Goal: Task Accomplishment & Management: Manage account settings

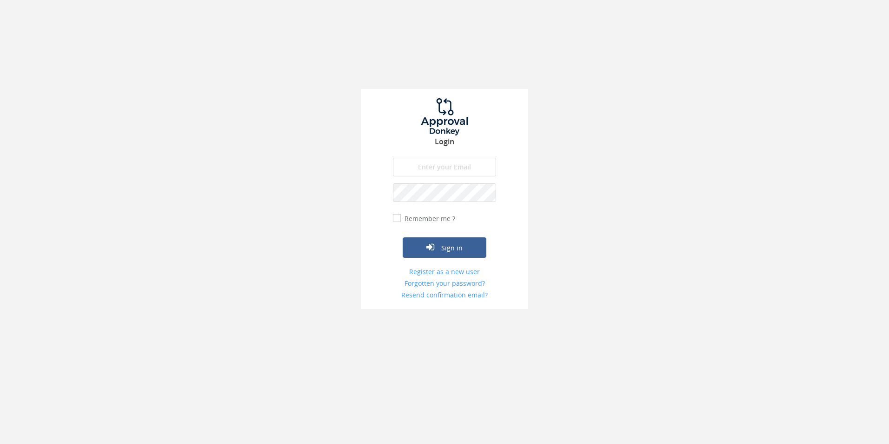
type input "[EMAIL_ADDRESS][DOMAIN_NAME]"
click at [583, 181] on div "Login [EMAIL_ADDRESS][DOMAIN_NAME] The email is required. Invalid email address…" at bounding box center [444, 154] width 889 height 309
click at [462, 243] on button "Sign in" at bounding box center [445, 247] width 84 height 20
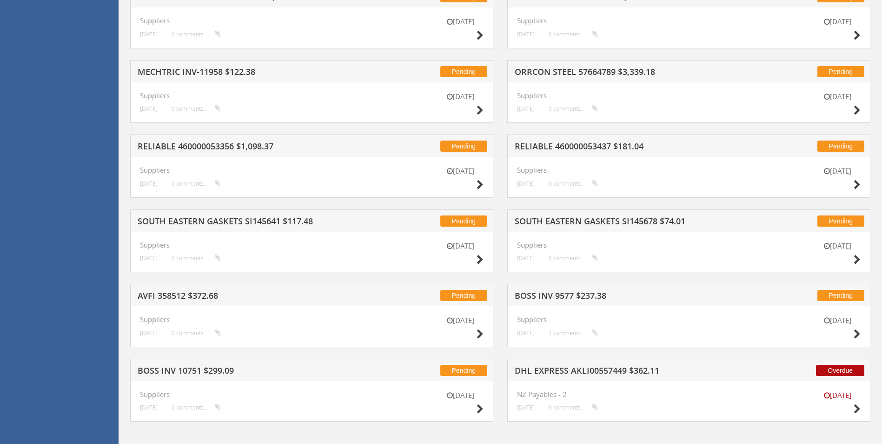
scroll to position [2036, 0]
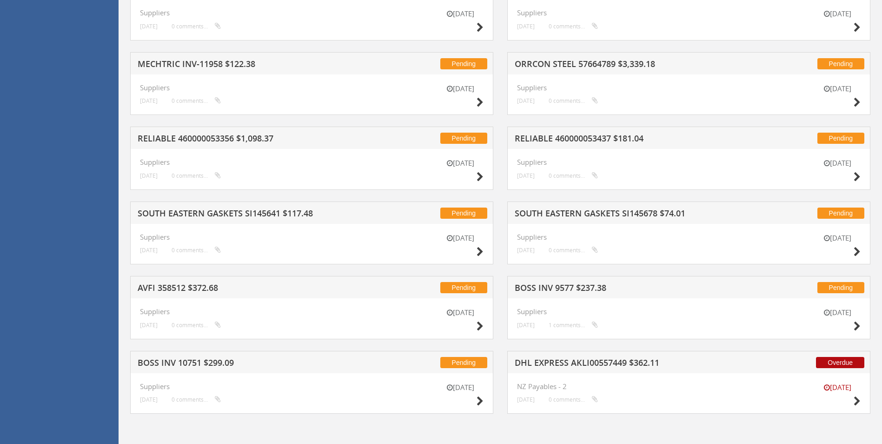
click at [595, 402] on div "[DATE]" at bounding box center [838, 395] width 47 height 27
click at [595, 397] on icon at bounding box center [857, 401] width 7 height 10
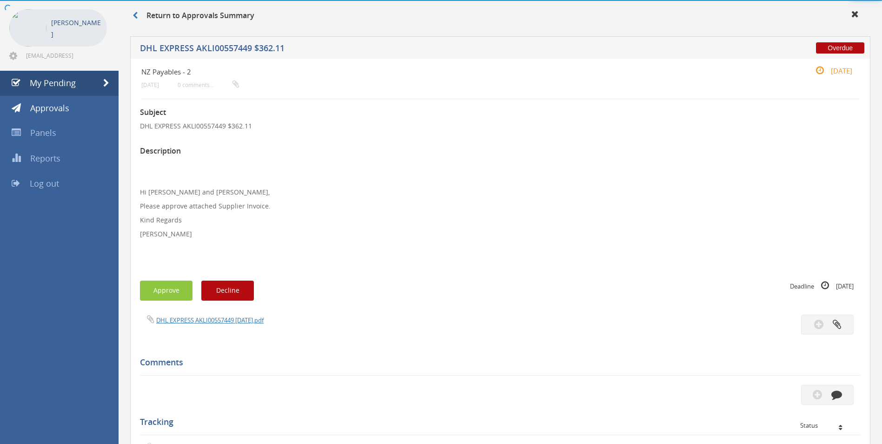
scroll to position [234, 0]
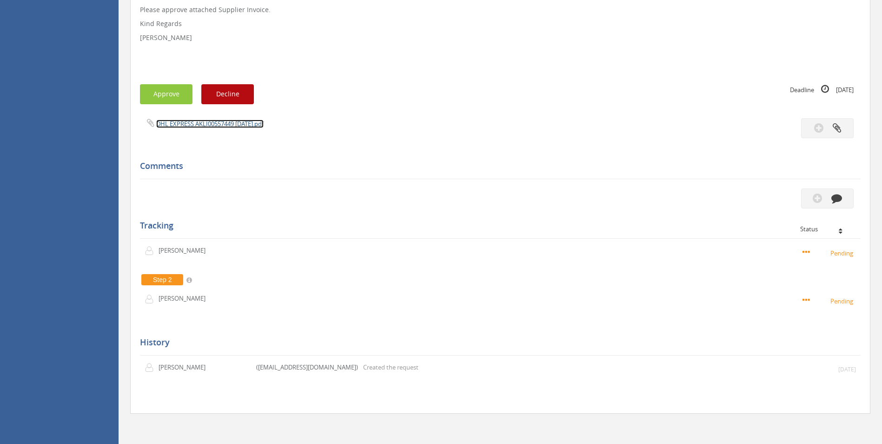
click at [197, 123] on link "DHL EXPRESS AKLI00557449 [DATE].pdf" at bounding box center [209, 124] width 107 height 8
click at [595, 202] on icon "button" at bounding box center [837, 198] width 11 height 11
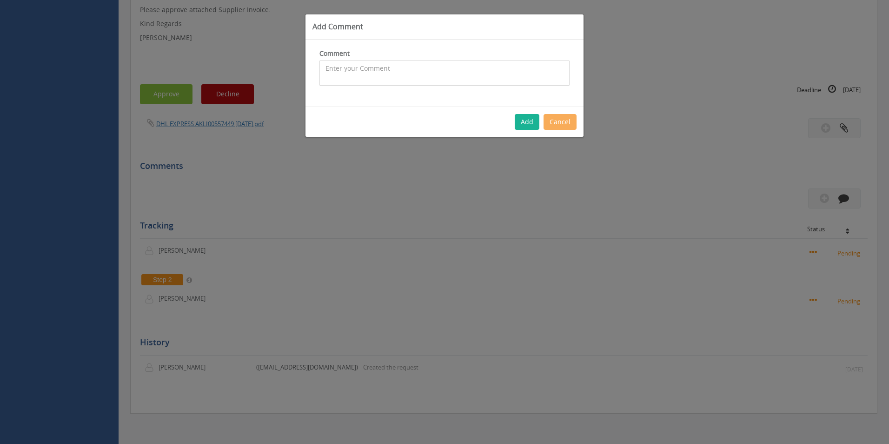
click at [340, 82] on textarea at bounding box center [445, 72] width 250 height 25
drag, startPoint x: 471, startPoint y: 79, endPoint x: 321, endPoint y: 79, distance: 149.3
click at [321, 79] on textarea "Freight Invoice - 1093177 - BNE --> [PERSON_NAME] - approved 2nd charge is remo…" at bounding box center [445, 72] width 250 height 25
type textarea "Freight Invoice - 1093177 - BNE --> [PERSON_NAME] - approved"
click at [534, 118] on button "Add" at bounding box center [527, 122] width 25 height 16
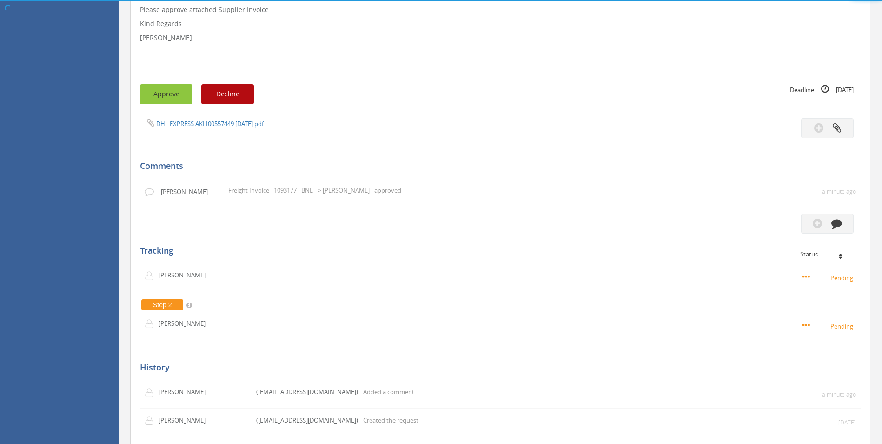
click at [174, 96] on button "Approve" at bounding box center [166, 94] width 53 height 20
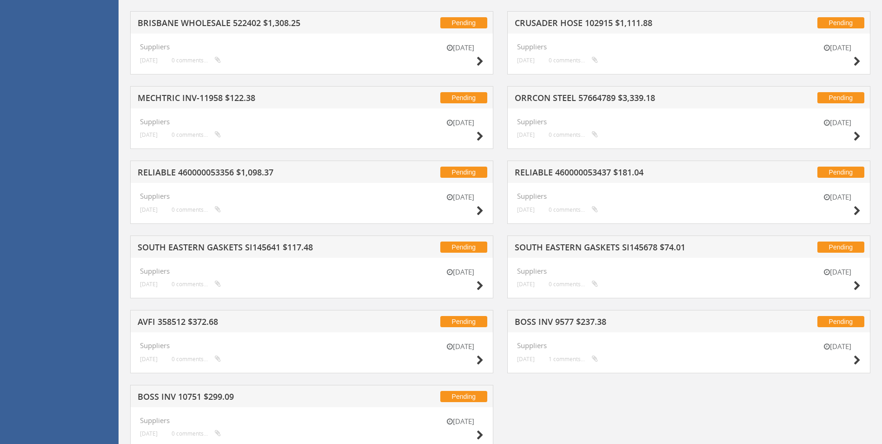
scroll to position [2036, 0]
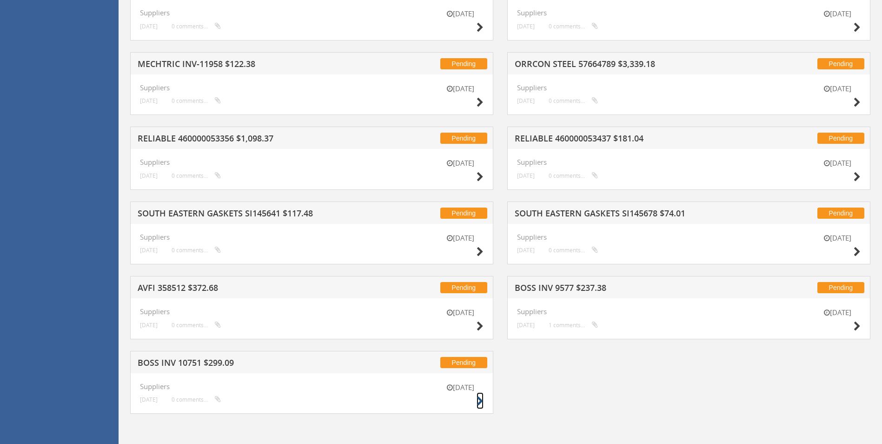
click at [481, 405] on icon at bounding box center [480, 401] width 7 height 10
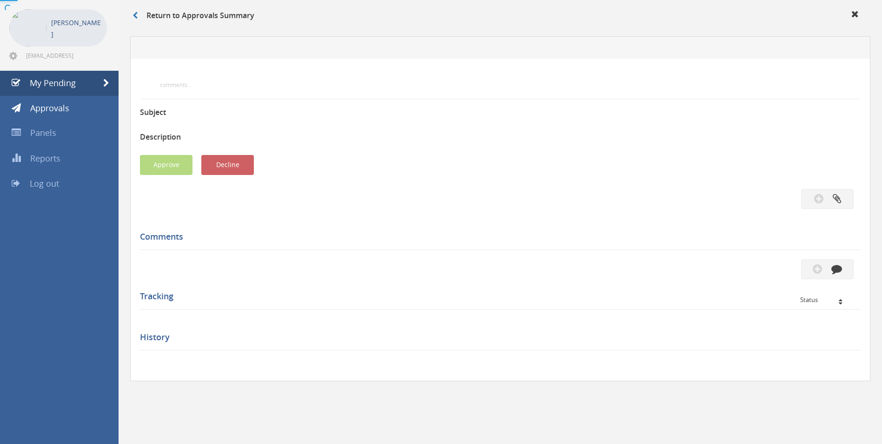
scroll to position [262, 0]
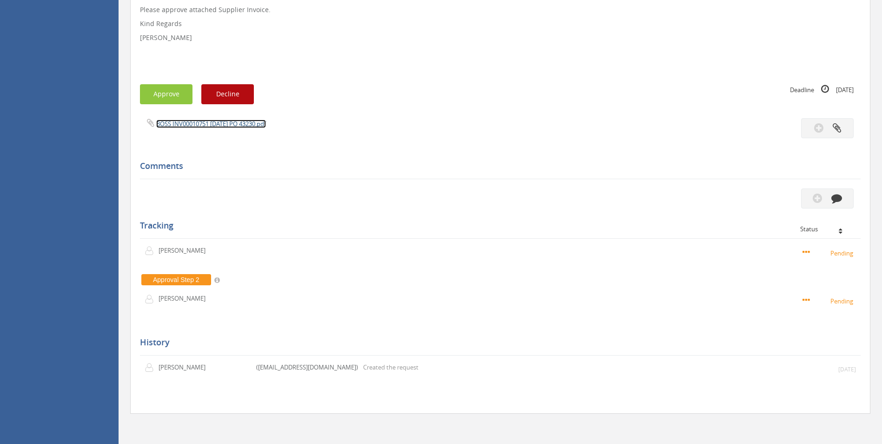
click at [232, 127] on link "BOSS INV00010751 [DATE] PO 43230.pdf" at bounding box center [211, 124] width 110 height 8
click at [595, 196] on icon "button" at bounding box center [837, 198] width 11 height 11
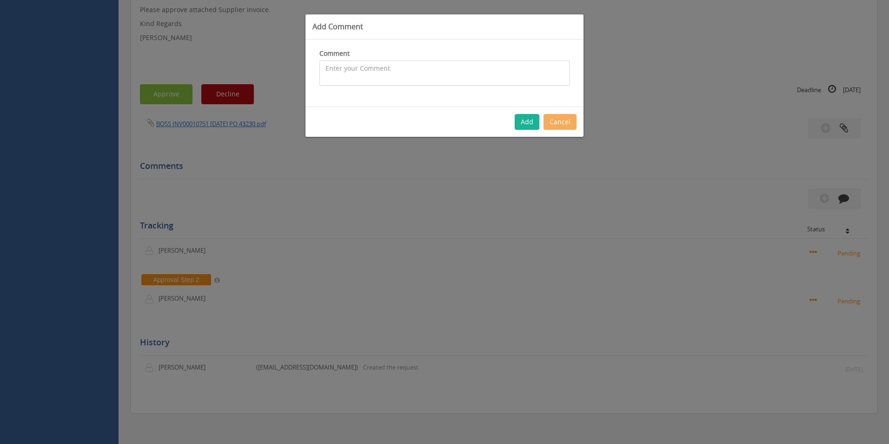
click at [349, 77] on textarea at bounding box center [445, 72] width 250 height 25
type textarea "Customer Order - 1095819 - Pricing okay - inwards freight covered by inwards ch…"
click at [534, 116] on button "Add" at bounding box center [527, 122] width 25 height 16
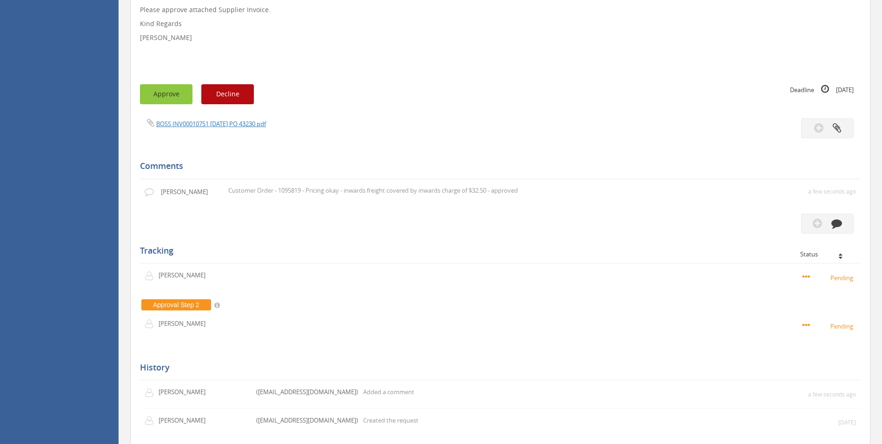
click at [172, 92] on button "Approve" at bounding box center [166, 94] width 53 height 20
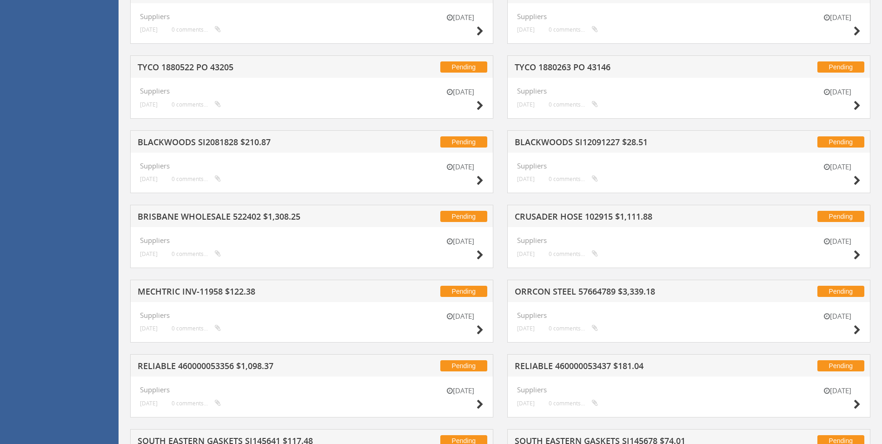
scroll to position [1962, 0]
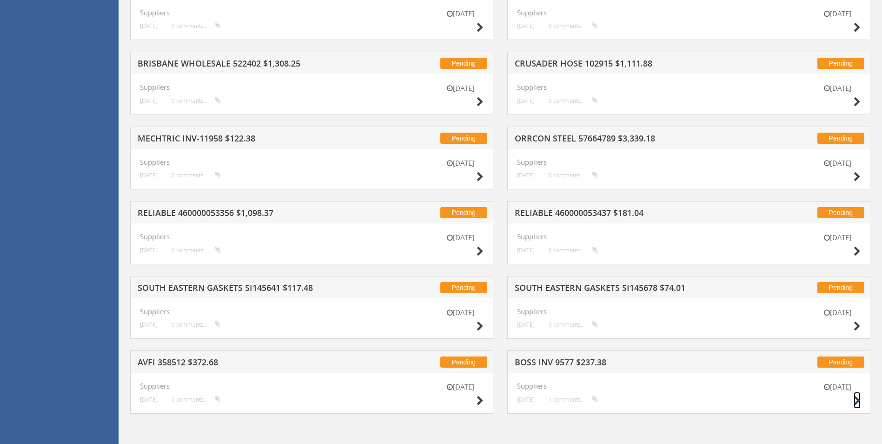
click at [595, 398] on icon at bounding box center [857, 401] width 7 height 10
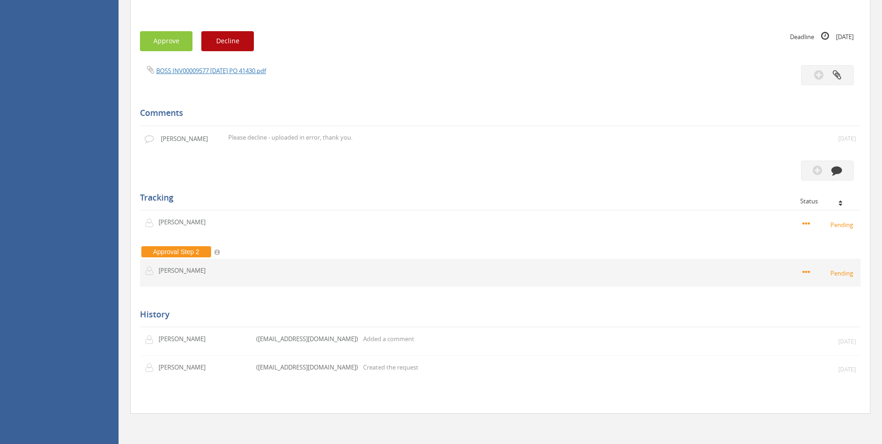
scroll to position [222, 0]
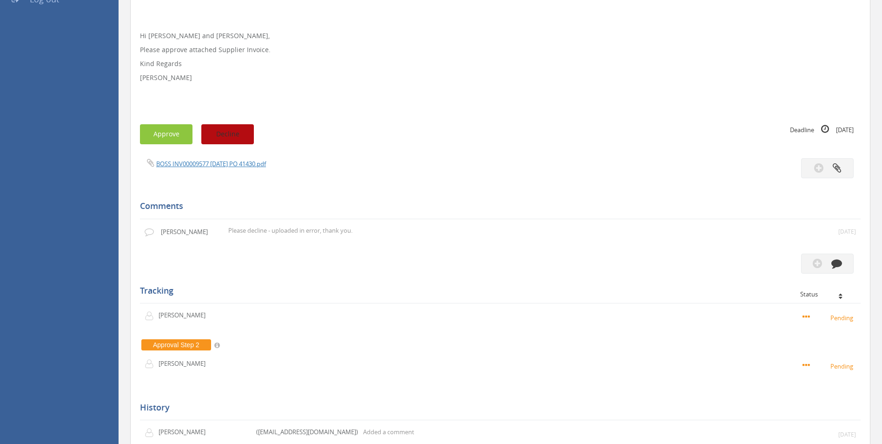
click at [227, 139] on button "Decline" at bounding box center [227, 134] width 53 height 20
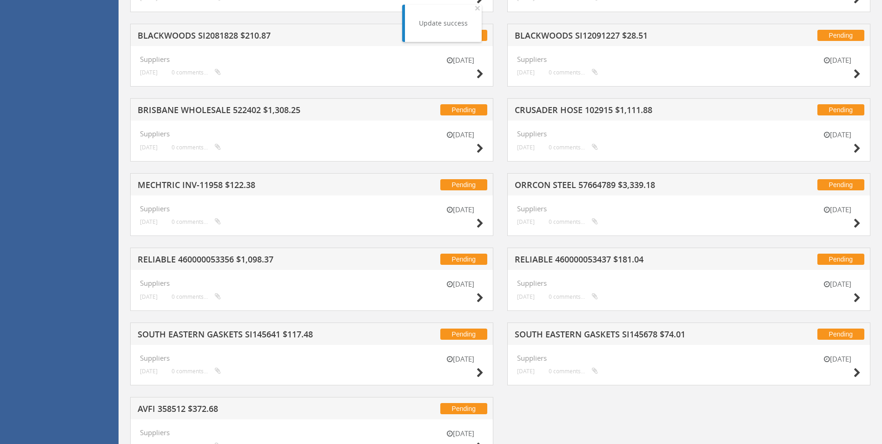
scroll to position [1962, 0]
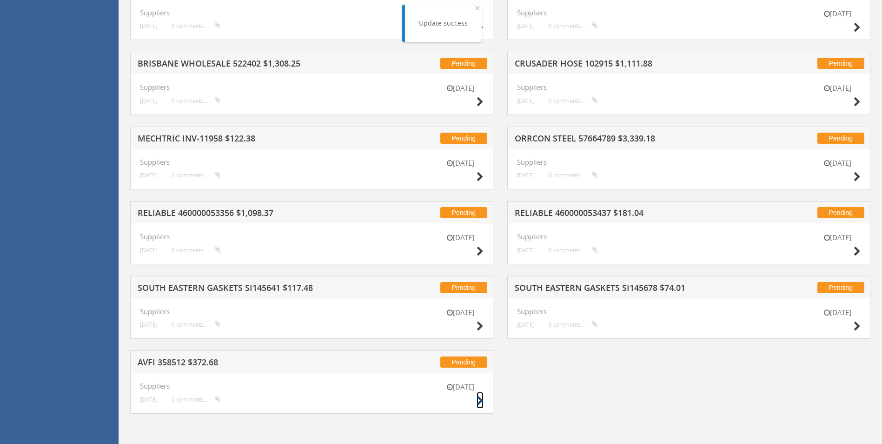
click at [481, 402] on icon at bounding box center [480, 401] width 7 height 10
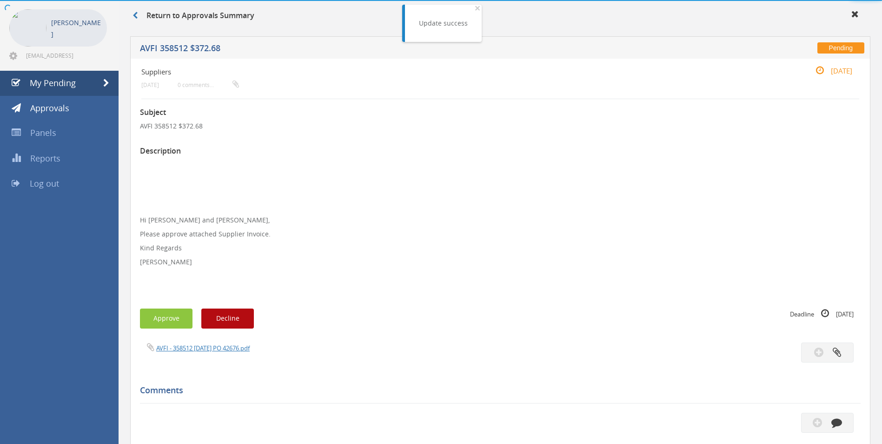
scroll to position [262, 0]
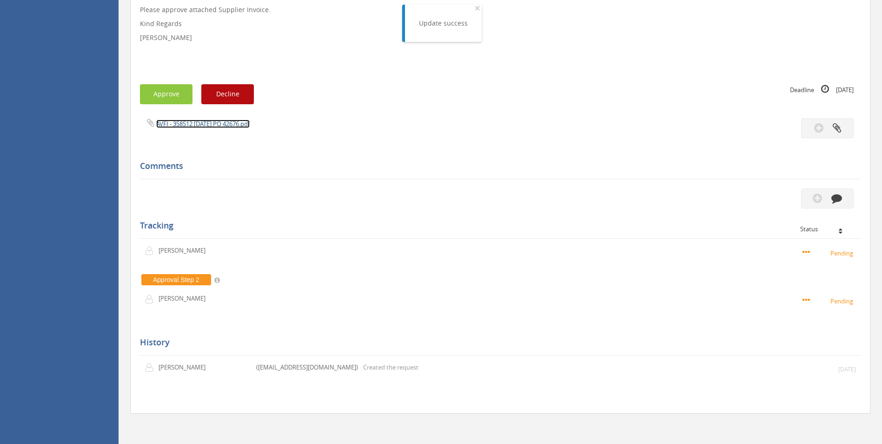
click at [233, 123] on link "AVFI - 358512 [DATE] PO 42676.pdf" at bounding box center [203, 124] width 94 height 8
click at [595, 194] on icon "button" at bounding box center [837, 198] width 11 height 11
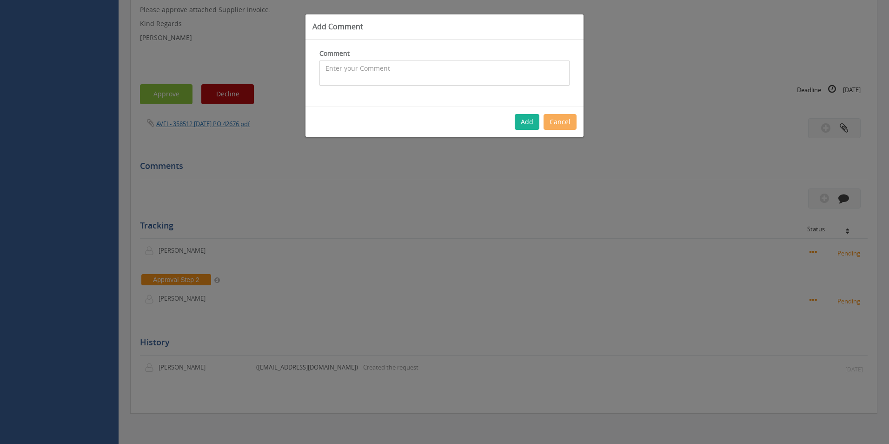
drag, startPoint x: 409, startPoint y: 75, endPoint x: 40, endPoint y: 167, distance: 380.8
click at [407, 75] on textarea at bounding box center [445, 72] width 250 height 25
type textarea "Stock - approved"
click at [526, 119] on button "Add" at bounding box center [527, 122] width 25 height 16
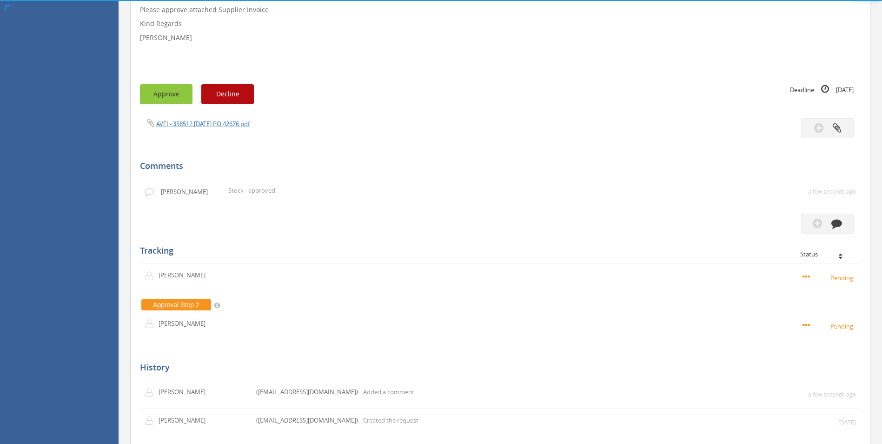
click at [178, 97] on button "Approve" at bounding box center [166, 94] width 53 height 20
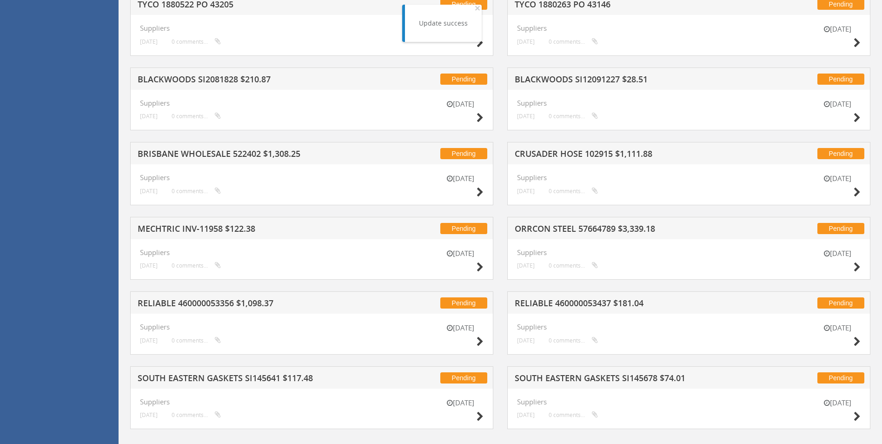
scroll to position [1887, 0]
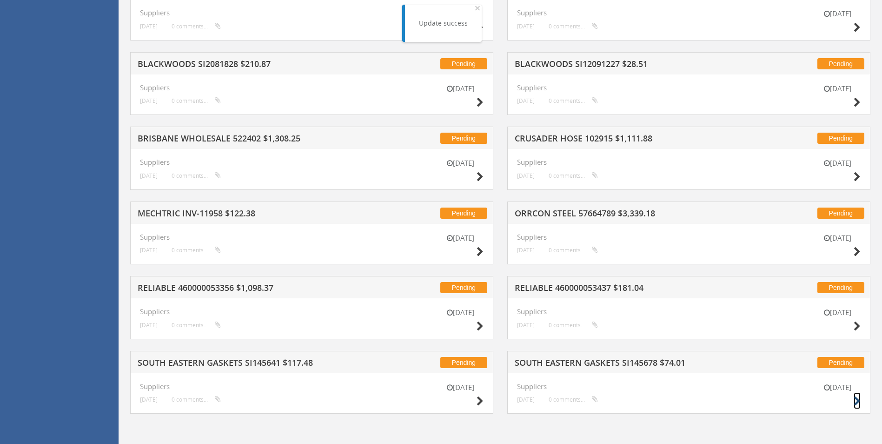
click at [595, 401] on icon at bounding box center [857, 401] width 7 height 10
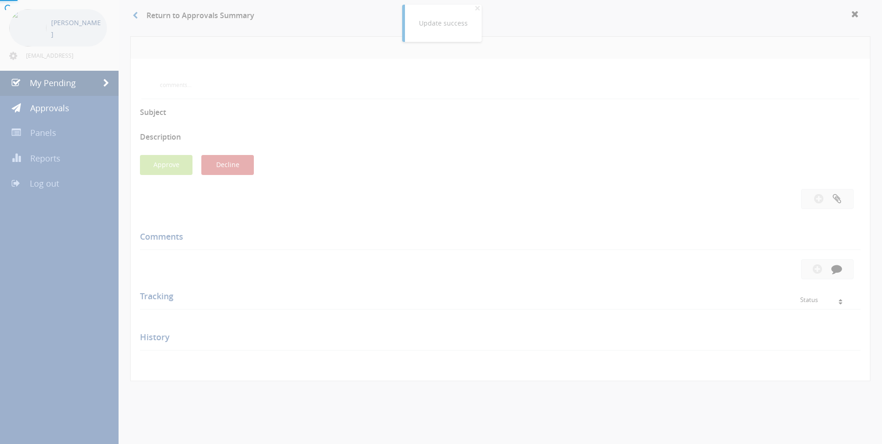
scroll to position [234, 0]
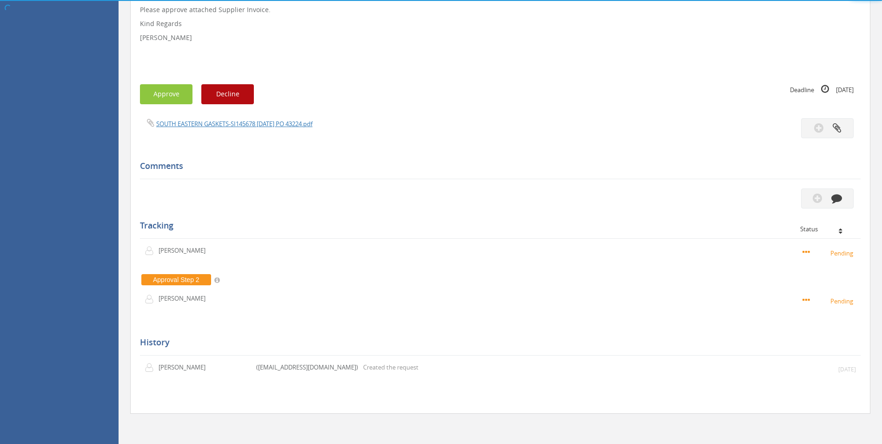
click at [264, 118] on div "SOUTH EASTERN GASKETS-SI145678 [DATE] PO 43224.pdf" at bounding box center [316, 123] width 367 height 10
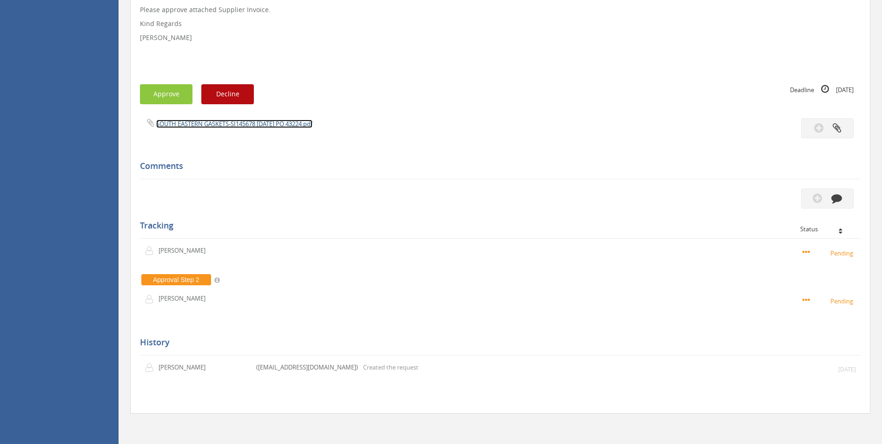
click at [264, 125] on link "SOUTH EASTERN GASKETS-SI145678 [DATE] PO 43224.pdf" at bounding box center [234, 124] width 156 height 8
click at [595, 200] on icon "button" at bounding box center [837, 198] width 11 height 11
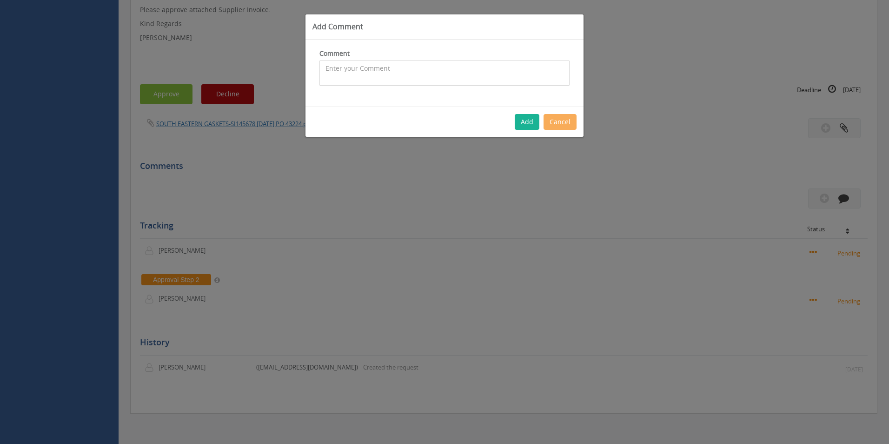
click at [375, 77] on textarea at bounding box center [445, 72] width 250 height 25
type textarea "Customer Order - 1095565 - CP $33.64 SP $61.50 - approved"
click at [532, 120] on button "Add" at bounding box center [527, 122] width 25 height 16
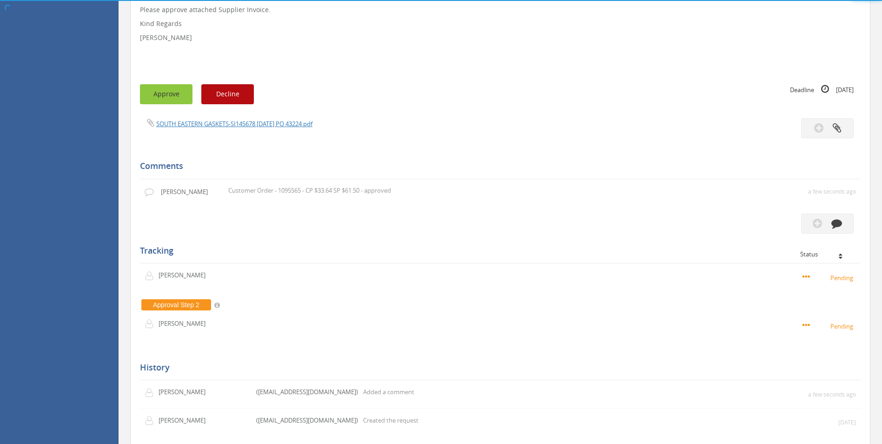
click at [177, 96] on button "Approve" at bounding box center [166, 94] width 53 height 20
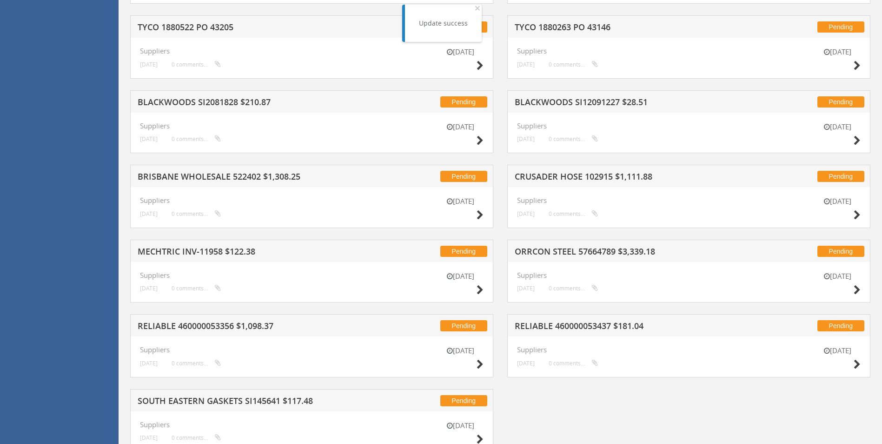
scroll to position [1887, 0]
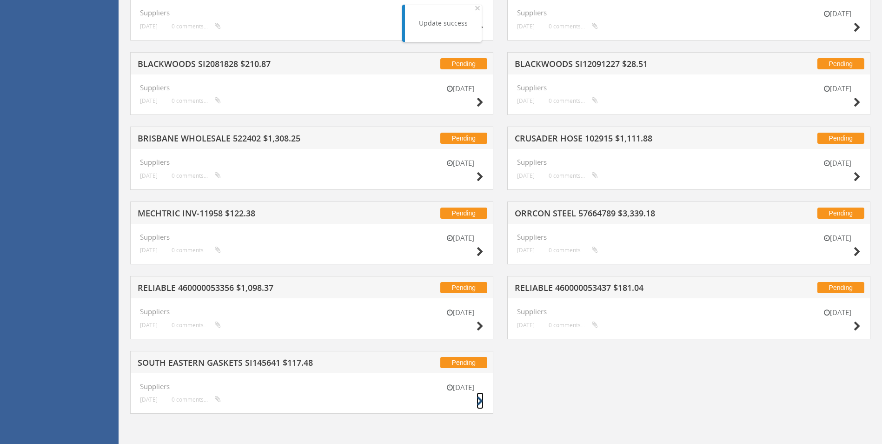
click at [482, 399] on icon at bounding box center [480, 401] width 7 height 10
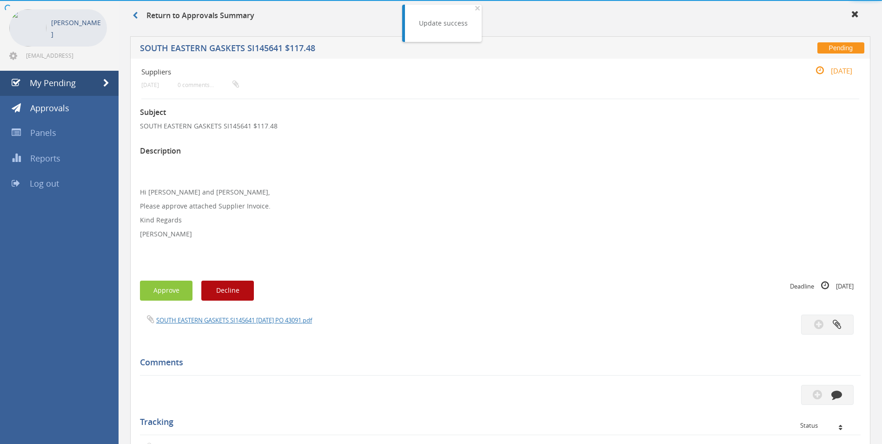
scroll to position [234, 0]
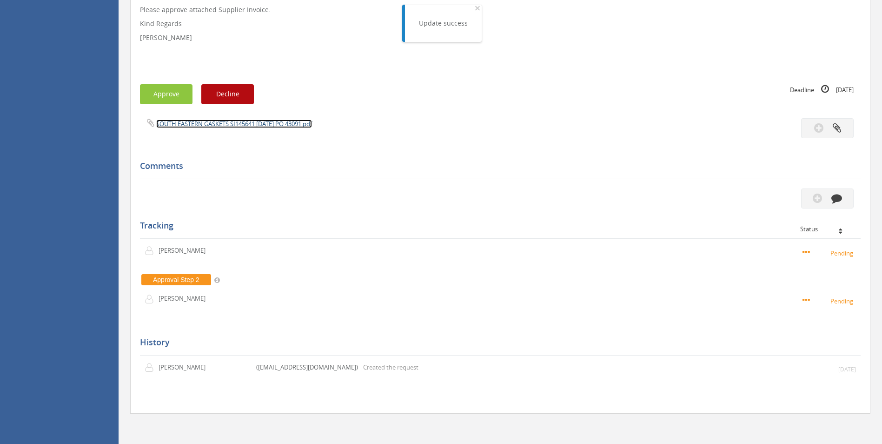
click at [267, 123] on link "SOUTH EASTERN GASKETS SI145641 [DATE] PO 43091.pdf" at bounding box center [234, 124] width 156 height 8
click at [595, 203] on icon "button" at bounding box center [837, 198] width 11 height 11
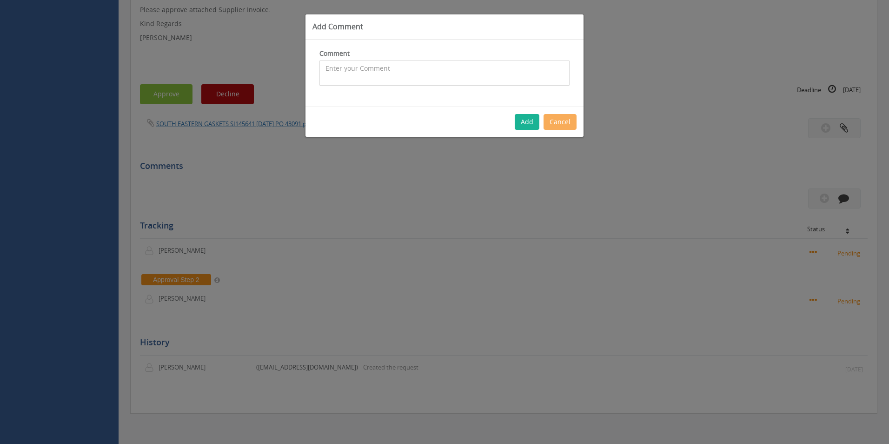
click at [340, 73] on textarea at bounding box center [445, 72] width 250 height 25
type textarea "Customer Order - 1091289 - All pricing okay - approved"
click at [516, 121] on button "Add" at bounding box center [527, 122] width 25 height 16
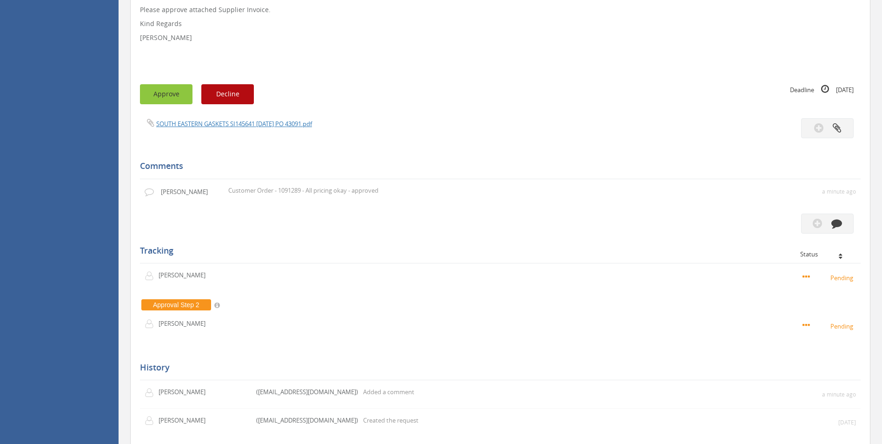
click at [181, 94] on button "Approve" at bounding box center [166, 94] width 53 height 20
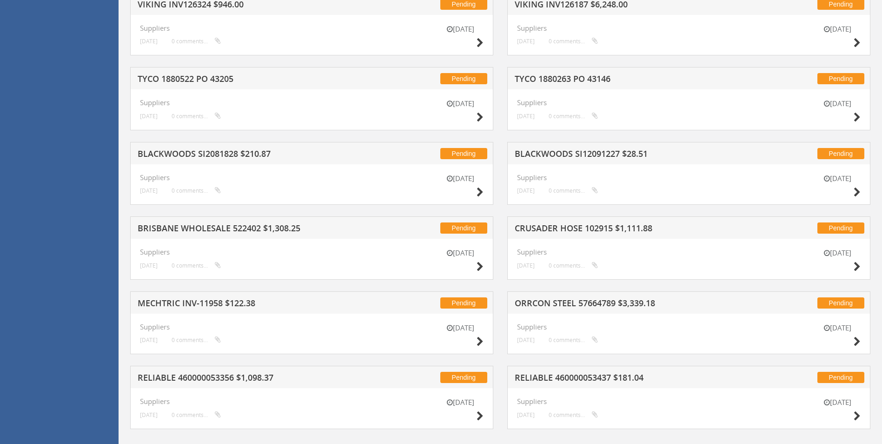
scroll to position [1812, 0]
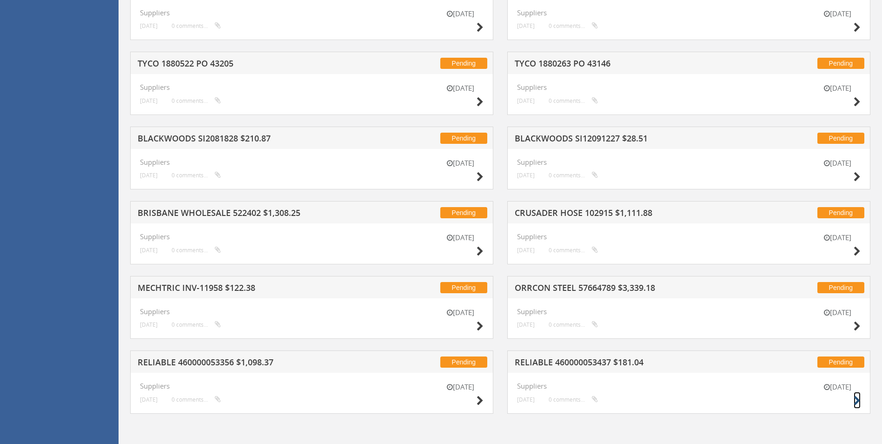
click at [595, 396] on icon at bounding box center [857, 401] width 7 height 10
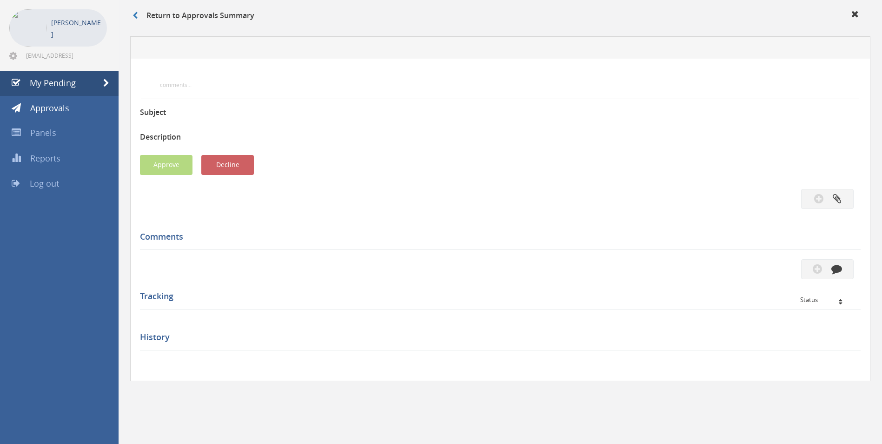
scroll to position [234, 0]
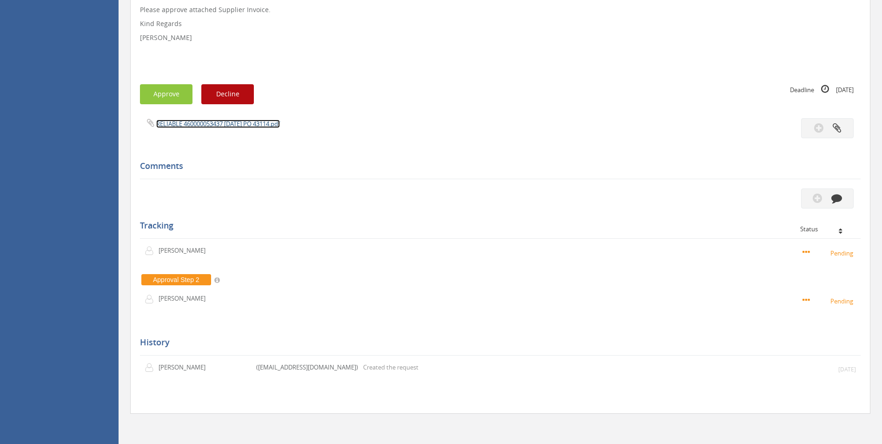
click at [200, 125] on link "RELIABLE 460000053437 [DATE] PO 43114.pdf" at bounding box center [218, 124] width 124 height 8
click at [595, 200] on icon "button" at bounding box center [837, 198] width 11 height 11
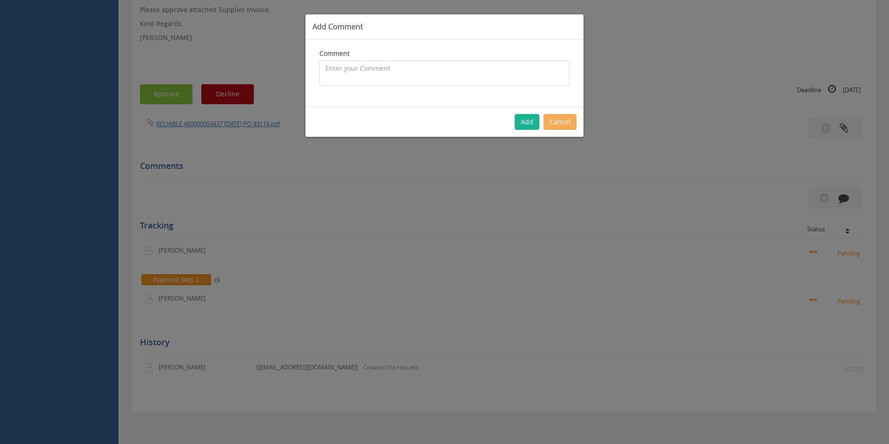
click at [362, 75] on textarea at bounding box center [445, 72] width 250 height 25
type textarea "Customer Order - 1092592 CP $6.82 SP $9.46 - Inwards freight covered in bulk in…"
click at [532, 119] on button "Add" at bounding box center [527, 122] width 25 height 16
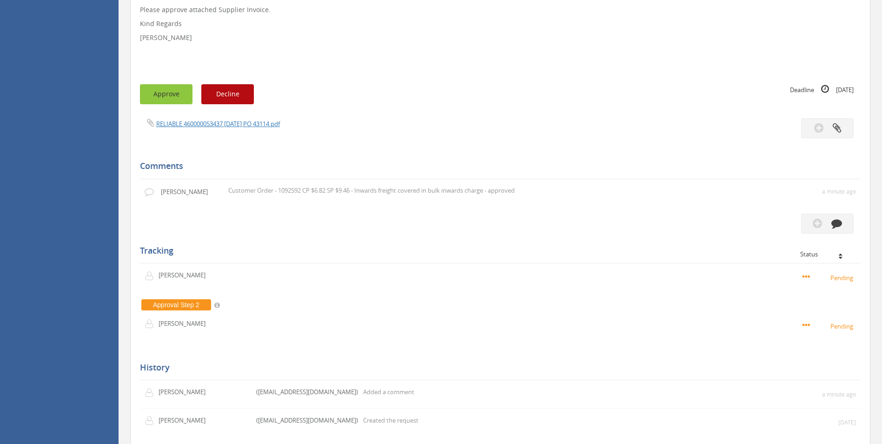
click at [169, 99] on button "Approve" at bounding box center [166, 94] width 53 height 20
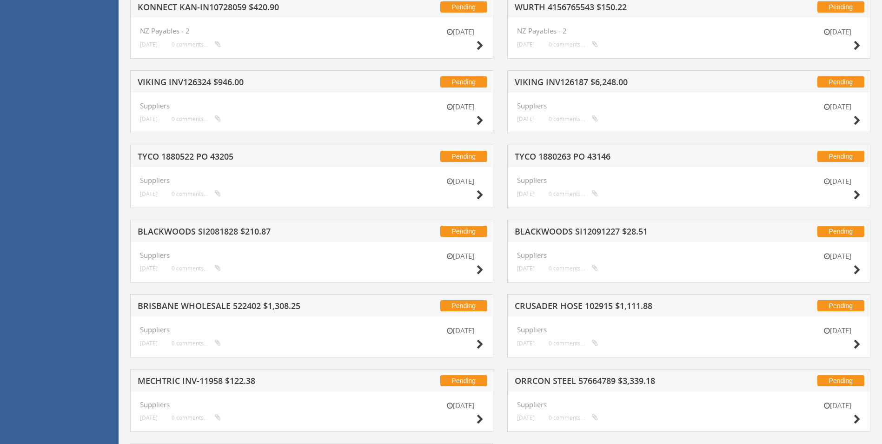
scroll to position [1812, 0]
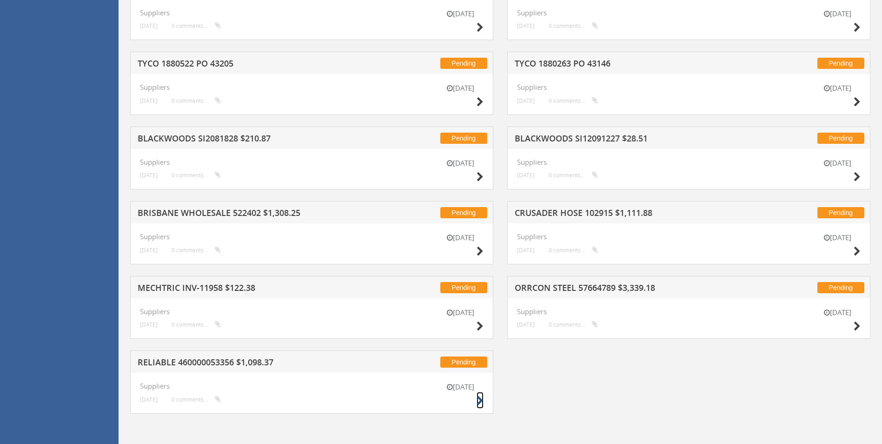
click at [478, 402] on icon at bounding box center [480, 401] width 7 height 10
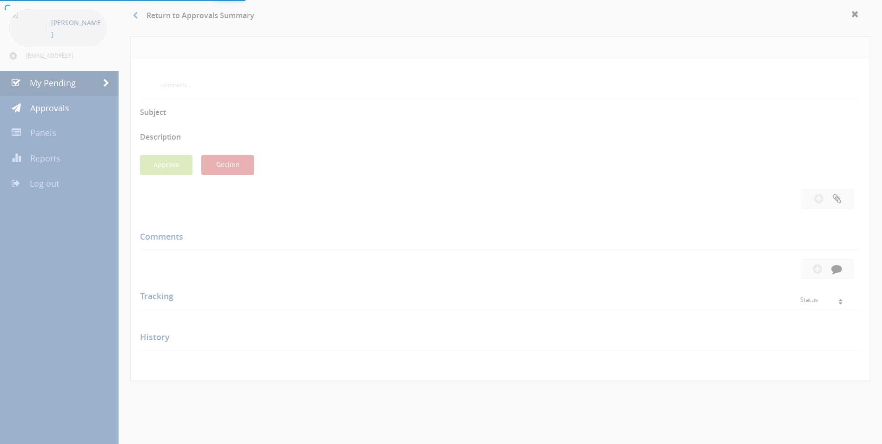
scroll to position [234, 0]
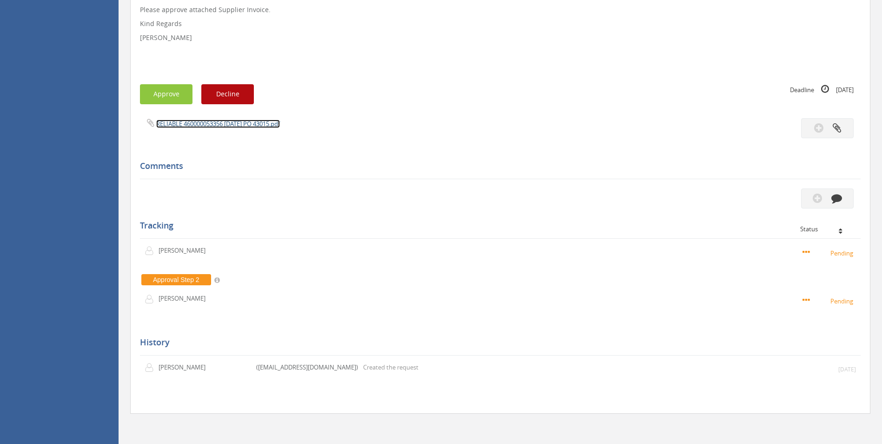
click at [211, 120] on link "RELIABLE 460000053356 [DATE] PO 43015.pdf" at bounding box center [218, 124] width 124 height 8
click at [595, 204] on button "button" at bounding box center [828, 198] width 53 height 20
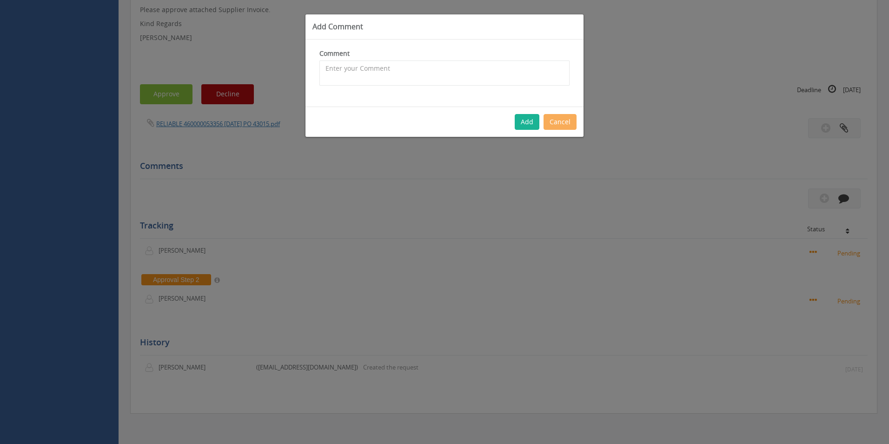
drag, startPoint x: 408, startPoint y: 87, endPoint x: 347, endPoint y: 91, distance: 61.1
click at [407, 87] on div "Comment The comment is required." at bounding box center [445, 73] width 278 height 67
click at [358, 80] on textarea at bounding box center [445, 72] width 250 height 25
type textarea "Customer Order - 1084368 - CP $120.44 SP $165.33 - Inwards freight covered with…"
click at [532, 123] on button "Add" at bounding box center [527, 122] width 25 height 16
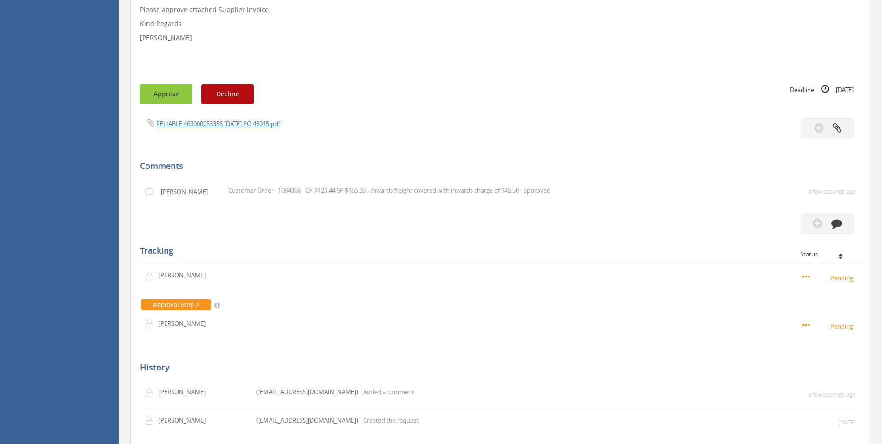
click at [161, 94] on button "Approve" at bounding box center [166, 94] width 53 height 20
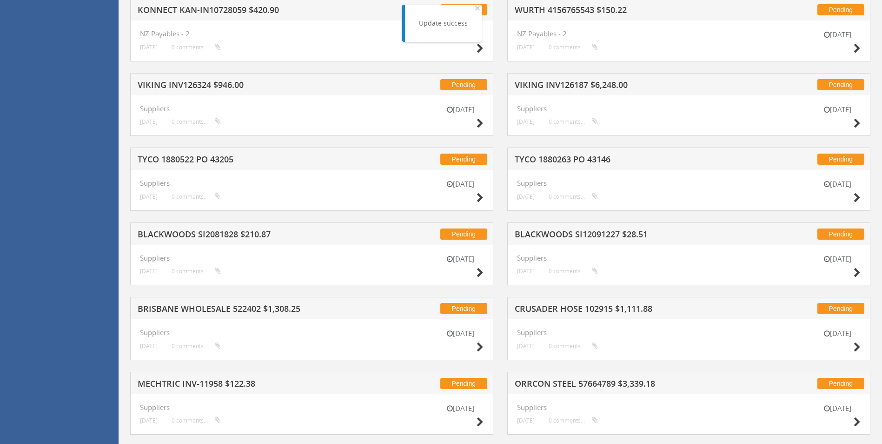
scroll to position [1737, 0]
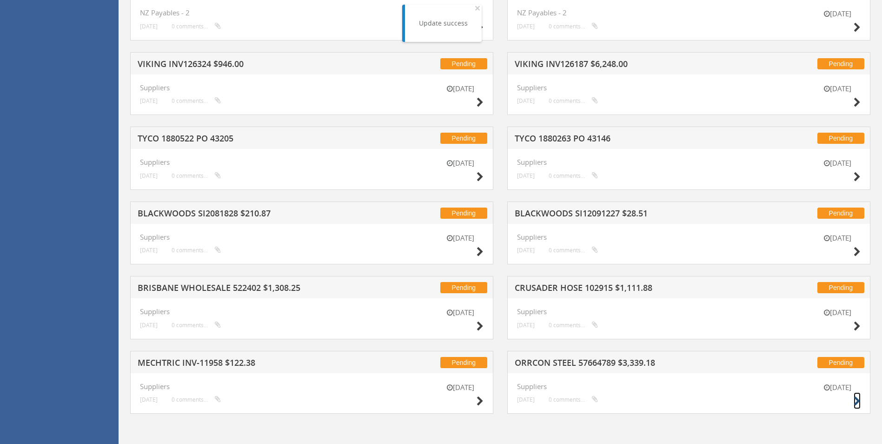
click at [595, 402] on icon at bounding box center [857, 401] width 7 height 10
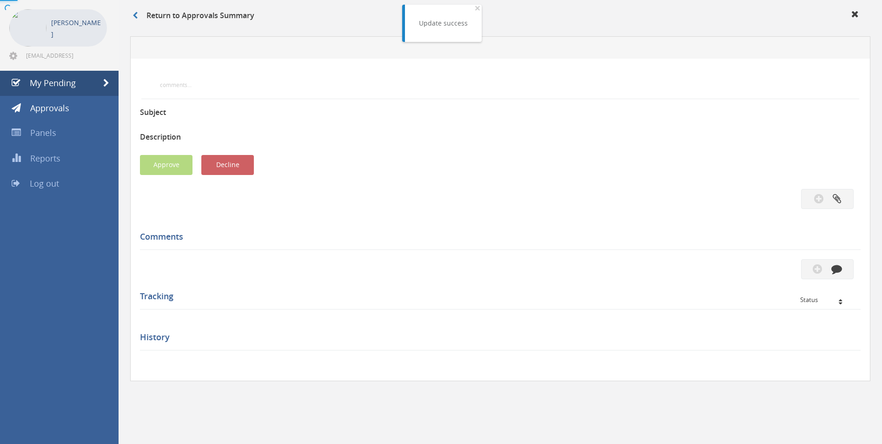
scroll to position [234, 0]
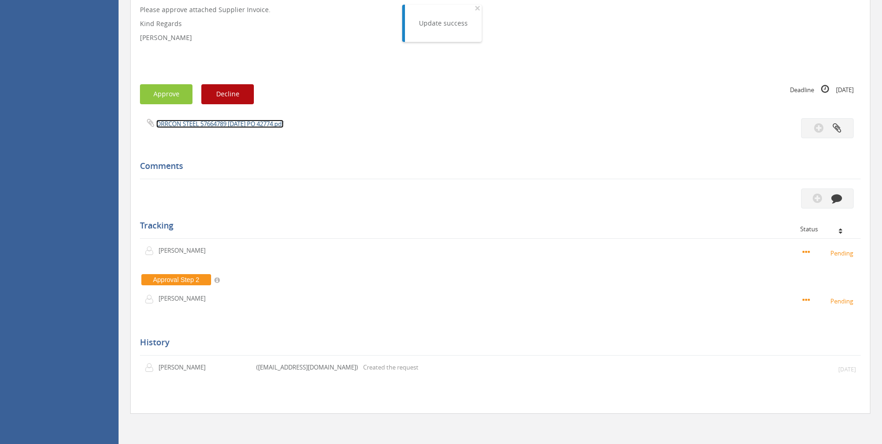
click at [279, 120] on link "ORRCON STEEL 57664789 [DATE] PO 42774.pdf" at bounding box center [219, 124] width 127 height 8
click at [595, 196] on button "button" at bounding box center [828, 198] width 53 height 20
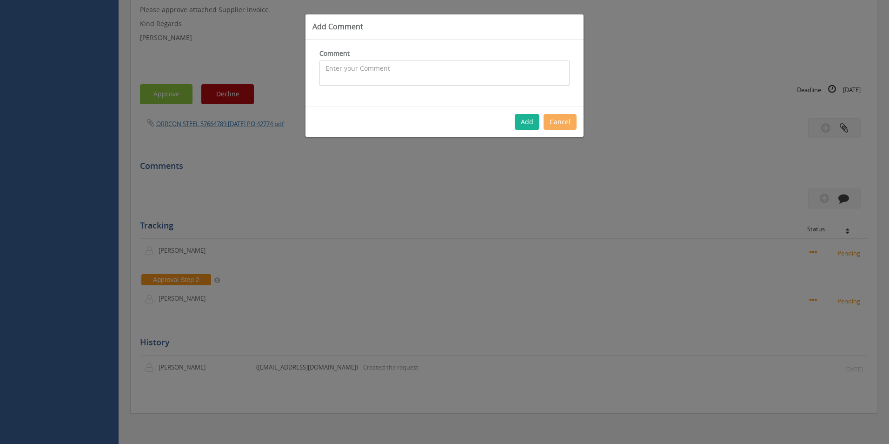
click at [362, 80] on textarea at bounding box center [445, 72] width 250 height 25
type textarea "Stock - approved"
click at [533, 128] on button "Add" at bounding box center [527, 122] width 25 height 16
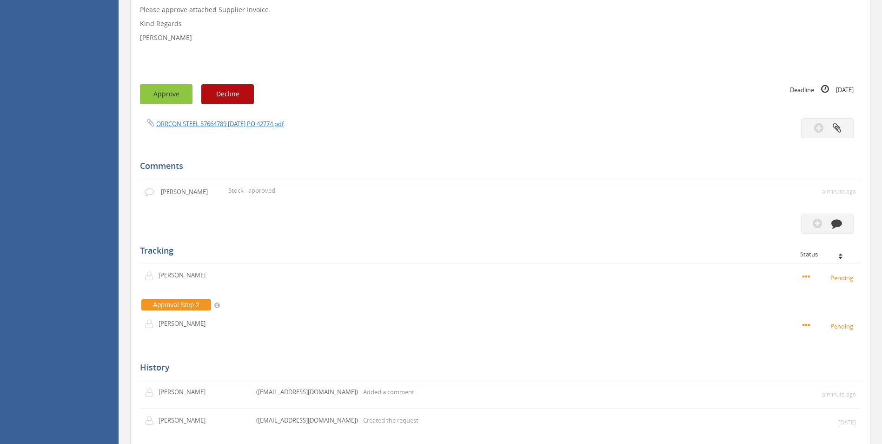
click at [167, 96] on button "Approve" at bounding box center [166, 94] width 53 height 20
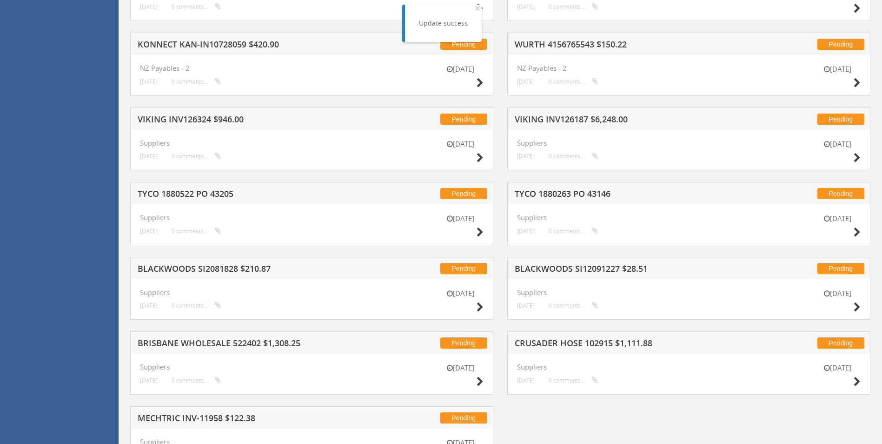
scroll to position [1737, 0]
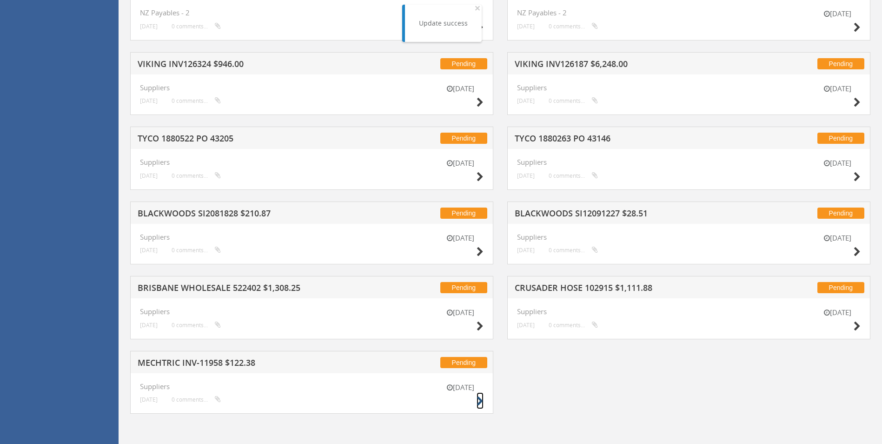
click at [477, 401] on icon at bounding box center [480, 401] width 7 height 10
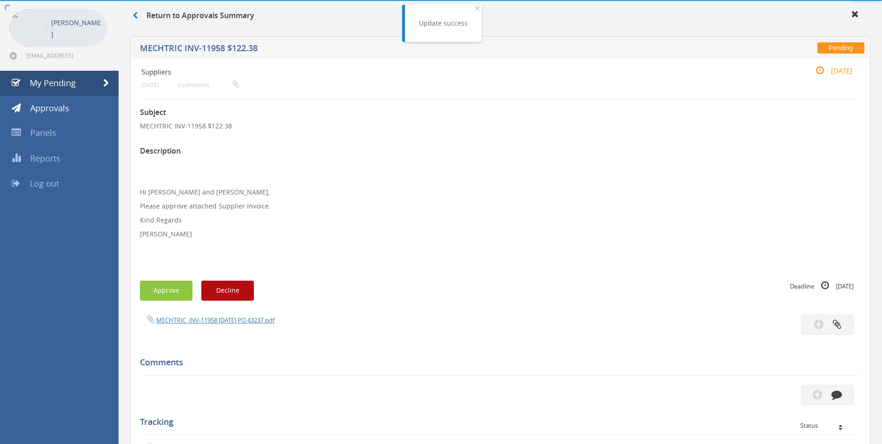
scroll to position [234, 0]
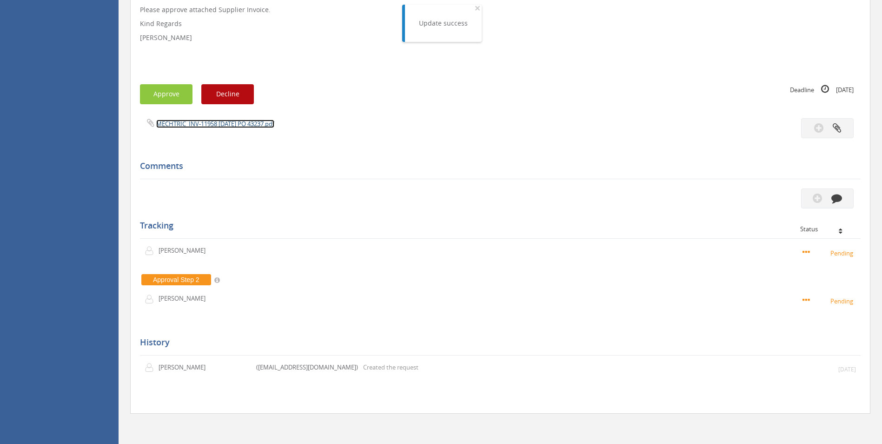
click at [237, 127] on link "MECHTRIC_INV-11958 [DATE] PO 43237.pdf" at bounding box center [215, 124] width 118 height 8
click at [595, 194] on button "button" at bounding box center [828, 198] width 53 height 20
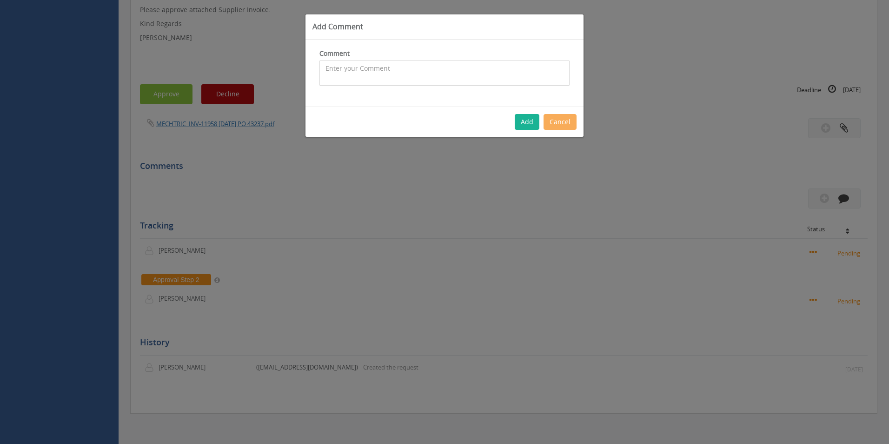
click at [397, 68] on textarea at bounding box center [445, 72] width 250 height 25
click at [466, 78] on textarea "Customer Order - 1094918 - CP $111." at bounding box center [445, 72] width 250 height 25
type textarea "Customer Order - 1094918 - CP $111.25 SP $238.39 - approved"
click at [521, 131] on div "Add Cancel" at bounding box center [445, 122] width 278 height 30
click at [527, 128] on button "Add" at bounding box center [527, 122] width 25 height 16
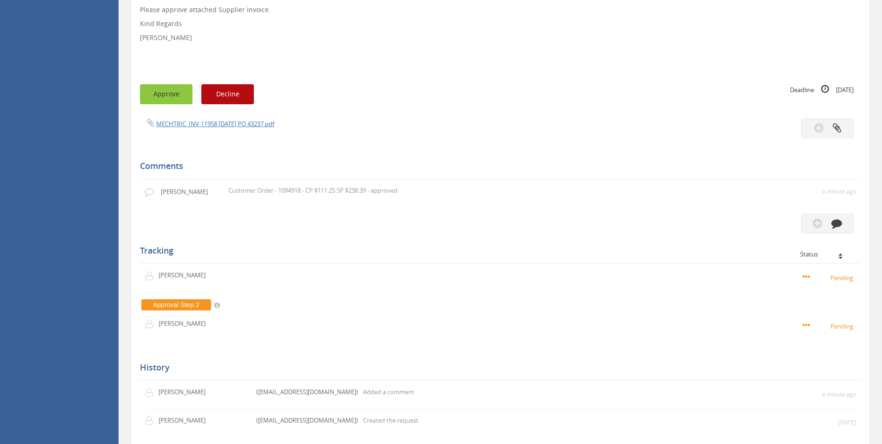
click at [160, 98] on button "Approve" at bounding box center [166, 94] width 53 height 20
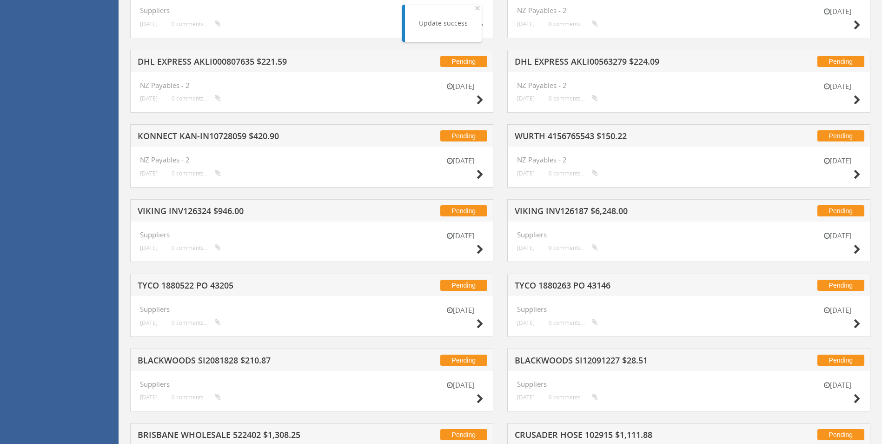
scroll to position [1663, 0]
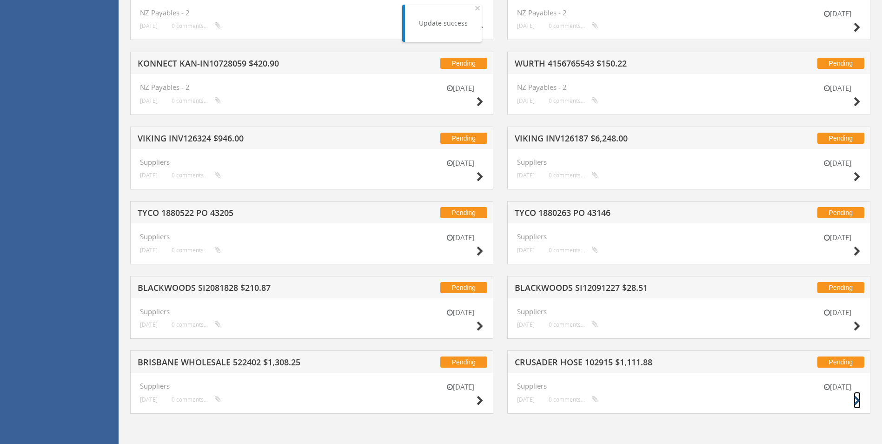
click at [595, 401] on icon at bounding box center [857, 401] width 7 height 10
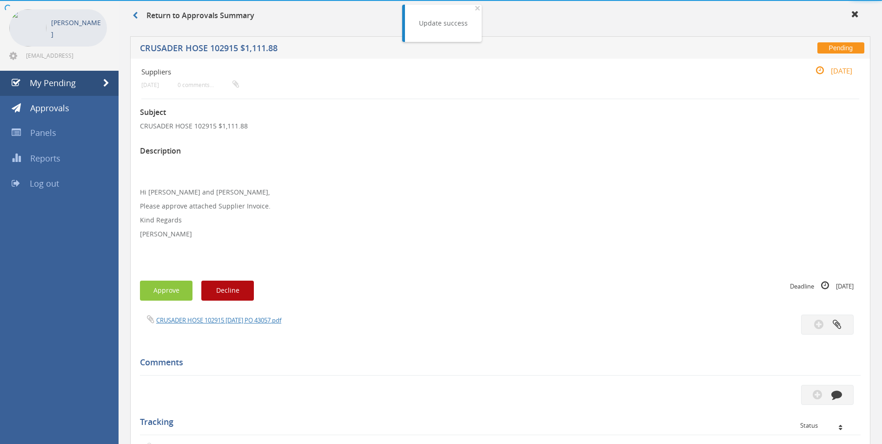
scroll to position [234, 0]
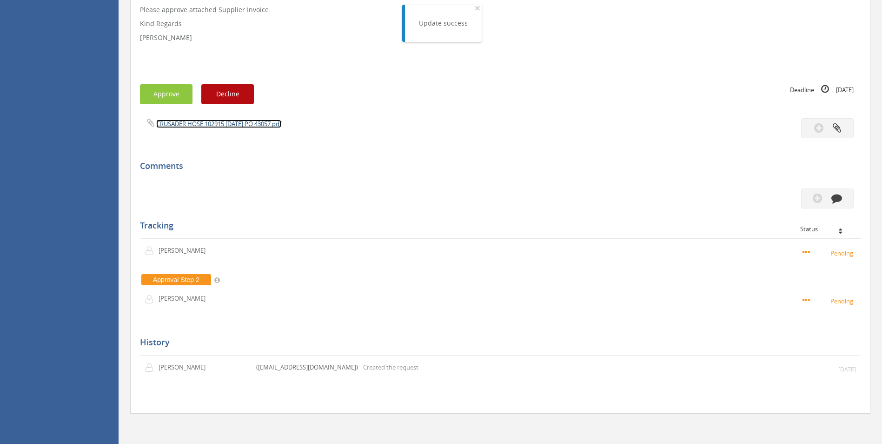
click at [250, 122] on link "CRUSADER HOSE 102915 [DATE] PO 43057.pdf" at bounding box center [218, 124] width 125 height 8
click at [595, 200] on icon "button" at bounding box center [837, 198] width 11 height 11
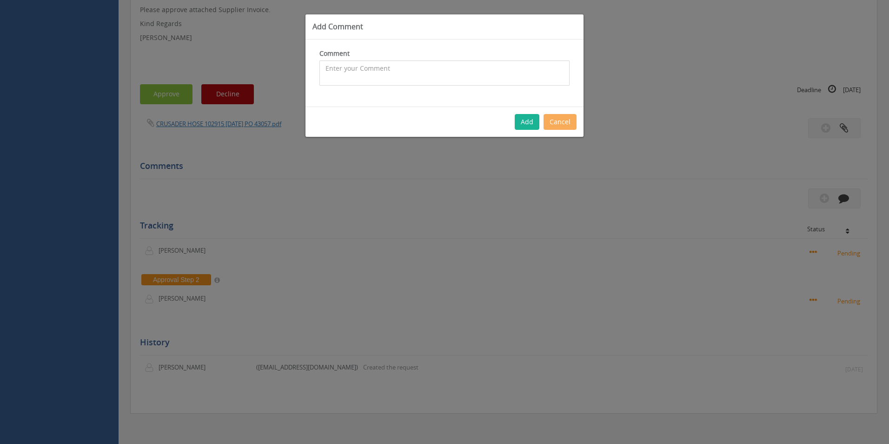
click at [459, 78] on textarea at bounding box center [445, 72] width 250 height 25
click at [463, 65] on textarea "Customer Order - 1089359 - All pricing okay - approved" at bounding box center [445, 72] width 250 height 25
type textarea "Customer Order - 1089359 - All pricing okay - Inwards freight covered with inwa…"
click at [524, 122] on button "Add" at bounding box center [527, 122] width 25 height 16
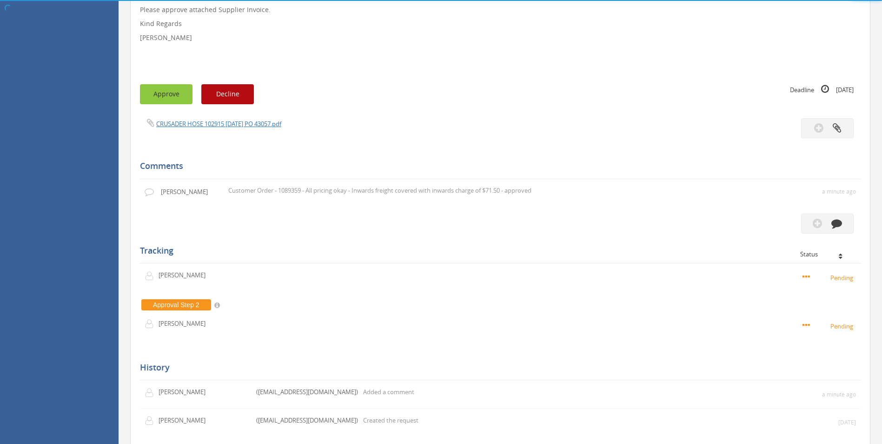
click at [168, 102] on button "Approve" at bounding box center [166, 94] width 53 height 20
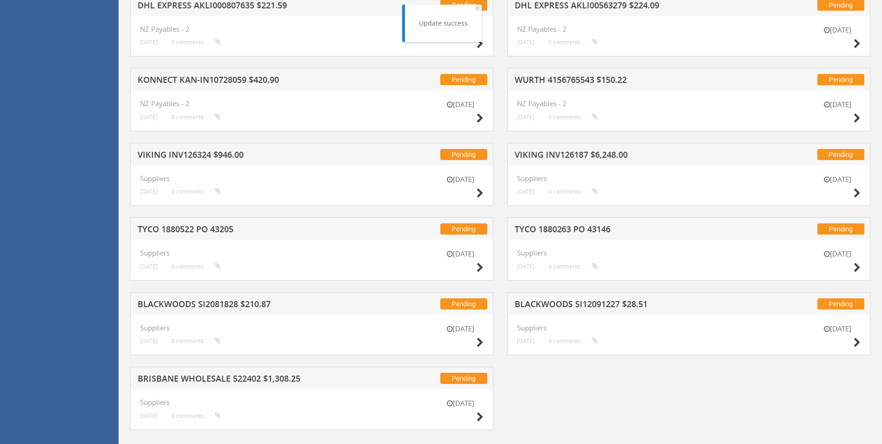
scroll to position [1663, 0]
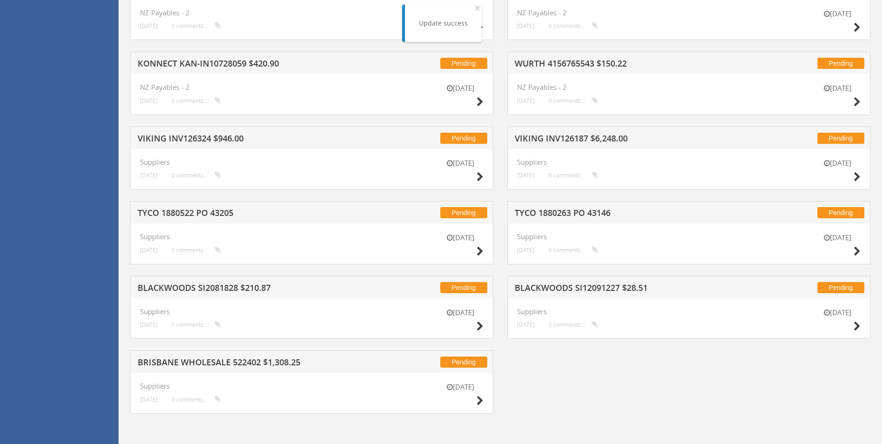
click at [474, 401] on div "[DATE]" at bounding box center [460, 395] width 47 height 27
click at [478, 404] on icon at bounding box center [480, 401] width 7 height 10
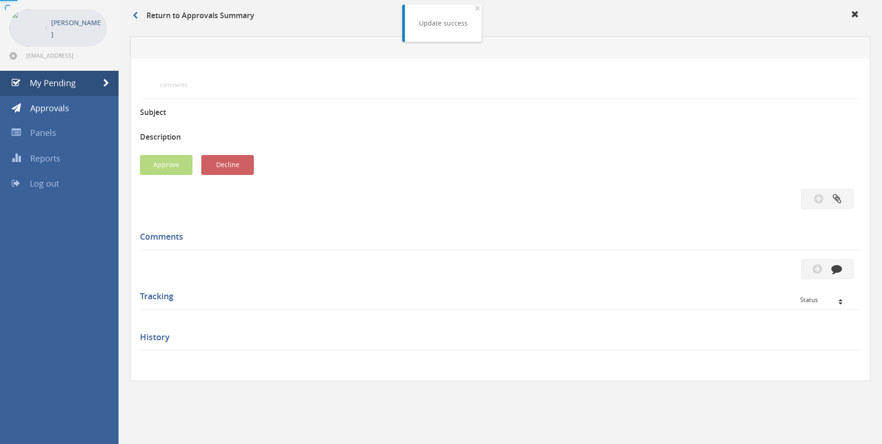
scroll to position [234, 0]
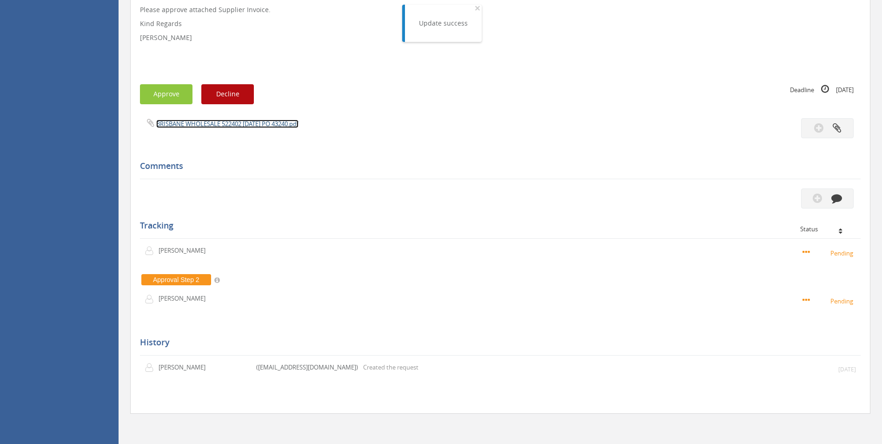
click at [289, 124] on link "BRISBANE WHOLESALE 522402 [DATE] PO 43240.pdf" at bounding box center [227, 124] width 142 height 8
drag, startPoint x: 836, startPoint y: 195, endPoint x: 831, endPoint y: 191, distance: 6.3
click at [595, 191] on button "button" at bounding box center [828, 198] width 53 height 20
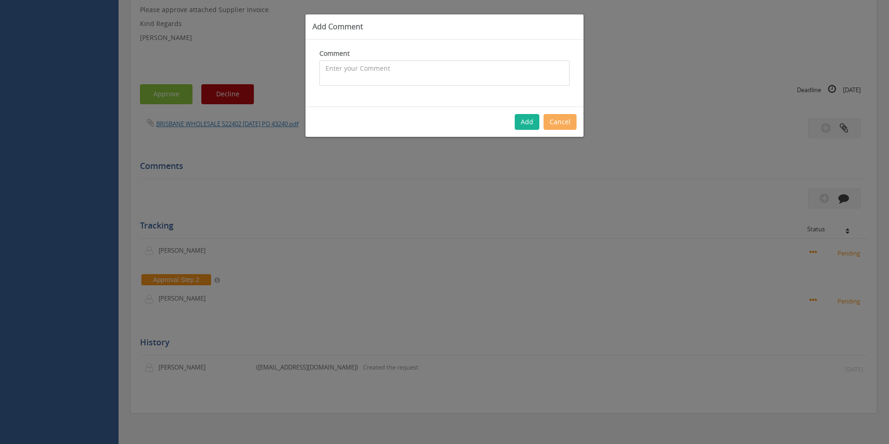
click at [423, 76] on textarea at bounding box center [445, 72] width 250 height 25
click at [324, 67] on textarea "Cp $69.96 SP $8.89 - approved" at bounding box center [445, 72] width 250 height 25
type textarea "Customer Order - 1092967 - Cp $69.96 SP $8.89 - approved"
click at [526, 123] on button "Add" at bounding box center [527, 122] width 25 height 16
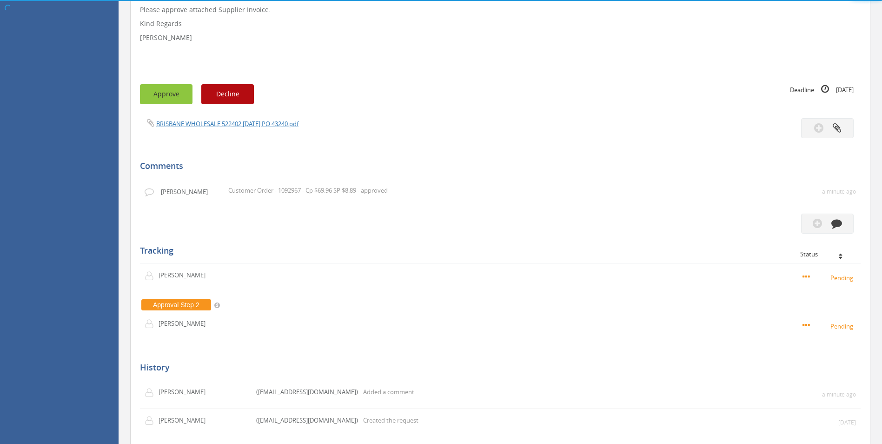
click at [173, 98] on button "Approve" at bounding box center [166, 94] width 53 height 20
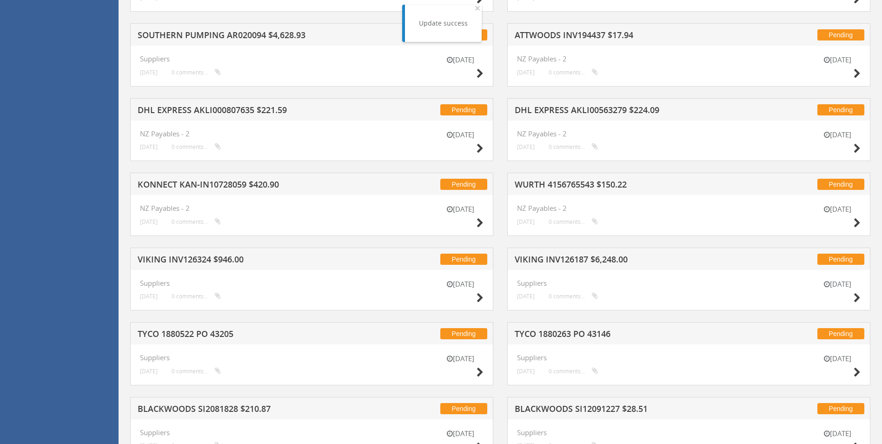
scroll to position [1588, 0]
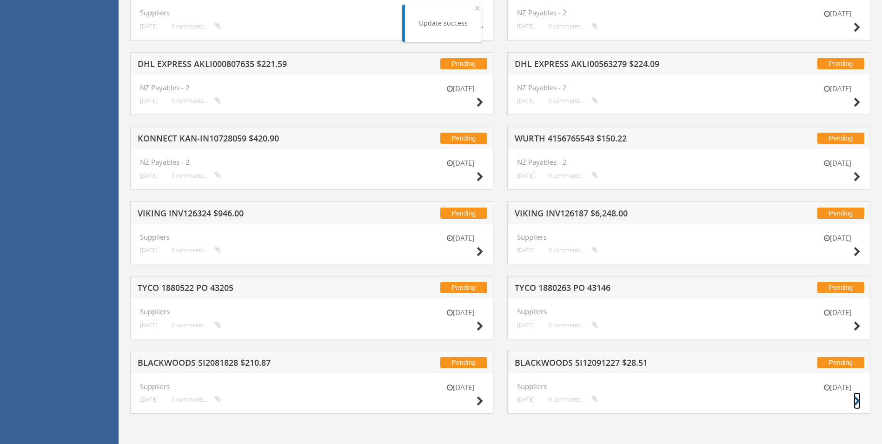
click at [595, 401] on icon at bounding box center [857, 401] width 7 height 10
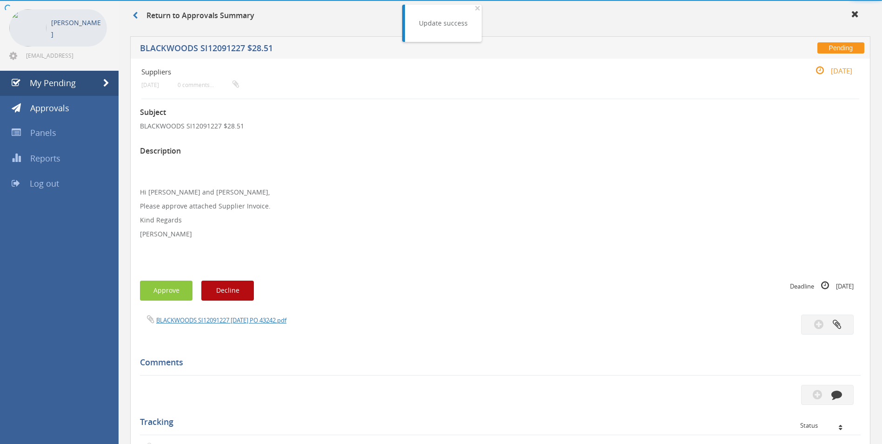
scroll to position [234, 0]
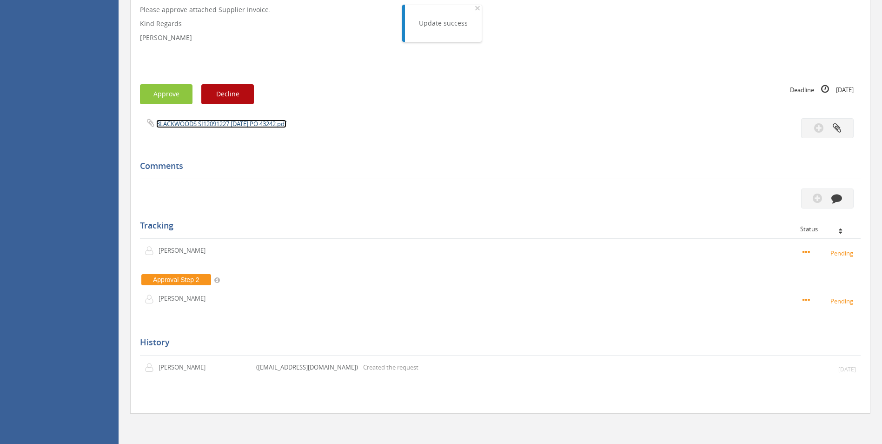
click at [254, 124] on link "BLACKWOODS SI12091227 [DATE] PO 43242.pdf" at bounding box center [221, 124] width 130 height 8
click at [595, 203] on icon "button" at bounding box center [837, 198] width 11 height 11
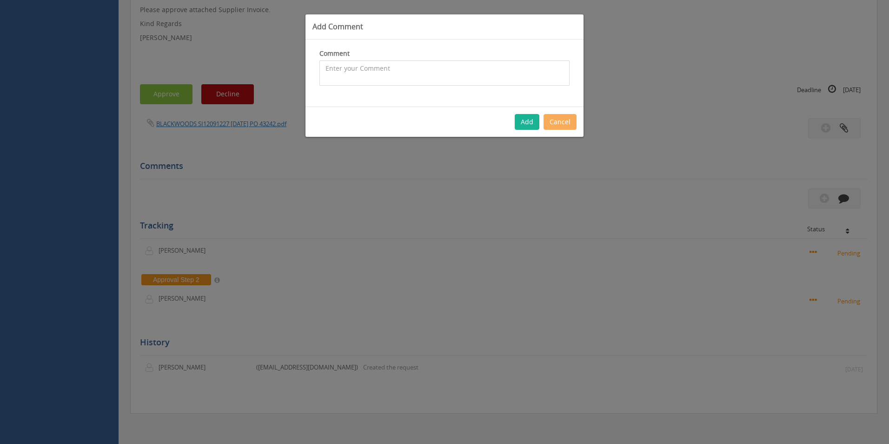
drag, startPoint x: 449, startPoint y: 76, endPoint x: 234, endPoint y: 78, distance: 214.5
click at [448, 76] on textarea at bounding box center [445, 72] width 250 height 25
type textarea "Stock - approved"
click at [523, 118] on button "Add" at bounding box center [527, 122] width 25 height 16
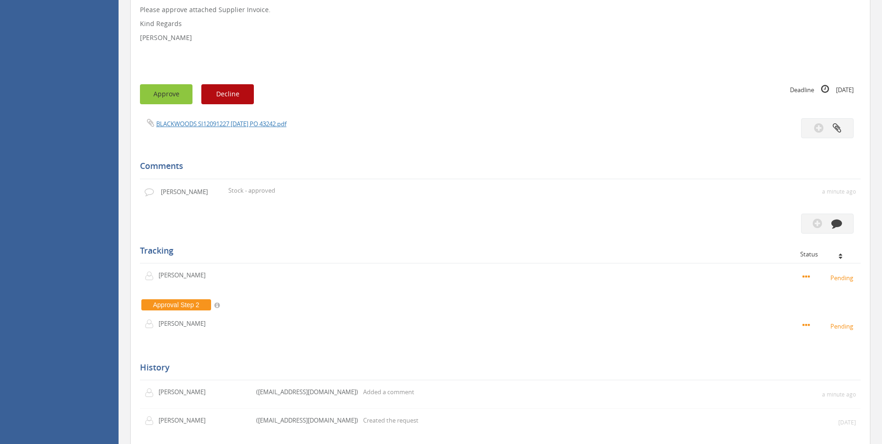
click at [155, 99] on button "Approve" at bounding box center [166, 94] width 53 height 20
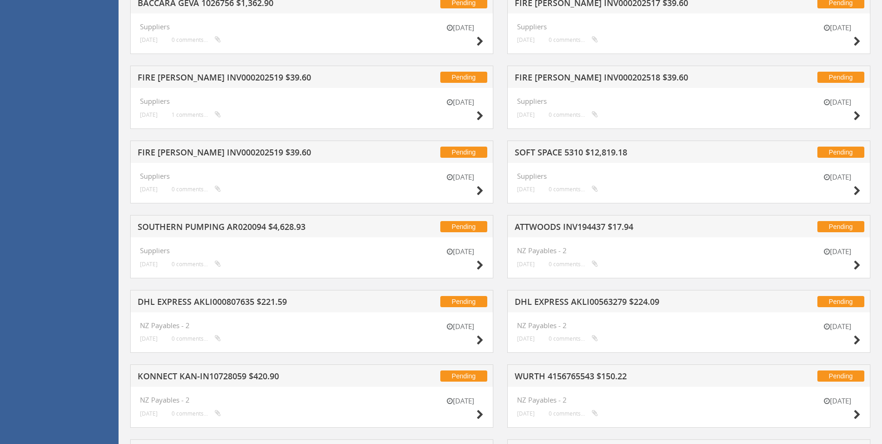
scroll to position [1588, 0]
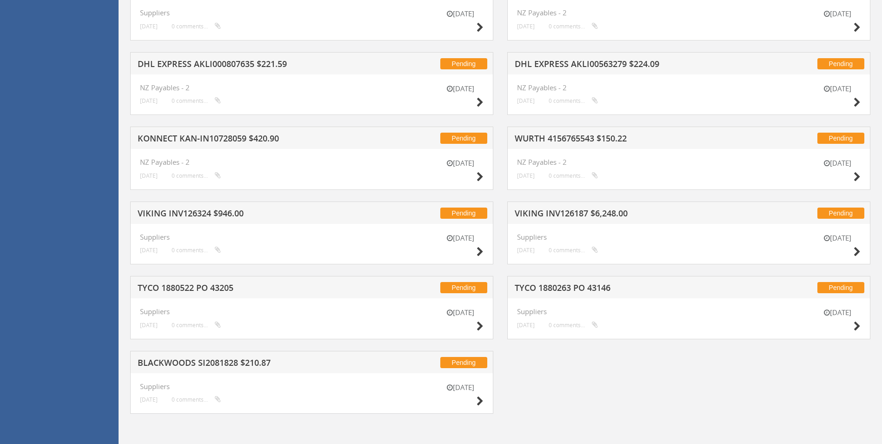
click at [476, 400] on div "[DATE]" at bounding box center [460, 395] width 47 height 27
click at [481, 400] on icon at bounding box center [480, 401] width 7 height 10
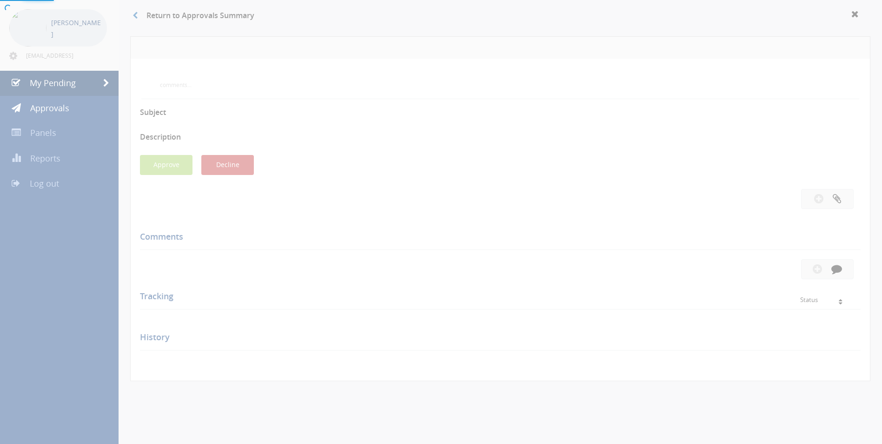
scroll to position [234, 0]
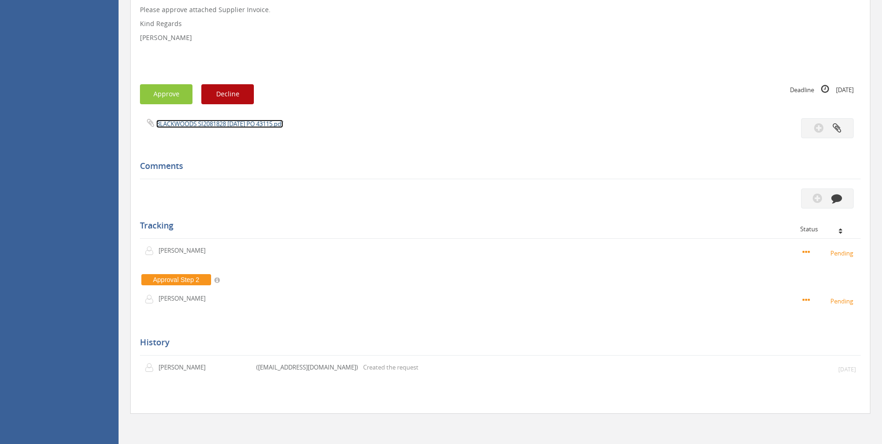
click at [259, 127] on link "BLACKWOODS SI2081828 [DATE] PO 43115.pdf" at bounding box center [219, 124] width 127 height 8
click at [595, 205] on button "button" at bounding box center [828, 198] width 53 height 20
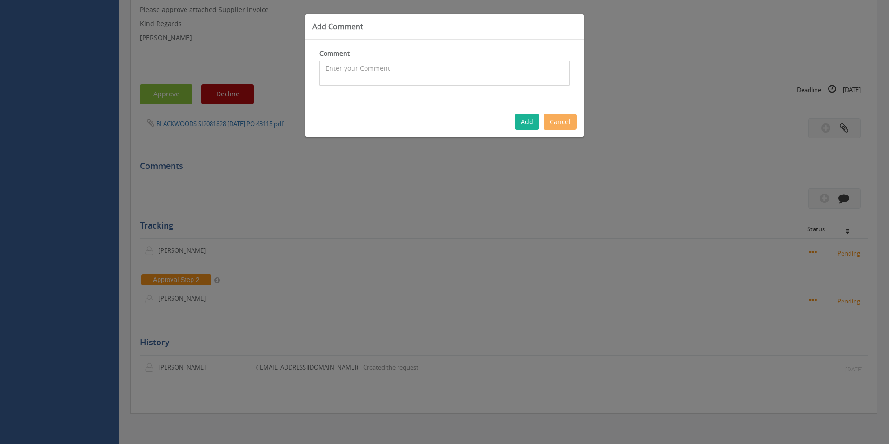
drag, startPoint x: 390, startPoint y: 71, endPoint x: 394, endPoint y: 71, distance: 4.7
click at [390, 71] on textarea at bounding box center [445, 72] width 250 height 25
click at [325, 67] on textarea "CP $173.70 SP $231.56 - Inwards freight covered with inwards charge of $25.74 -…" at bounding box center [445, 72] width 250 height 25
type textarea "Customer Order - 1092740 - CP $173.70 SP $231.56 - Inwards freight covered with…"
click at [520, 121] on button "Add" at bounding box center [527, 122] width 25 height 16
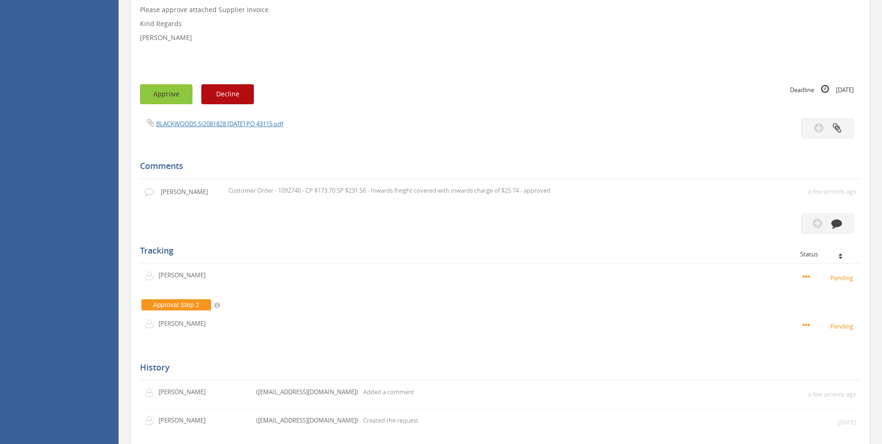
click at [169, 93] on button "Approve" at bounding box center [166, 94] width 53 height 20
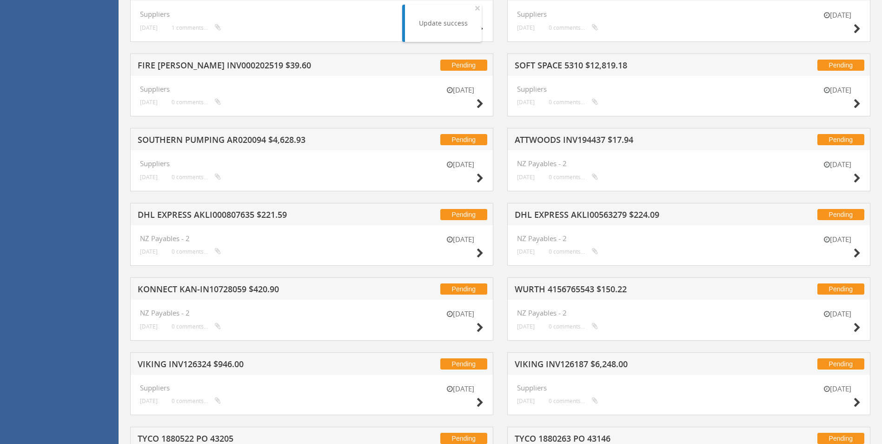
scroll to position [1514, 0]
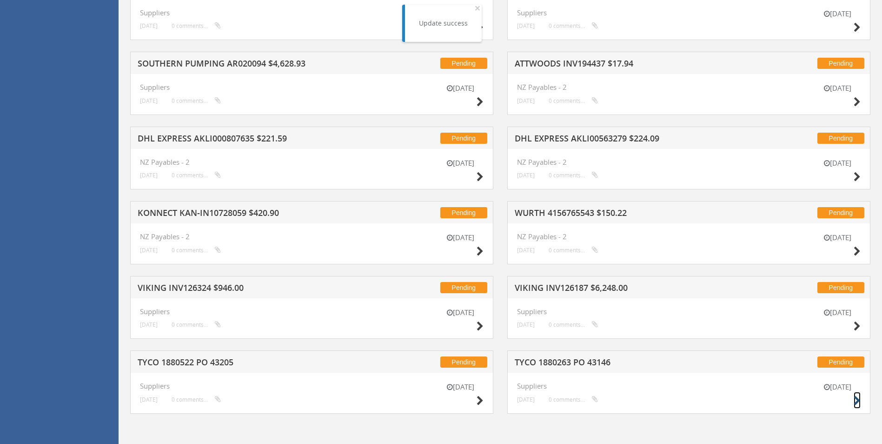
click at [595, 400] on icon at bounding box center [857, 401] width 7 height 10
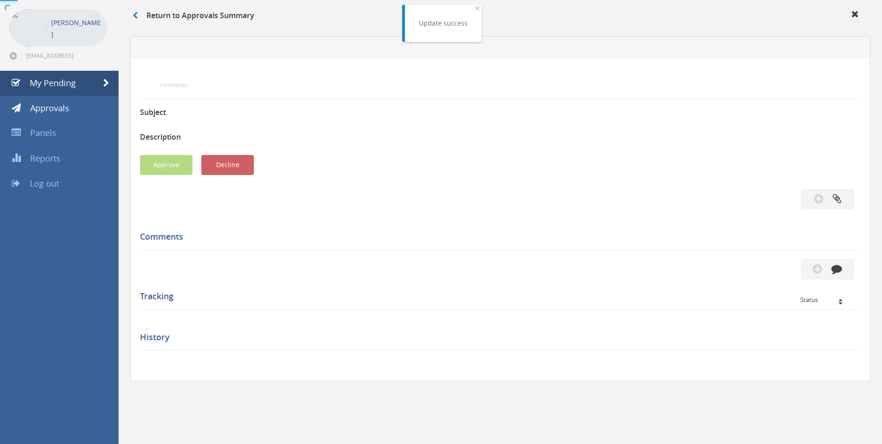
scroll to position [174, 0]
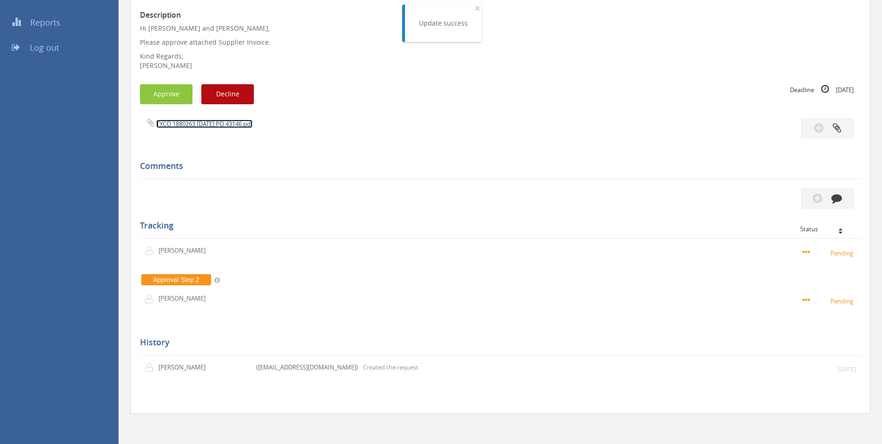
click at [248, 122] on link "TYCO 1880263 [DATE] PO 43146.pdf" at bounding box center [204, 124] width 96 height 8
click at [595, 204] on button "button" at bounding box center [828, 198] width 53 height 20
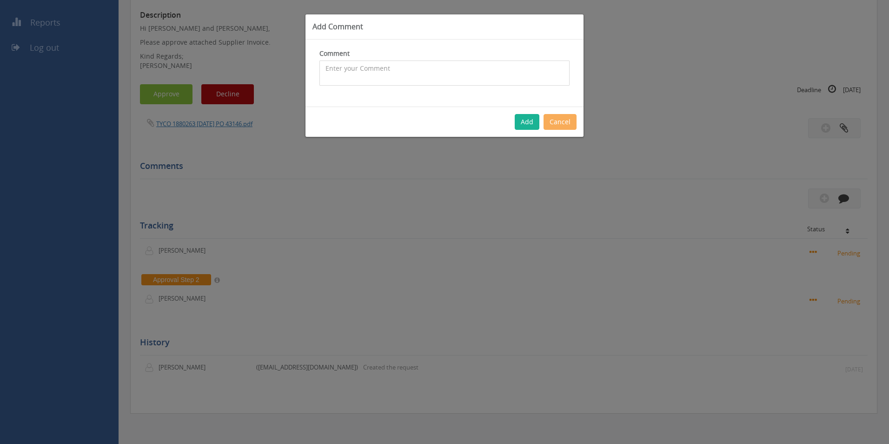
drag, startPoint x: 401, startPoint y: 79, endPoint x: 0, endPoint y: 83, distance: 400.5
click at [399, 79] on textarea at bounding box center [445, 72] width 250 height 25
click at [405, 66] on textarea "Stock for NZ - 1093384 --> 004355" at bounding box center [445, 72] width 250 height 25
click at [513, 63] on textarea "Stock for NZ - 1093384 --> NZ PO 004355" at bounding box center [445, 72] width 250 height 25
type textarea "Stock for NZ - 1093384 --> NZ PO 004355 approved"
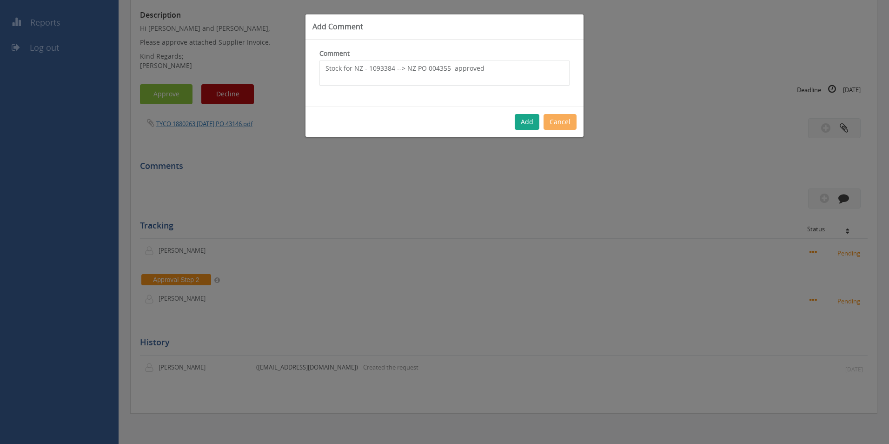
click at [534, 119] on button "Add" at bounding box center [527, 122] width 25 height 16
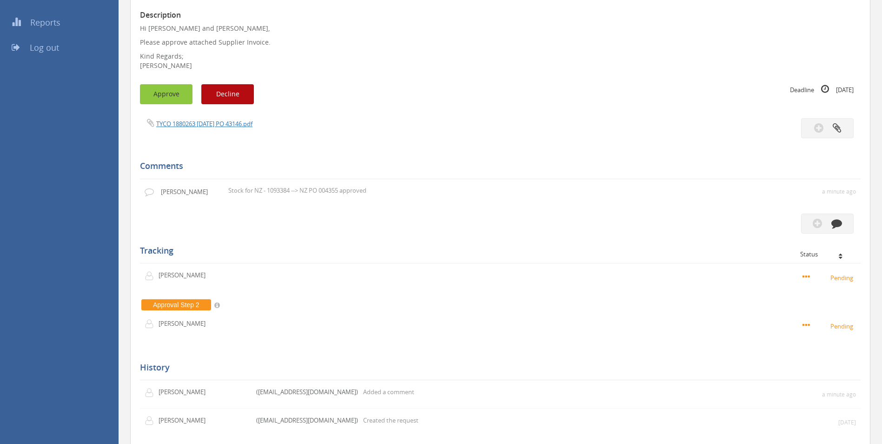
click at [172, 97] on button "Approve" at bounding box center [166, 94] width 53 height 20
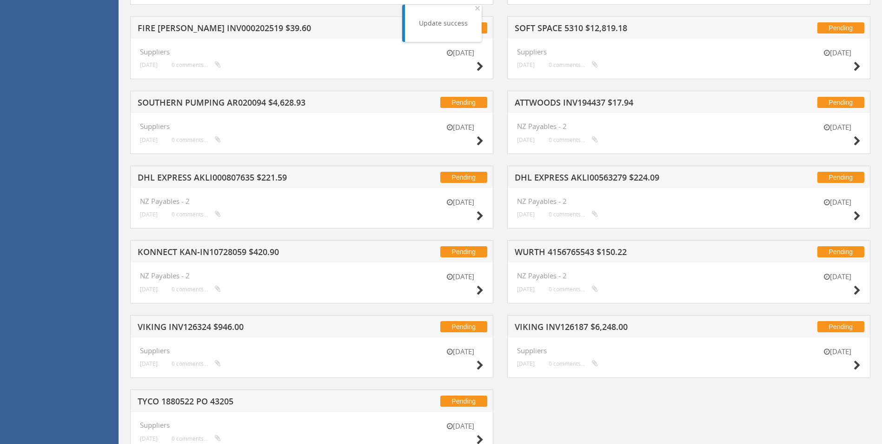
scroll to position [1514, 0]
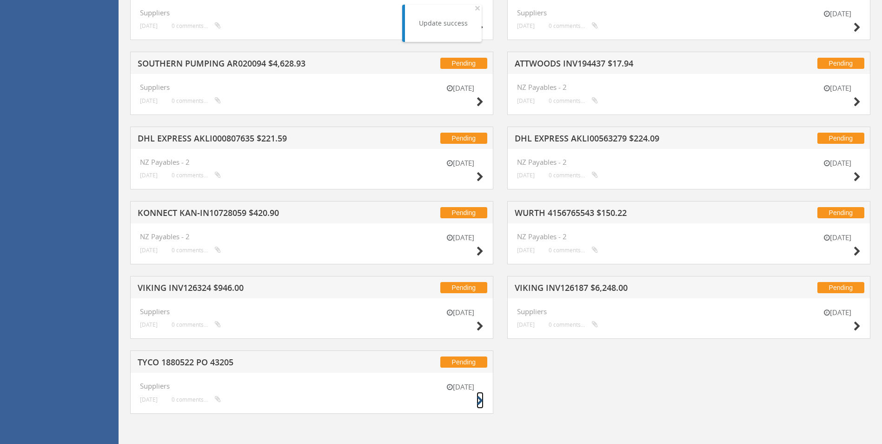
click at [477, 401] on icon at bounding box center [480, 401] width 7 height 10
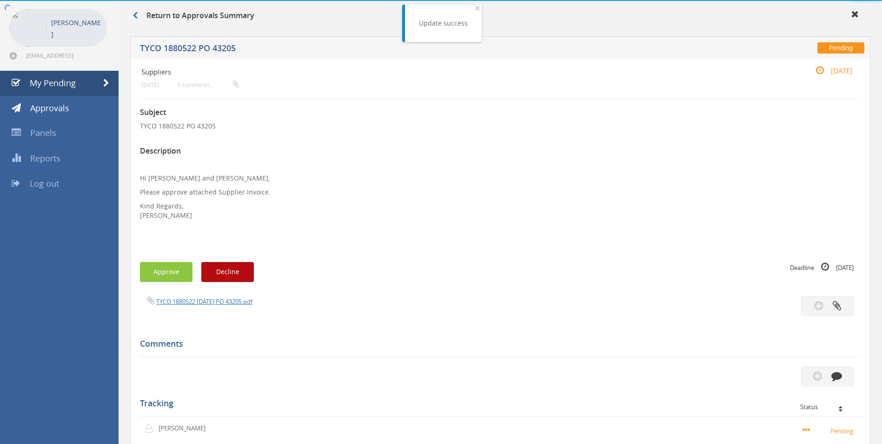
scroll to position [215, 0]
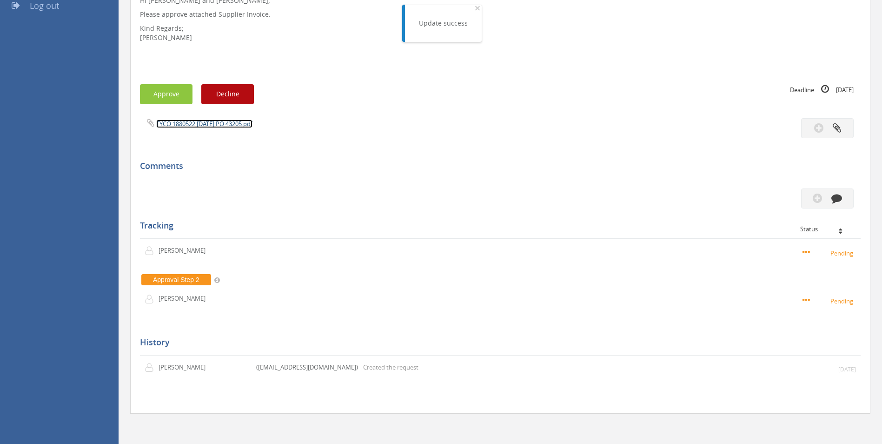
click at [245, 128] on link "TYCO 1880522 [DATE] PO 43205.pdf" at bounding box center [204, 124] width 96 height 8
click at [595, 202] on button "button" at bounding box center [828, 198] width 53 height 20
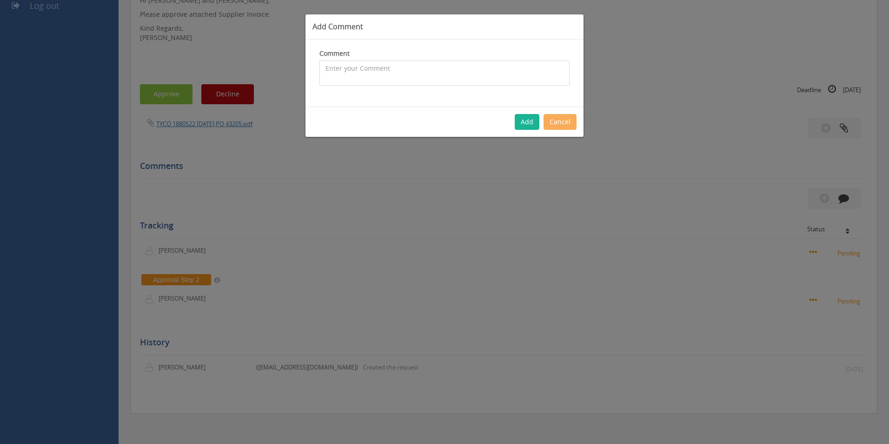
click at [406, 82] on textarea at bounding box center [445, 72] width 250 height 25
click at [325, 70] on textarea "CP $34.27 SP $69.50 - Inwards freight covered with inwards charge of $45.50 - a…" at bounding box center [445, 72] width 250 height 25
type textarea "Customer Order - 1093120 - CP $34.27 SP $69.50 - Inwards freight covered with i…"
click at [528, 118] on button "Add" at bounding box center [527, 122] width 25 height 16
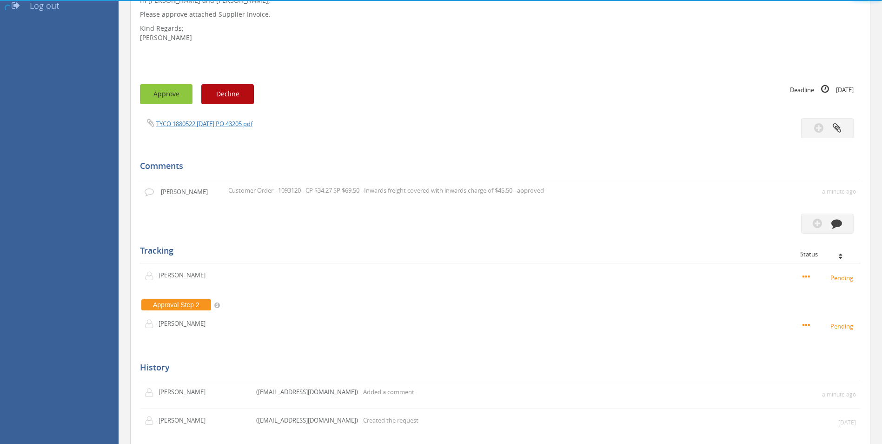
click at [170, 96] on button "Approve" at bounding box center [166, 94] width 53 height 20
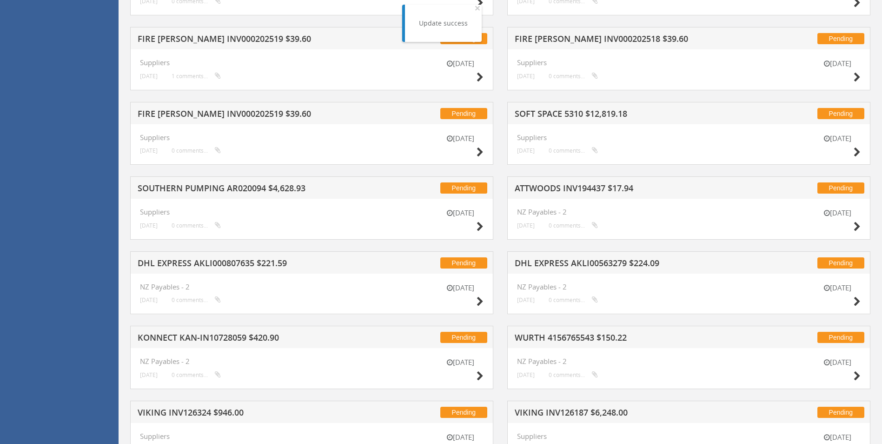
scroll to position [1439, 0]
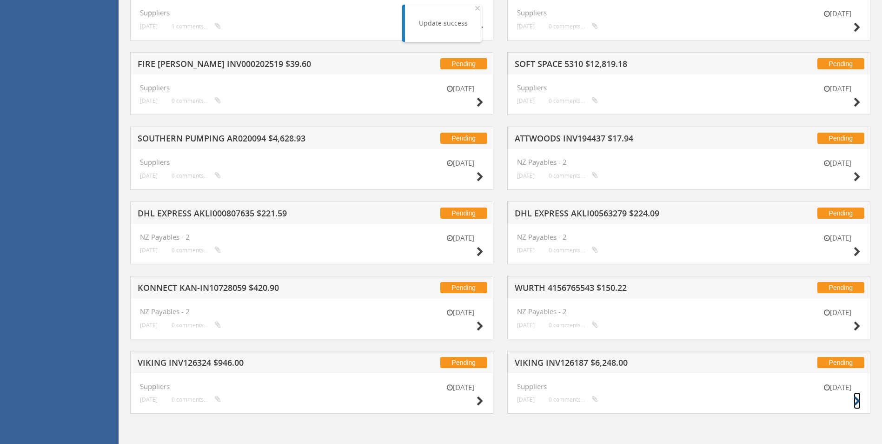
click at [595, 397] on icon at bounding box center [857, 401] width 7 height 10
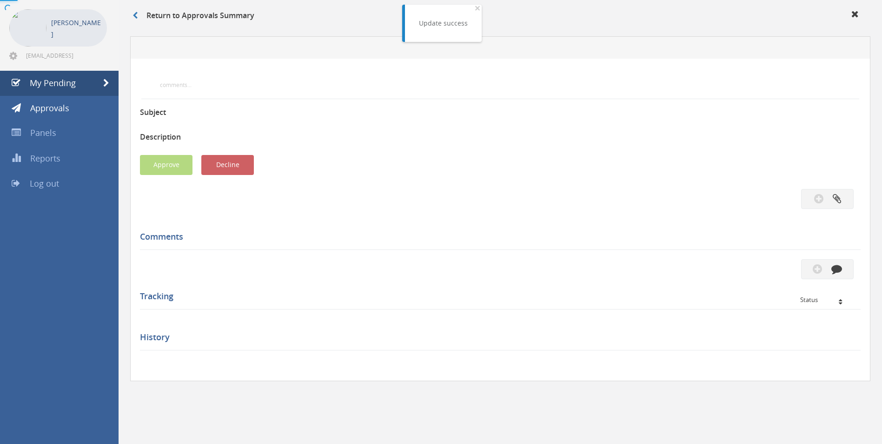
scroll to position [215, 0]
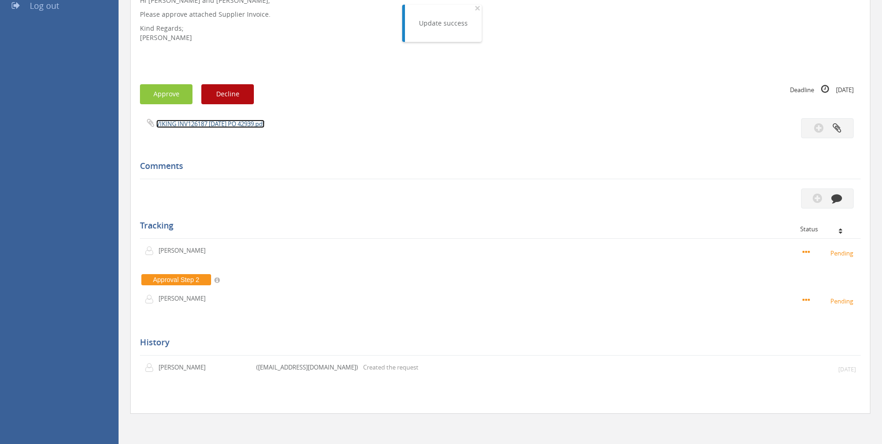
click at [257, 122] on link "VIKING INV126187 [DATE] PO 42939.pdf" at bounding box center [210, 124] width 108 height 8
click at [595, 197] on icon "button" at bounding box center [837, 198] width 11 height 11
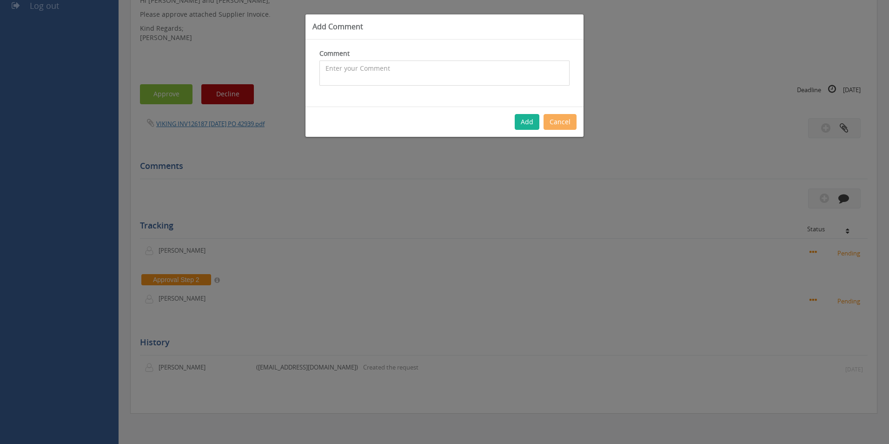
drag, startPoint x: 448, startPoint y: 71, endPoint x: 0, endPoint y: 181, distance: 460.8
click at [444, 71] on textarea at bounding box center [445, 72] width 250 height 25
type textarea "Stock - approved"
click at [533, 125] on button "Add" at bounding box center [527, 122] width 25 height 16
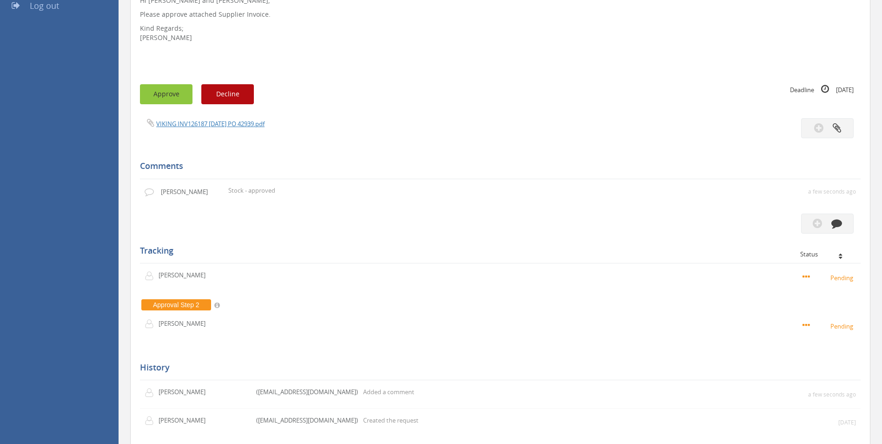
click at [169, 94] on button "Approve" at bounding box center [166, 94] width 53 height 20
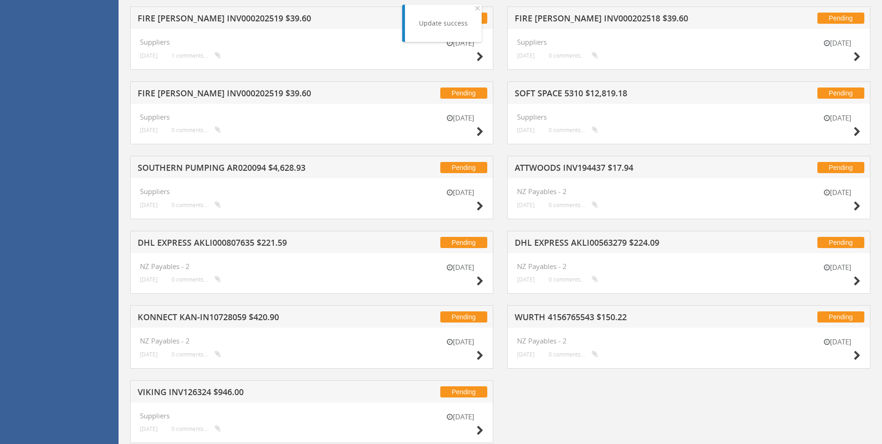
scroll to position [1439, 0]
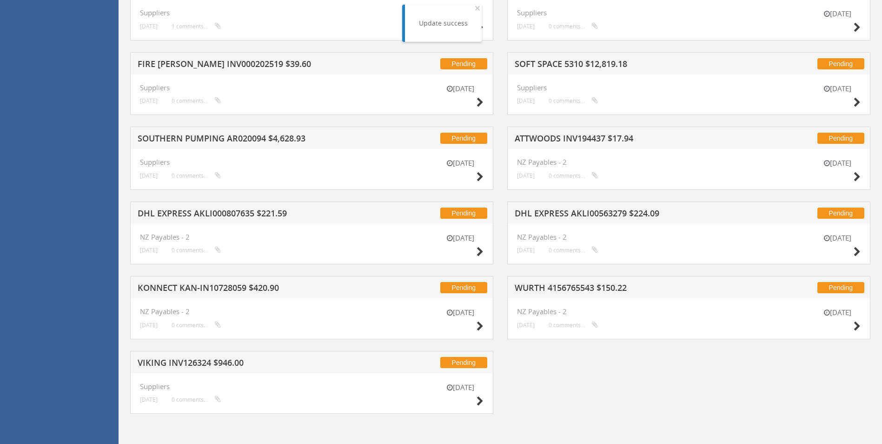
click at [475, 405] on div "[DATE]" at bounding box center [460, 395] width 47 height 27
click at [480, 399] on icon at bounding box center [480, 401] width 7 height 10
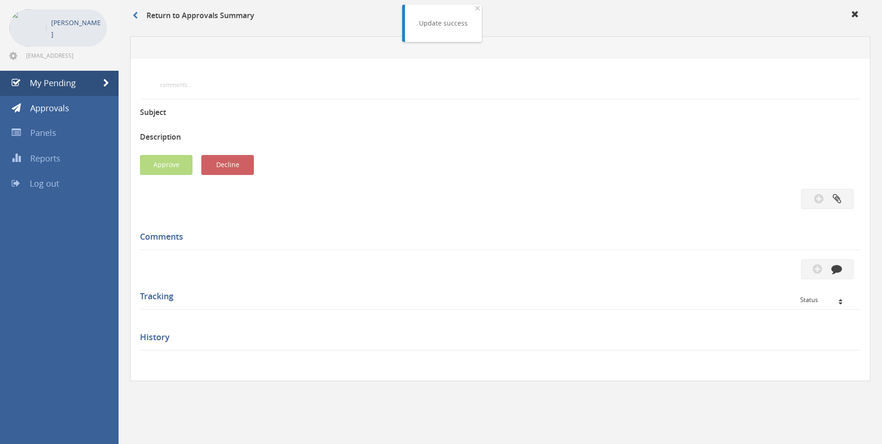
scroll to position [215, 0]
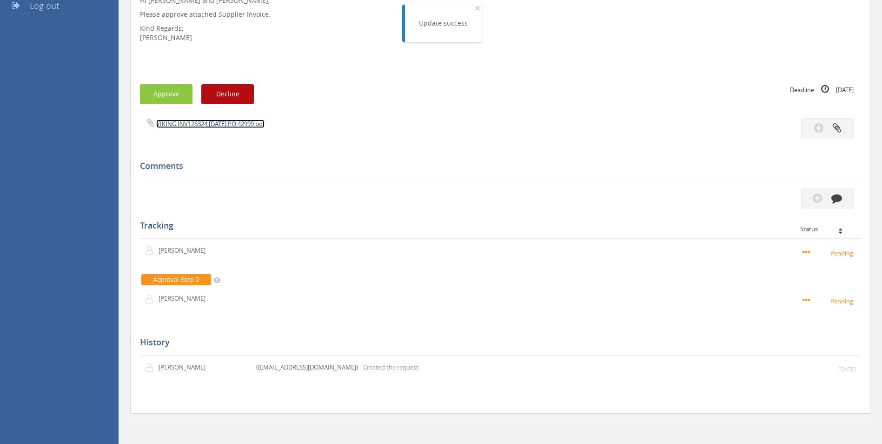
click at [251, 127] on link "VIKING INV126324 [DATE] PO 42999.pdf" at bounding box center [210, 124] width 108 height 8
click at [595, 200] on icon "button" at bounding box center [837, 198] width 11 height 11
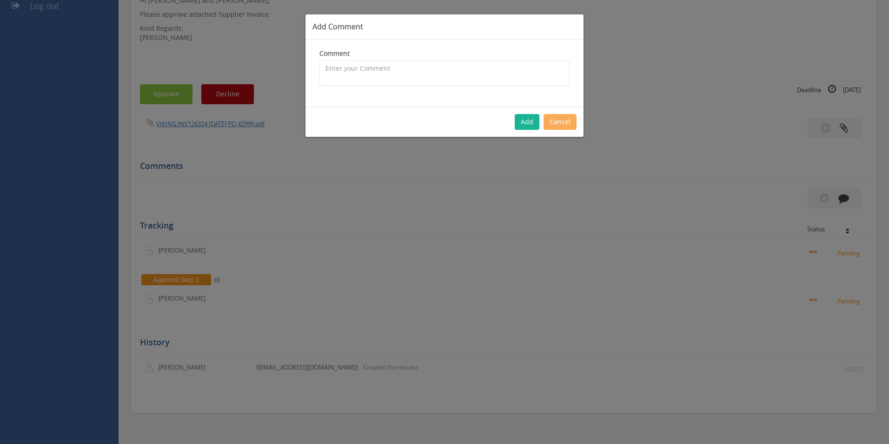
drag, startPoint x: 379, startPoint y: 91, endPoint x: 379, endPoint y: 77, distance: 14.0
click at [379, 88] on div "Comment The comment is required." at bounding box center [445, 73] width 278 height 67
click at [379, 73] on textarea at bounding box center [445, 72] width 250 height 25
drag, startPoint x: 325, startPoint y: 67, endPoint x: 321, endPoint y: 65, distance: 5.0
click at [321, 65] on textarea "CP $25 SP $33.67 - Inwards freight covered with inwards charge of $78 - approved" at bounding box center [445, 72] width 250 height 25
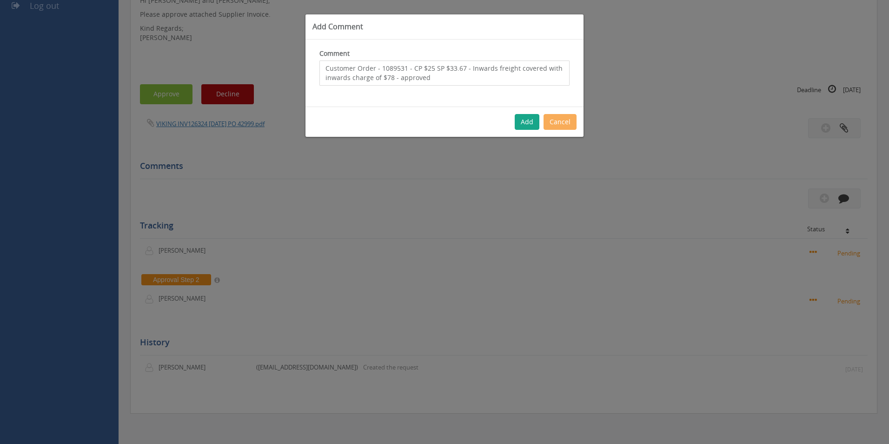
type textarea "Customer Order - 1089531 - CP $25 SP $33.67 - Inwards freight covered with inwa…"
click at [527, 122] on button "Add" at bounding box center [527, 122] width 25 height 16
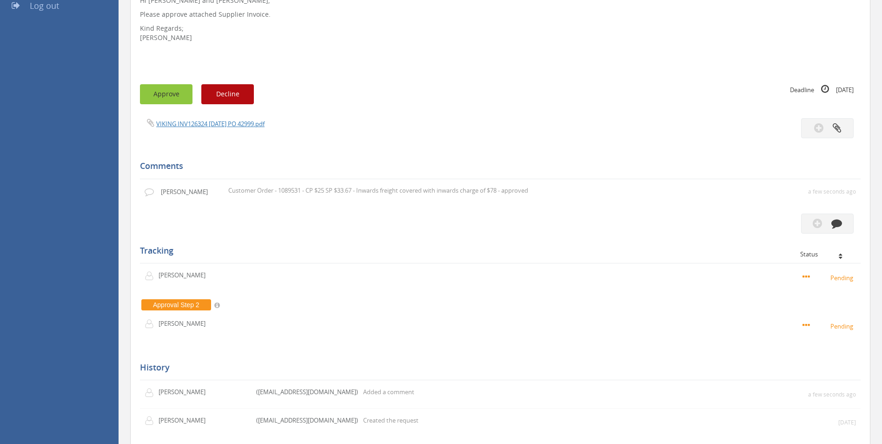
click at [159, 93] on button "Approve" at bounding box center [166, 94] width 53 height 20
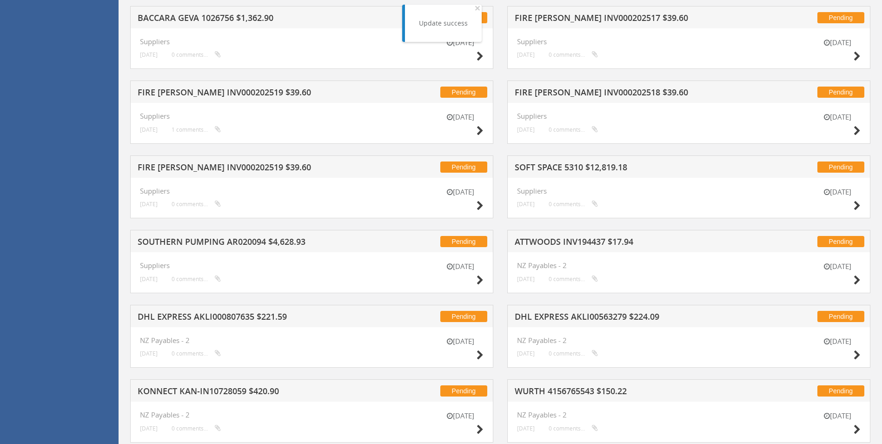
scroll to position [1364, 0]
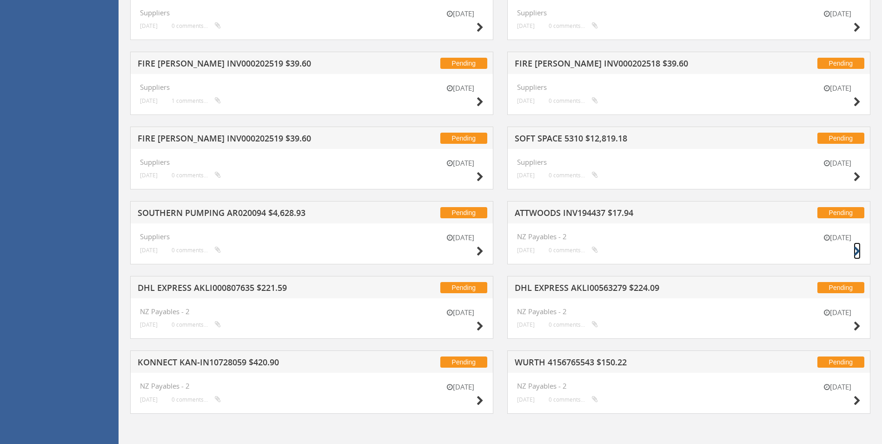
click at [595, 249] on icon at bounding box center [857, 252] width 7 height 10
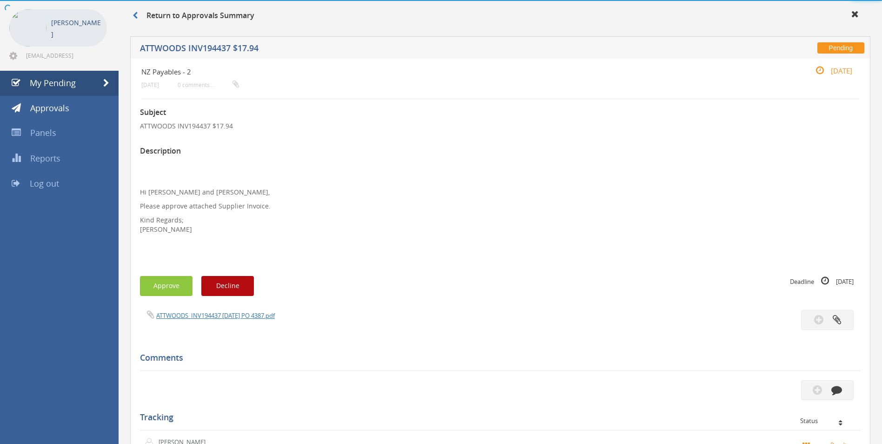
scroll to position [229, 0]
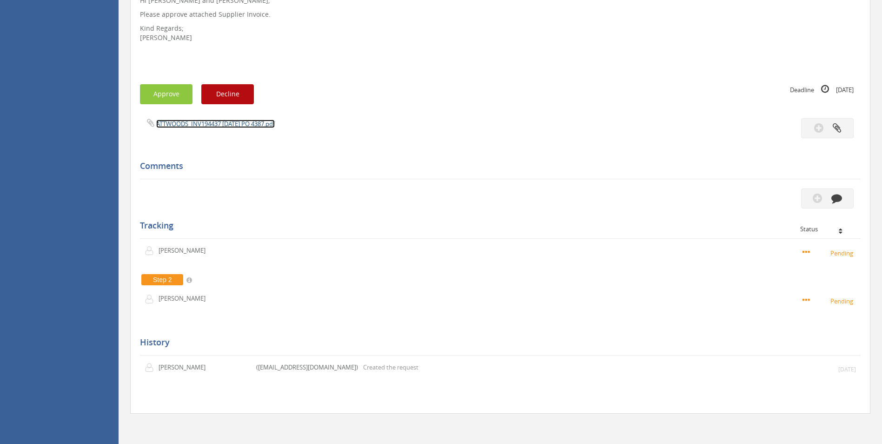
click at [208, 127] on link "ATTWOODS_INV194437 [DATE] PO 4387.pdf" at bounding box center [215, 124] width 119 height 8
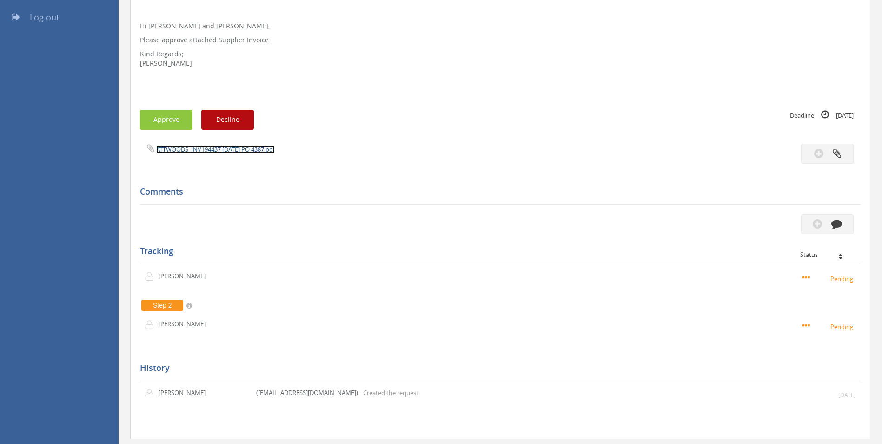
scroll to position [183, 0]
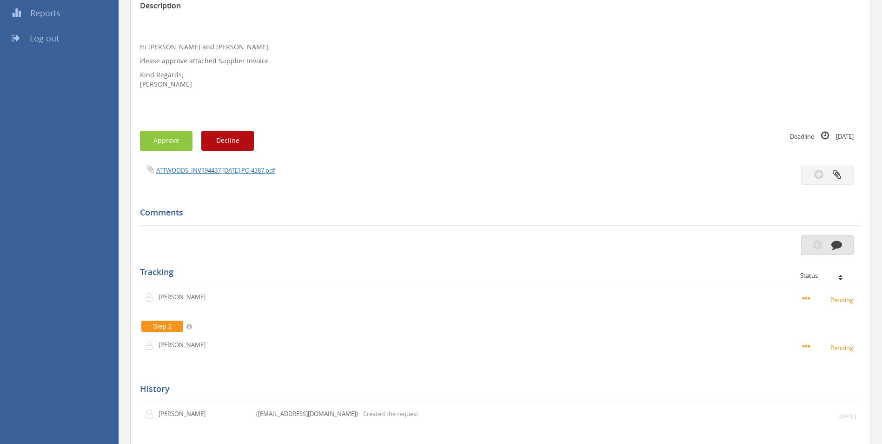
click at [595, 249] on button "button" at bounding box center [828, 245] width 53 height 20
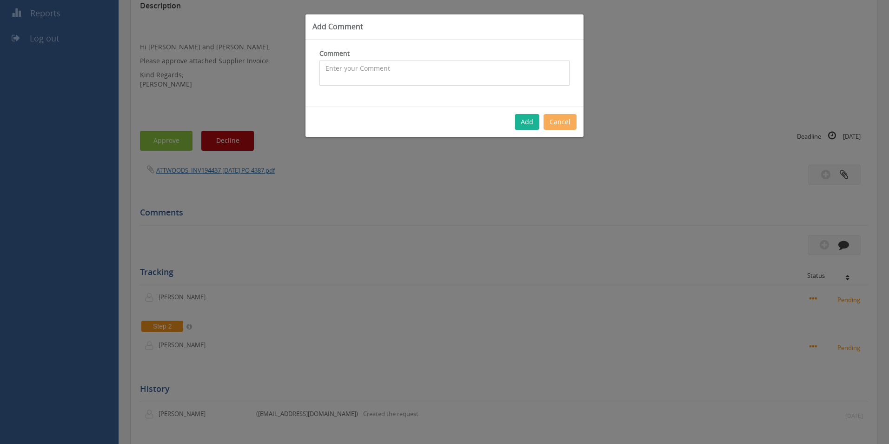
click at [383, 78] on textarea at bounding box center [445, 72] width 250 height 25
type textarea "Warehouse Consumables - approved"
click at [534, 122] on button "Add" at bounding box center [527, 122] width 25 height 16
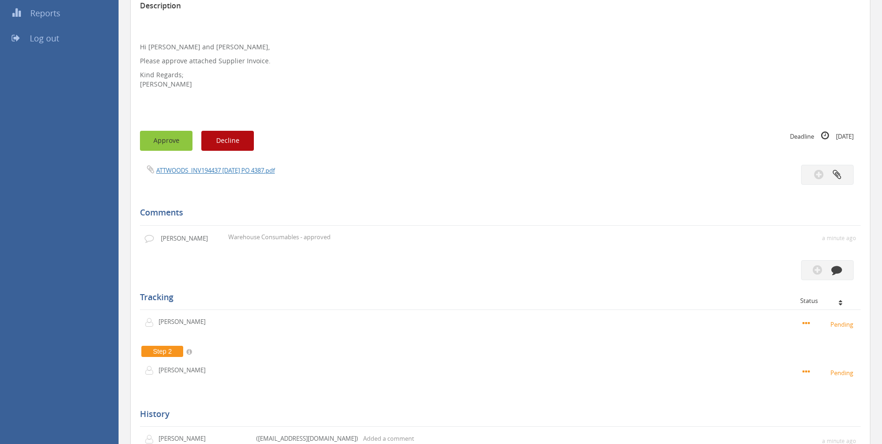
click at [174, 140] on button "Approve" at bounding box center [166, 141] width 53 height 20
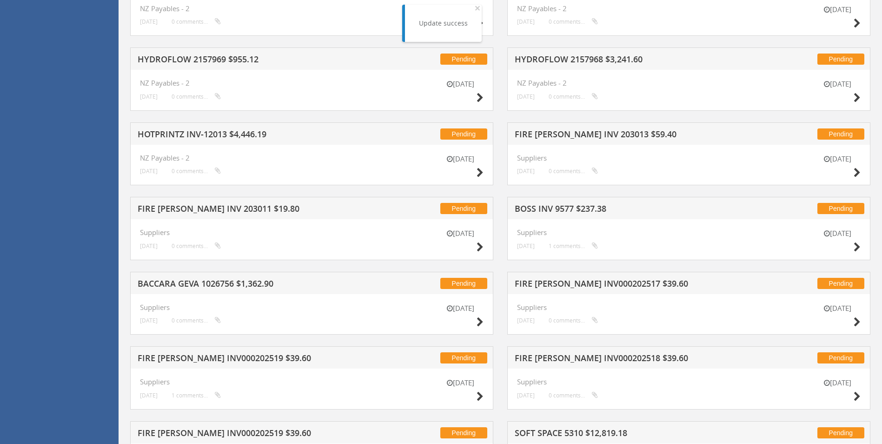
scroll to position [1364, 0]
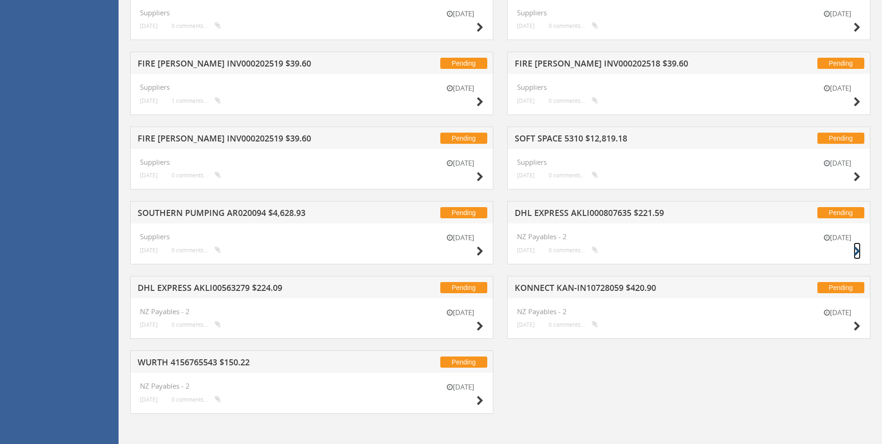
click at [595, 252] on icon at bounding box center [857, 252] width 7 height 10
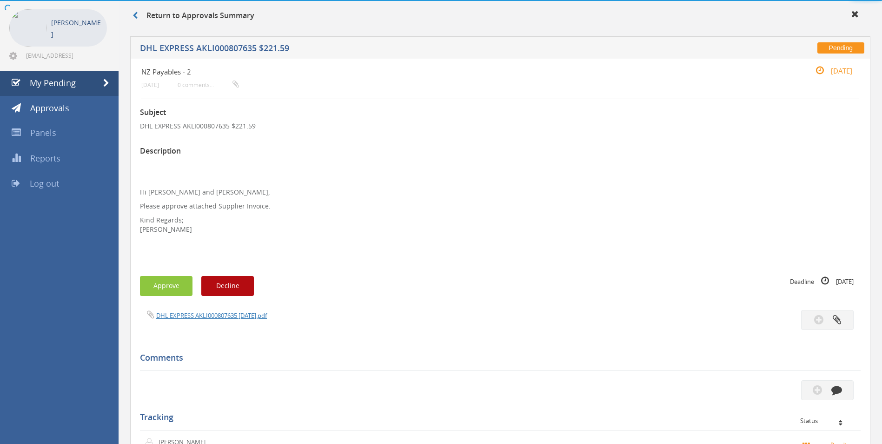
scroll to position [229, 0]
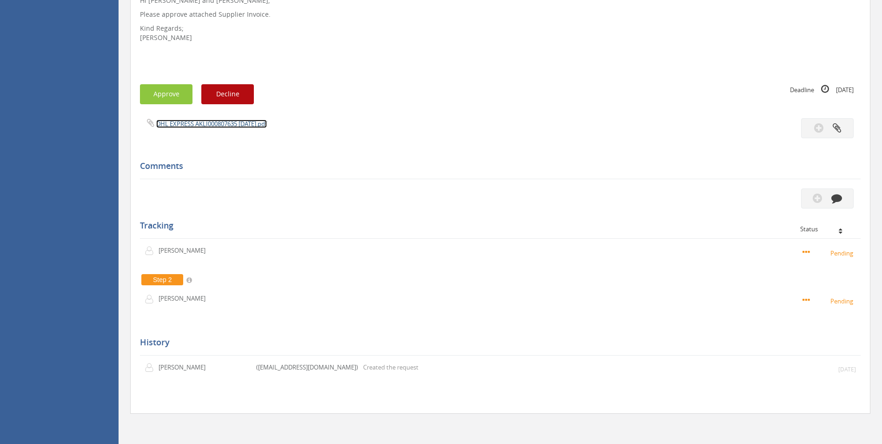
click at [252, 123] on link "DHL EXPRESS AKLI000807635 [DATE].pdf" at bounding box center [211, 124] width 111 height 8
click at [595, 200] on button "button" at bounding box center [828, 198] width 53 height 20
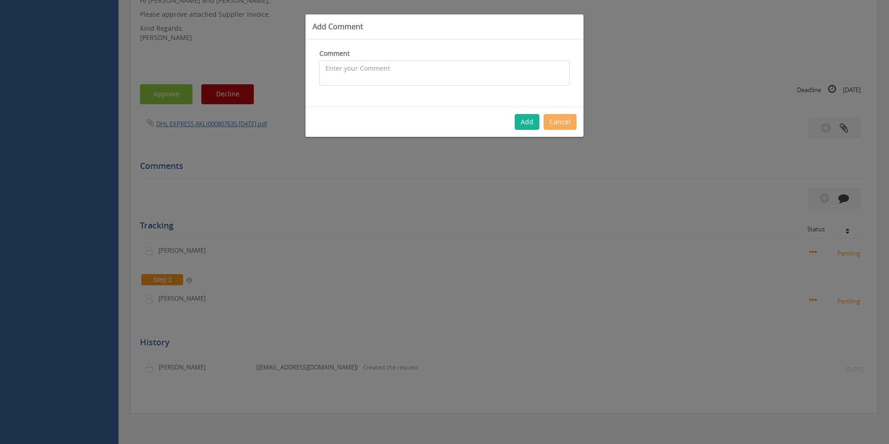
drag, startPoint x: 416, startPoint y: 73, endPoint x: 290, endPoint y: 77, distance: 126.6
click at [413, 72] on textarea at bounding box center [445, 72] width 250 height 25
drag, startPoint x: 455, startPoint y: 77, endPoint x: 439, endPoint y: 73, distance: 17.1
click at [439, 73] on textarea "Freight Invoice --> 006837 - [PERSON_NAME] --> LC" at bounding box center [445, 72] width 250 height 25
type textarea "Freight Invoice --> 006837 - [PERSON_NAME] --> WPK - approved"
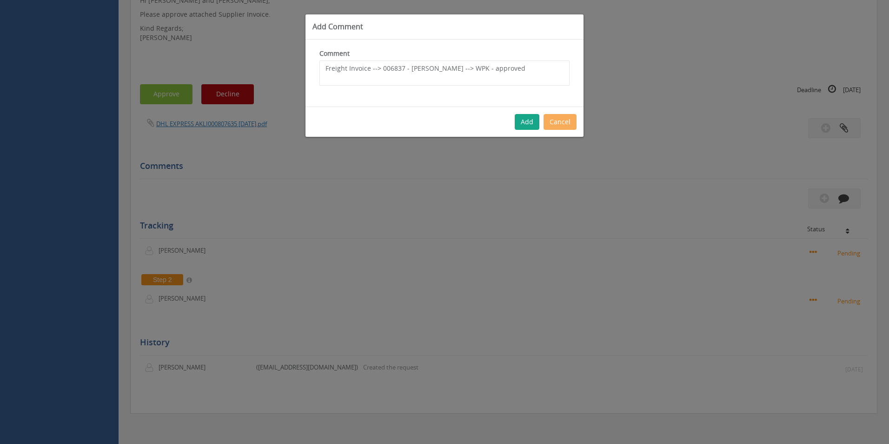
click at [524, 118] on button "Add" at bounding box center [527, 122] width 25 height 16
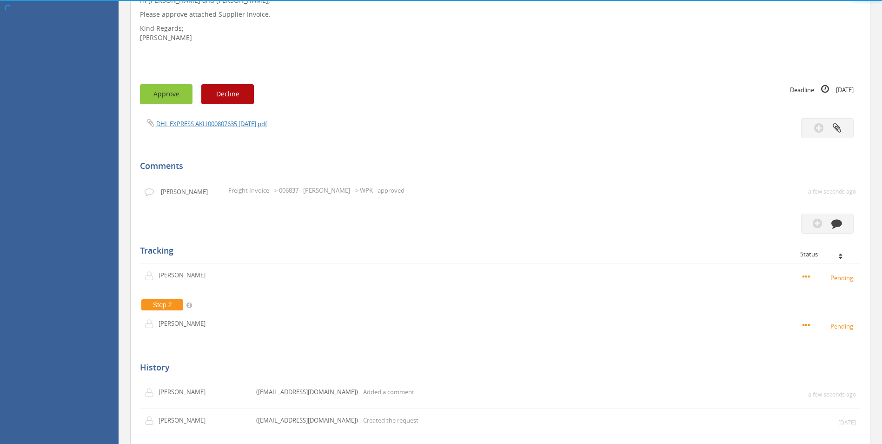
click at [167, 93] on button "Approve" at bounding box center [166, 94] width 53 height 20
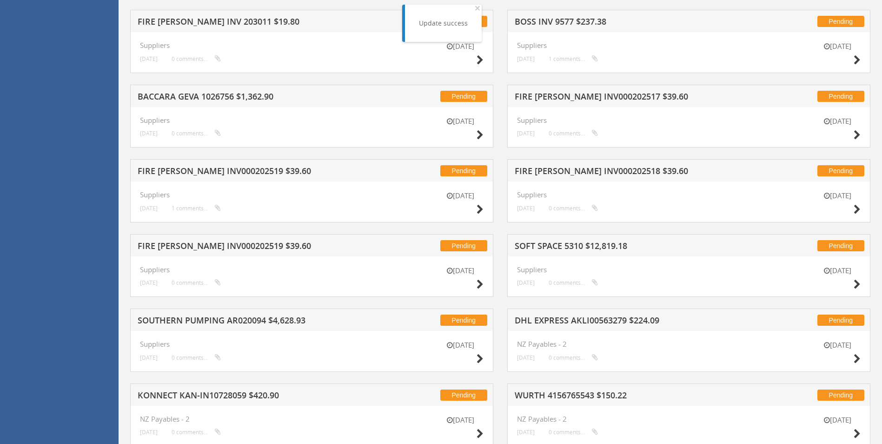
scroll to position [1289, 0]
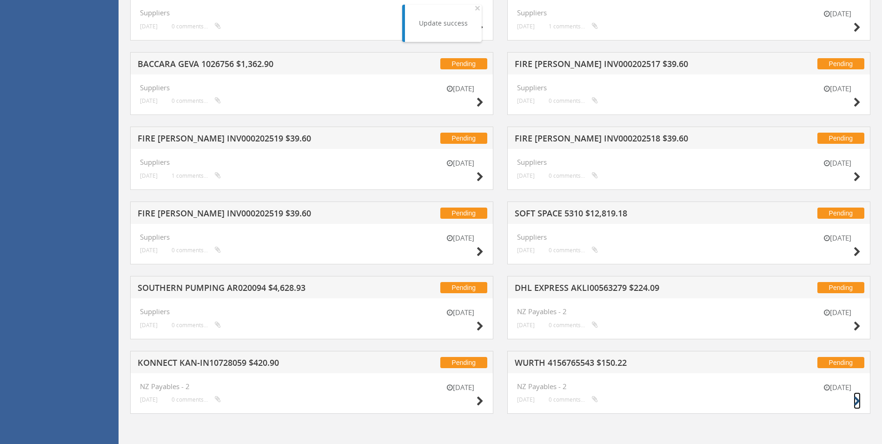
click at [595, 398] on icon at bounding box center [857, 401] width 7 height 10
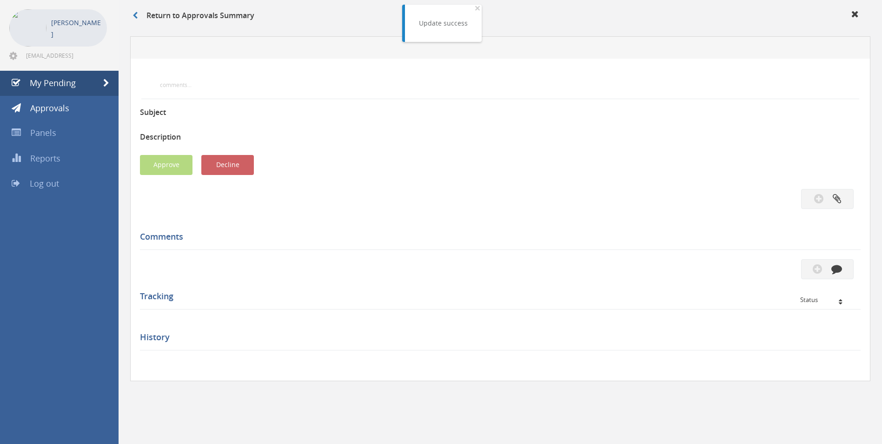
scroll to position [243, 0]
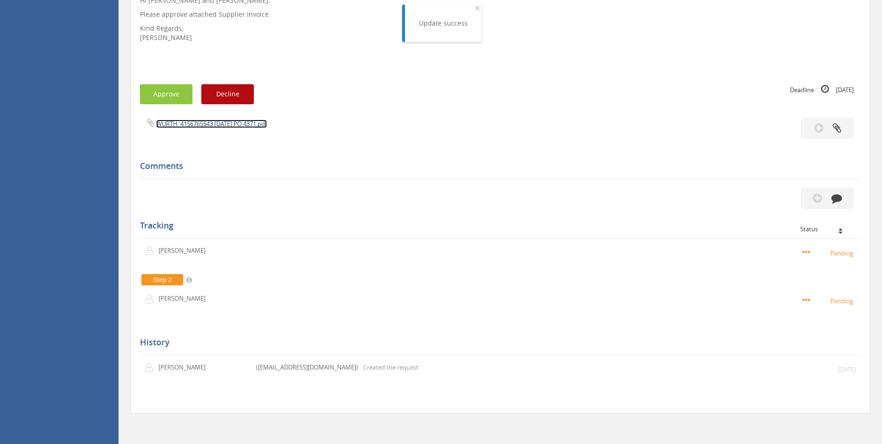
click at [267, 124] on link "WURTH_4156765543 [DATE] PO 4371.pdf" at bounding box center [211, 124] width 111 height 8
click at [595, 194] on icon "button" at bounding box center [837, 198] width 11 height 11
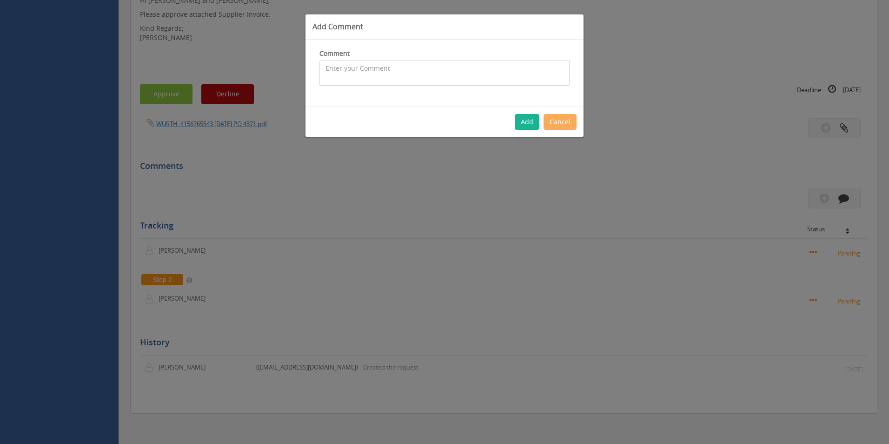
click at [391, 73] on textarea at bounding box center [445, 72] width 250 height 25
type textarea "Stock - approved"
click at [534, 122] on button "Add" at bounding box center [527, 122] width 25 height 16
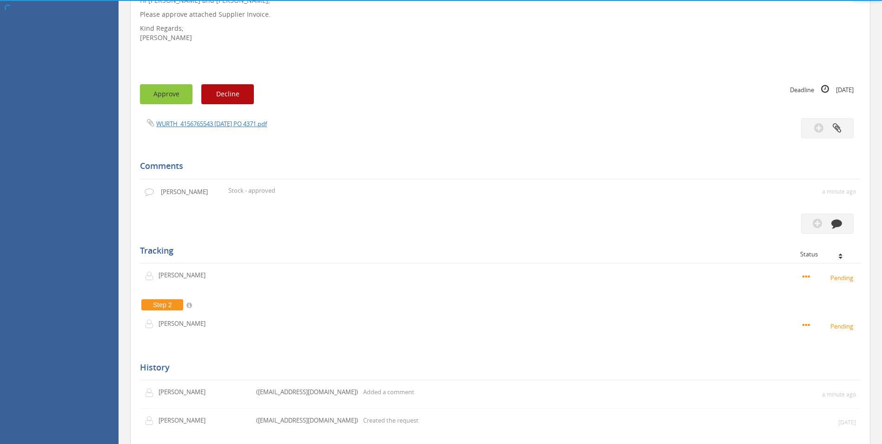
click at [177, 90] on button "Approve" at bounding box center [166, 94] width 53 height 20
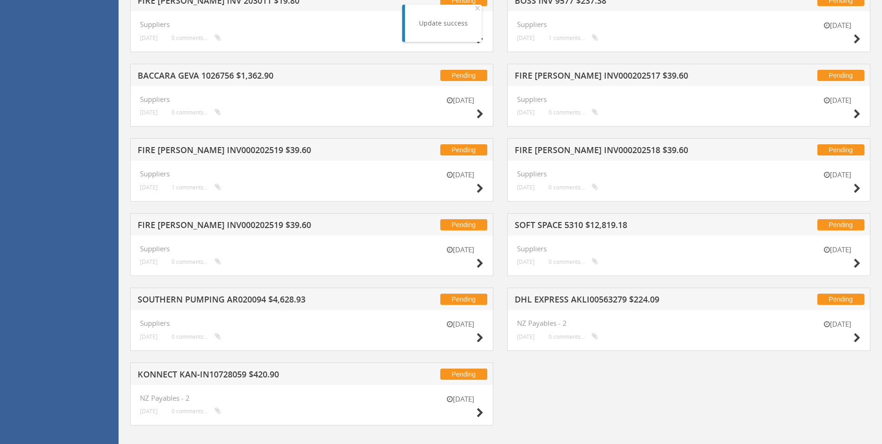
scroll to position [1289, 0]
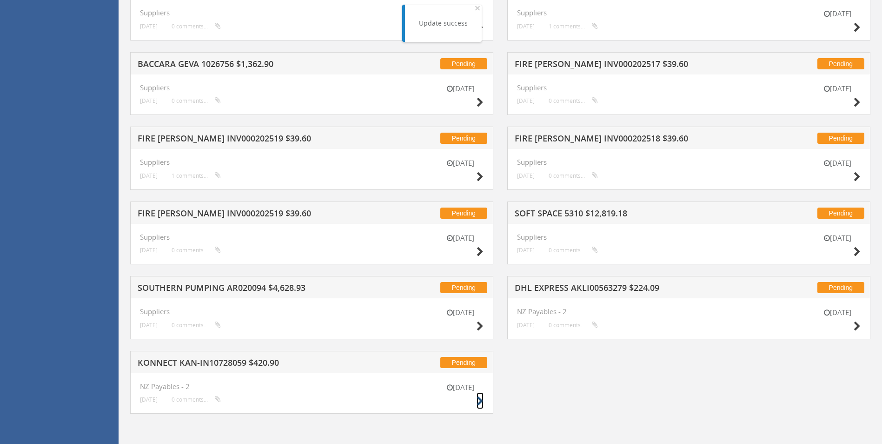
click at [483, 400] on icon at bounding box center [480, 401] width 7 height 10
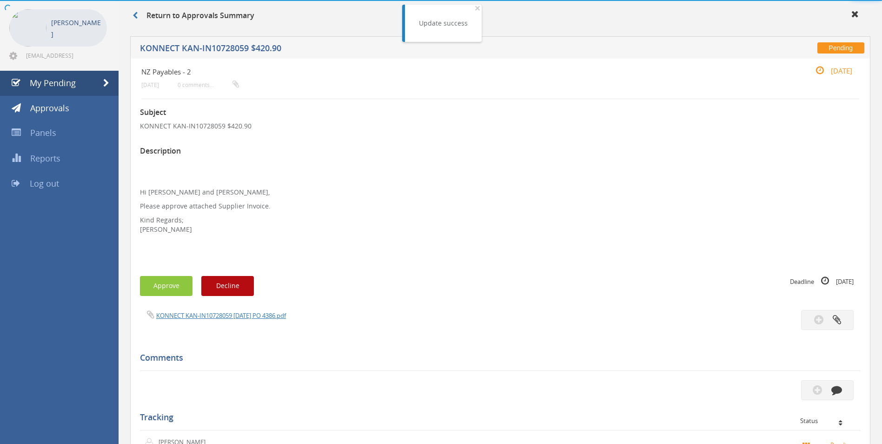
scroll to position [229, 0]
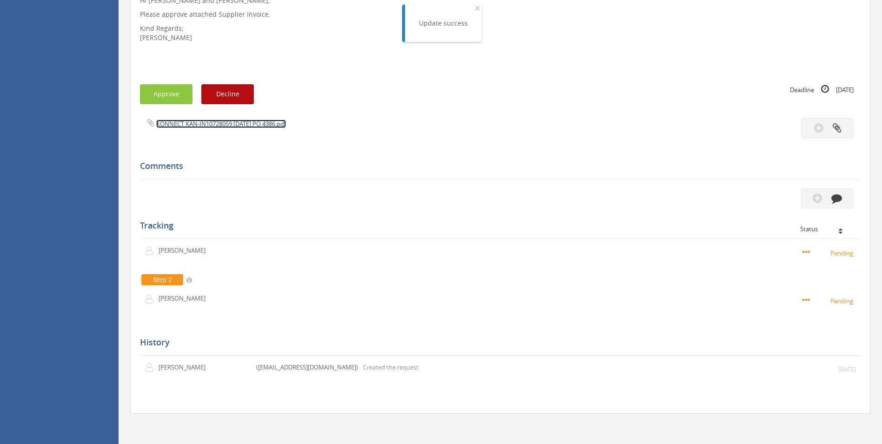
click at [243, 123] on link "KONNECT KAN-IN10728059 [DATE] PO 4386.pdf" at bounding box center [221, 124] width 130 height 8
click at [595, 198] on icon "button" at bounding box center [837, 198] width 11 height 11
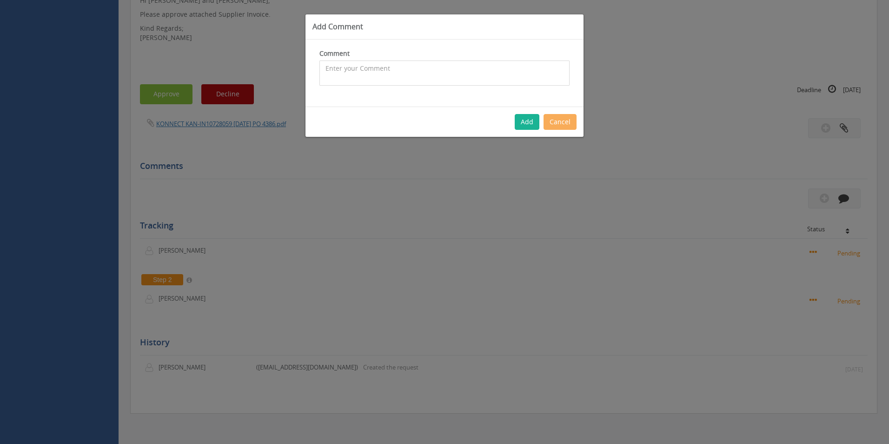
click at [407, 84] on textarea at bounding box center [445, 72] width 250 height 25
type textarea "Stock - approved"
click at [534, 120] on button "Add" at bounding box center [527, 122] width 25 height 16
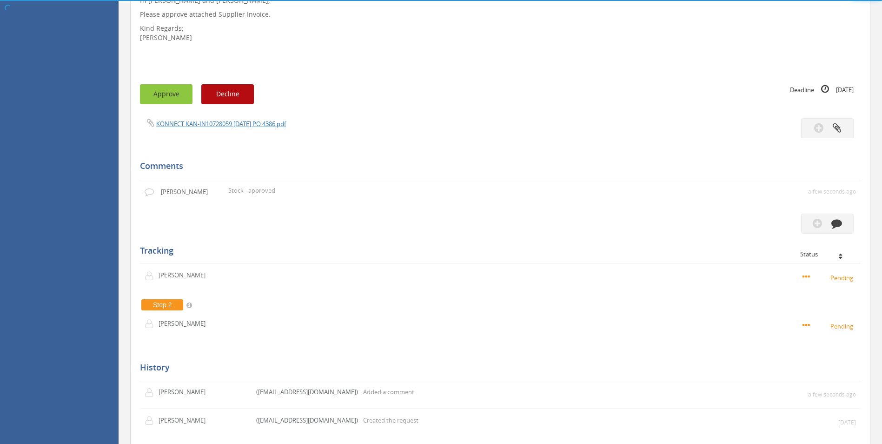
click at [168, 95] on button "Approve" at bounding box center [166, 94] width 53 height 20
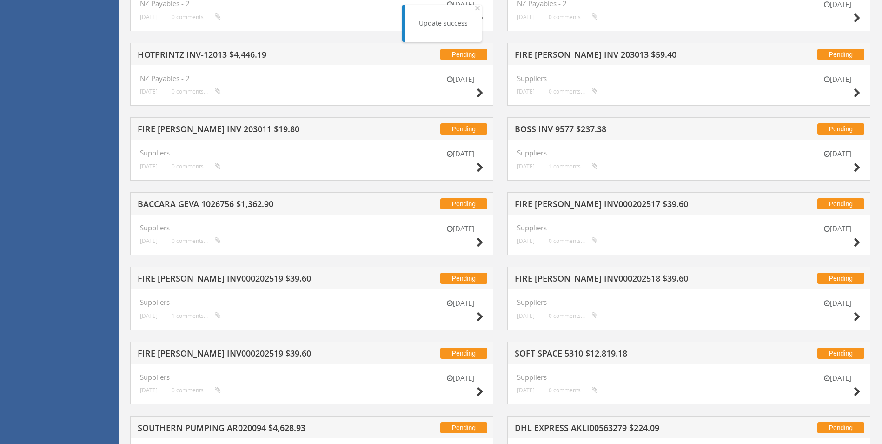
scroll to position [1215, 0]
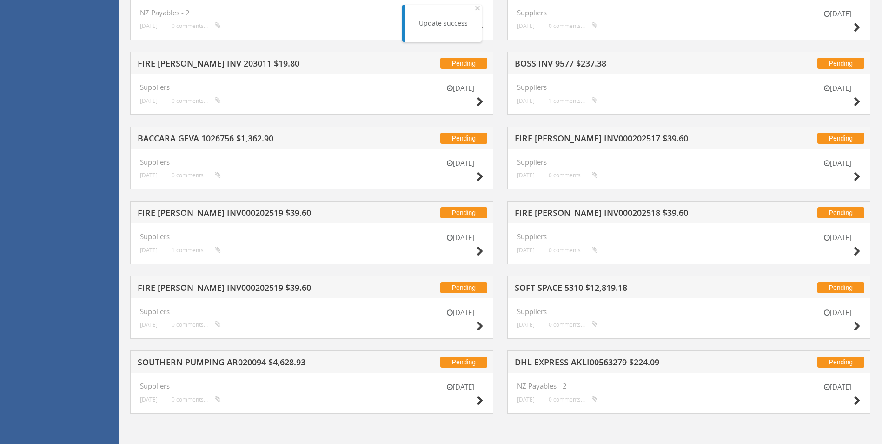
click at [595, 401] on div "[DATE]" at bounding box center [838, 395] width 47 height 27
click at [595, 400] on icon at bounding box center [857, 401] width 7 height 10
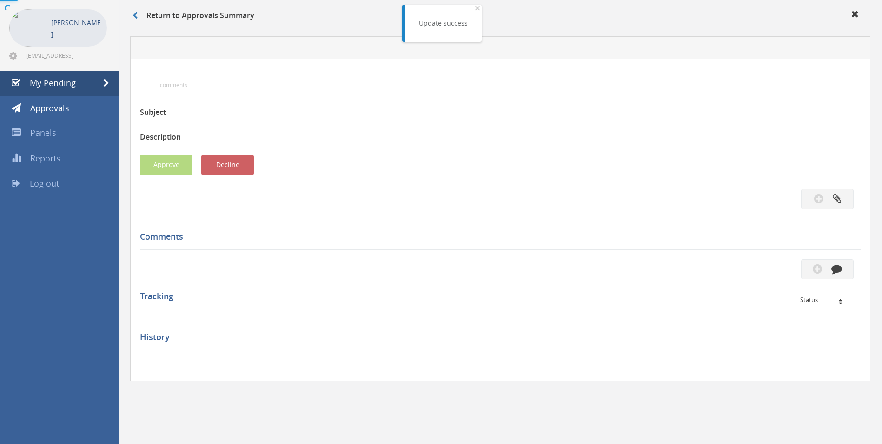
scroll to position [229, 0]
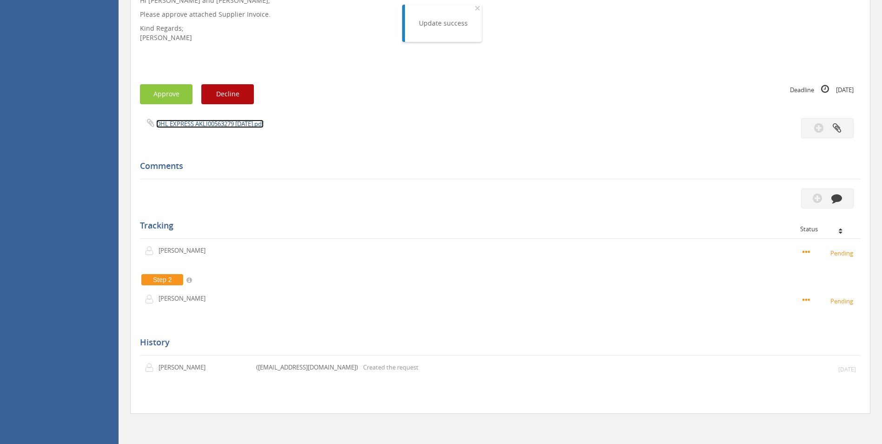
click at [240, 124] on link "DHL EXPRESS AKLI00563279 [DATE].pdf" at bounding box center [209, 124] width 107 height 8
click at [595, 196] on button "button" at bounding box center [828, 198] width 53 height 20
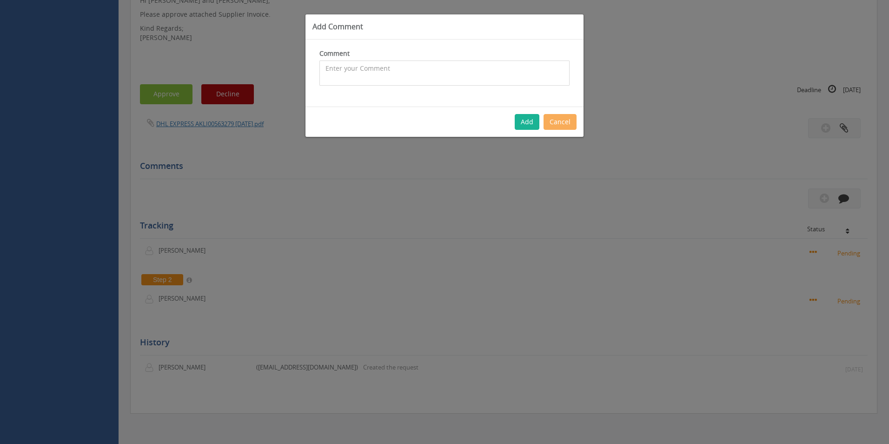
click at [374, 67] on textarea at bounding box center [445, 72] width 250 height 25
type textarea "C"
click at [325, 75] on textarea "Freight Invoice - 1093384 - BNE --> [PERSON_NAME] - approved 1098186 - WPK --> …" at bounding box center [445, 72] width 250 height 25
type textarea "Freight Invoice - 1093384 - BNE --> [PERSON_NAME] & 1098186 - WPK --> WELL - ap…"
click at [526, 120] on button "Add" at bounding box center [527, 122] width 25 height 16
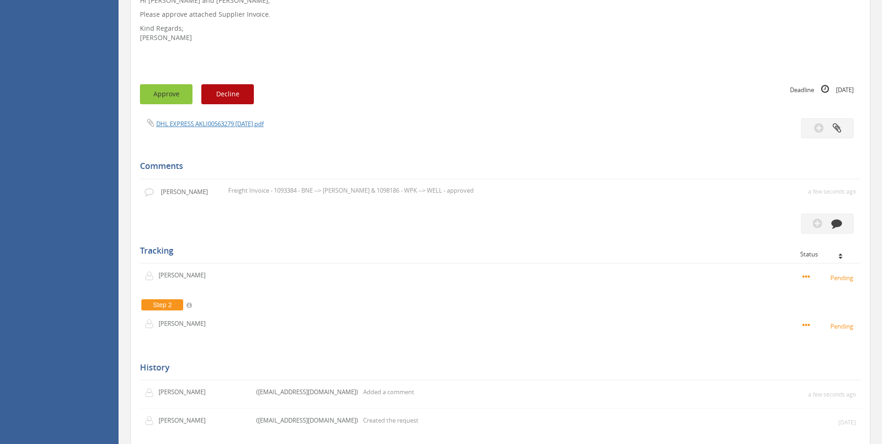
click at [178, 99] on button "Approve" at bounding box center [166, 94] width 53 height 20
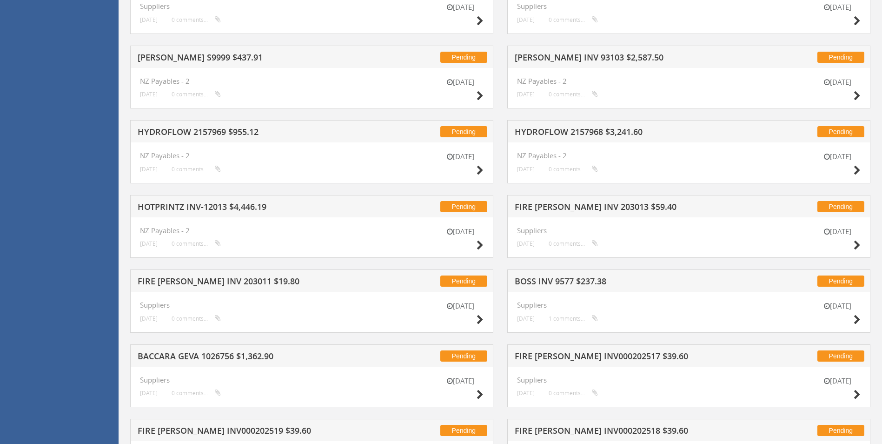
scroll to position [982, 0]
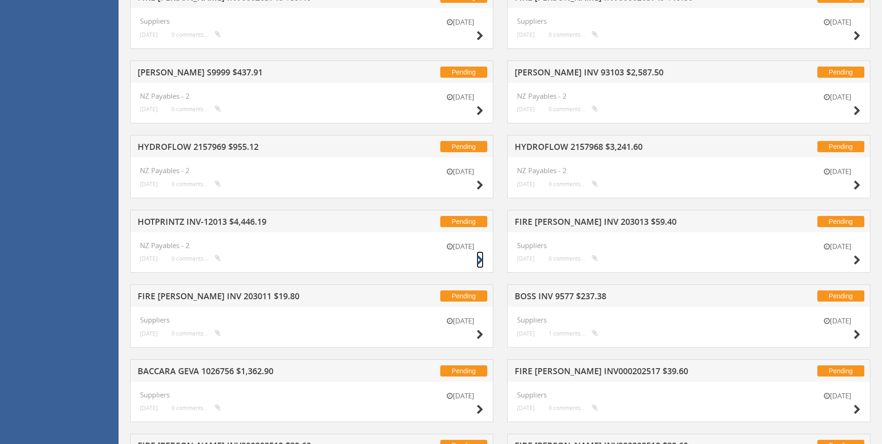
click at [482, 260] on icon at bounding box center [480, 260] width 7 height 10
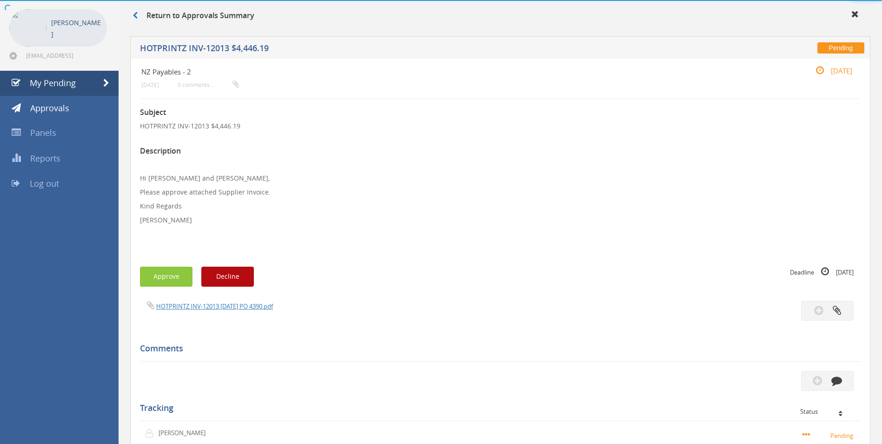
scroll to position [220, 0]
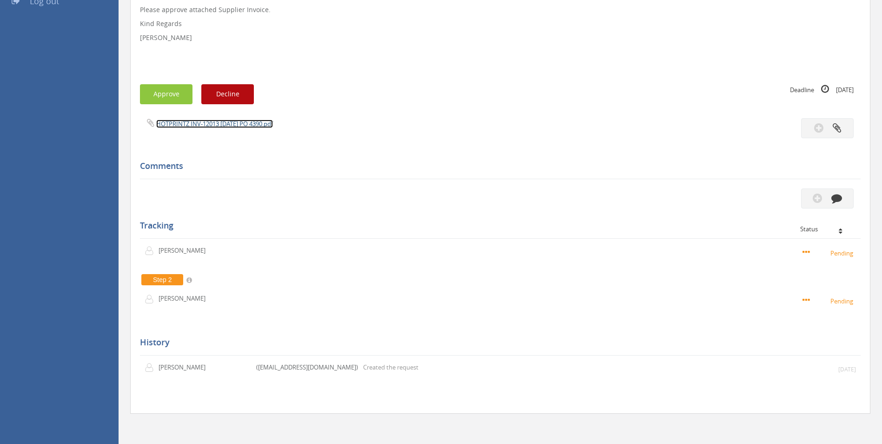
click at [264, 121] on link "HOTPRINTZ INV-12013 [DATE] PO 4390.pdf" at bounding box center [214, 124] width 117 height 8
click at [595, 199] on button "button" at bounding box center [828, 198] width 53 height 20
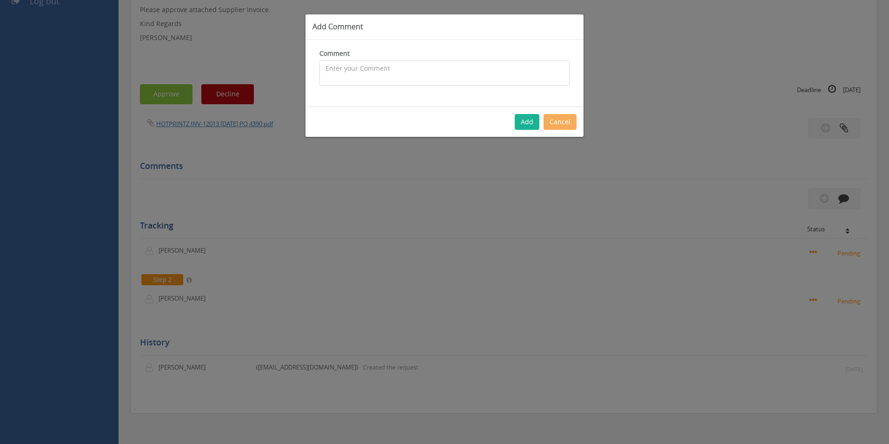
drag, startPoint x: 414, startPoint y: 65, endPoint x: 407, endPoint y: 56, distance: 10.9
click at [412, 63] on textarea at bounding box center [445, 72] width 250 height 25
type textarea "2026 Dated stock - PC -- approved"
click at [517, 122] on button "Add" at bounding box center [527, 122] width 25 height 16
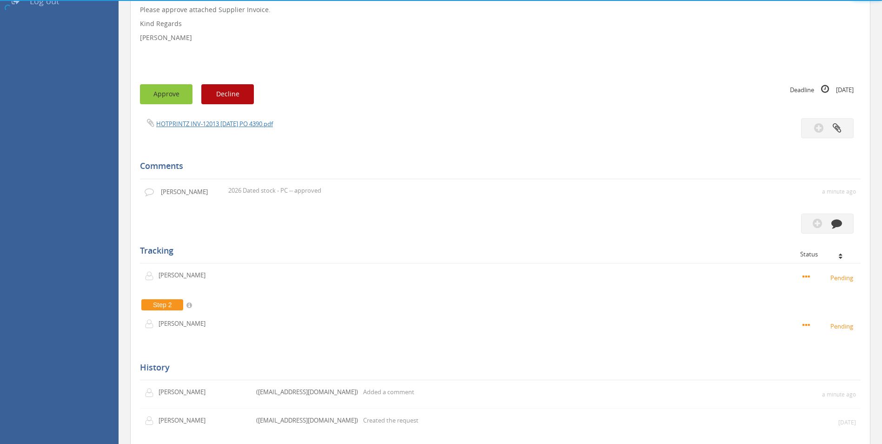
click at [161, 100] on button "Approve" at bounding box center [166, 94] width 53 height 20
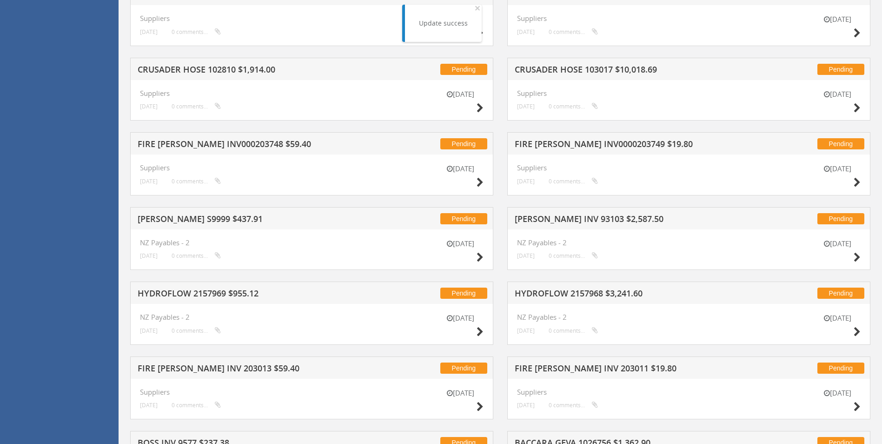
scroll to position [837, 0]
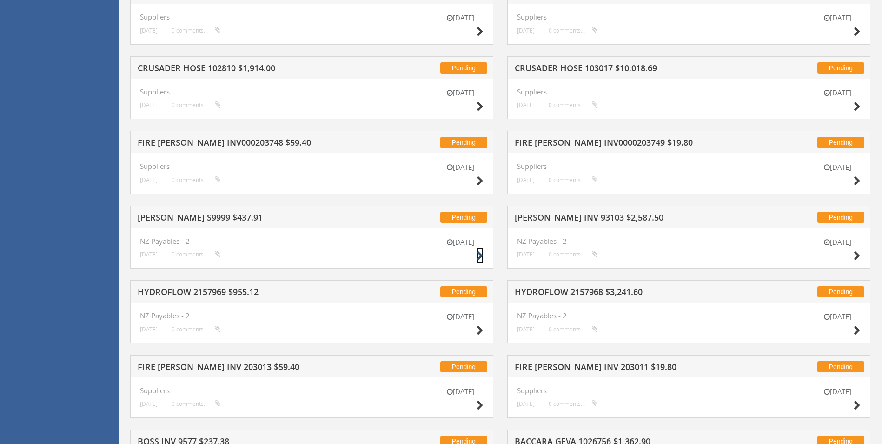
click at [479, 253] on icon at bounding box center [480, 256] width 7 height 10
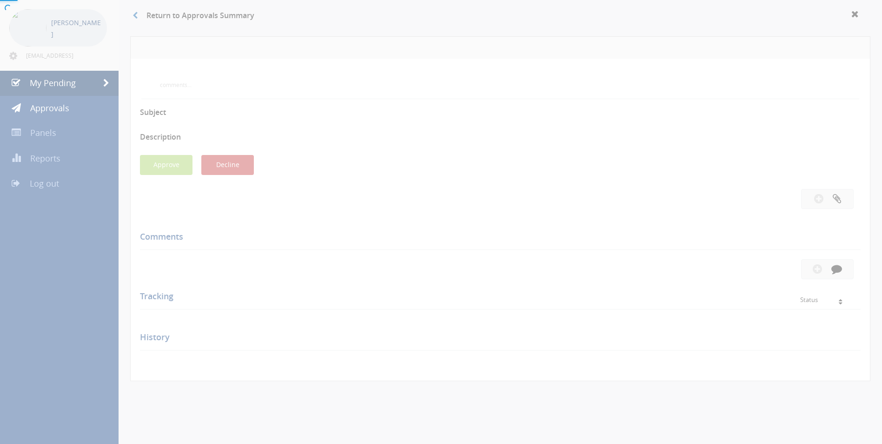
scroll to position [234, 0]
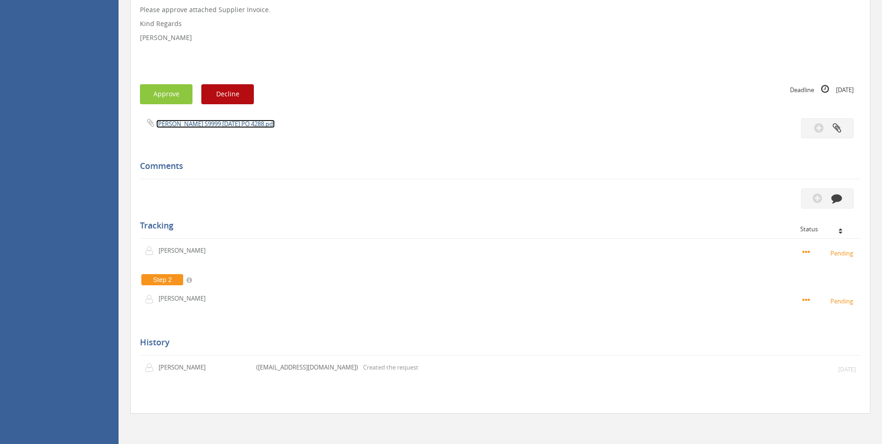
click at [233, 121] on link "[PERSON_NAME] S9999 [DATE] PO 4288.pdf" at bounding box center [215, 124] width 119 height 8
click at [595, 194] on button "button" at bounding box center [828, 198] width 53 height 20
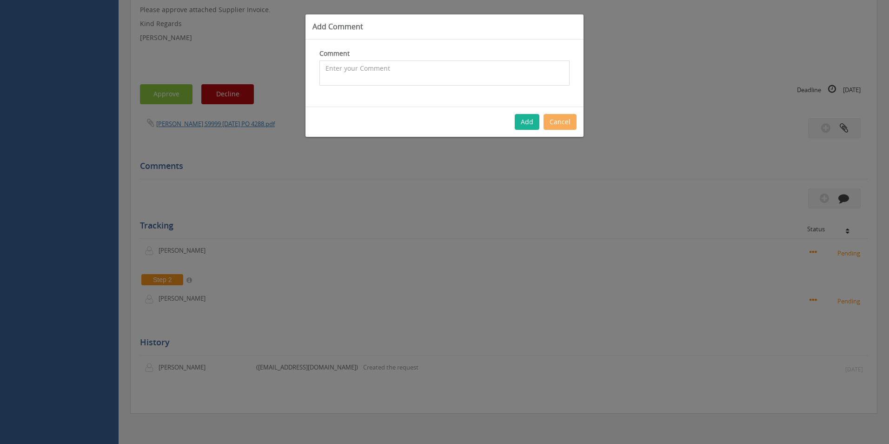
click at [414, 67] on textarea at bounding box center [445, 72] width 250 height 25
type textarea "Stock - approved"
click at [539, 116] on button "Add" at bounding box center [527, 122] width 25 height 16
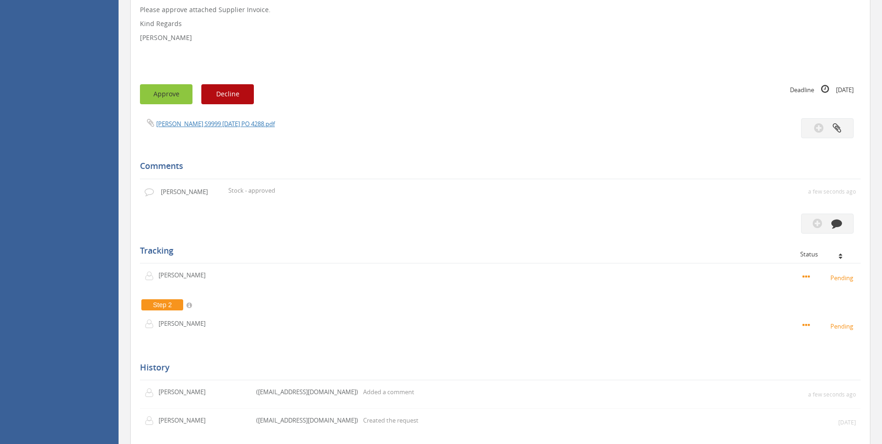
click at [171, 95] on button "Approve" at bounding box center [166, 94] width 53 height 20
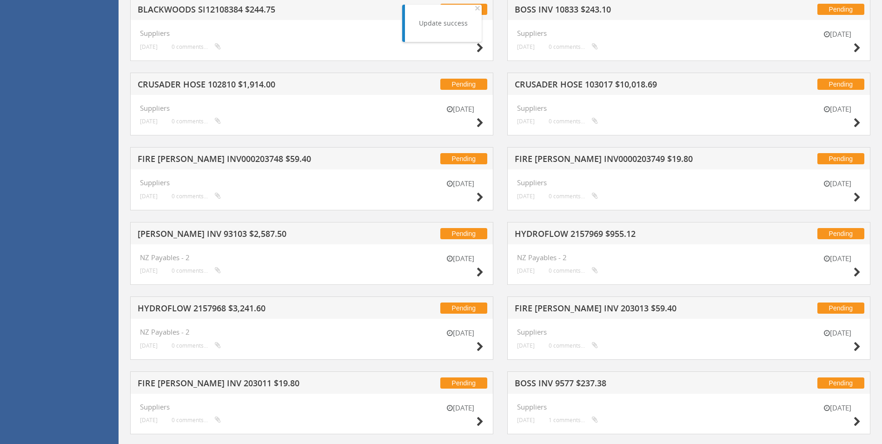
scroll to position [839, 0]
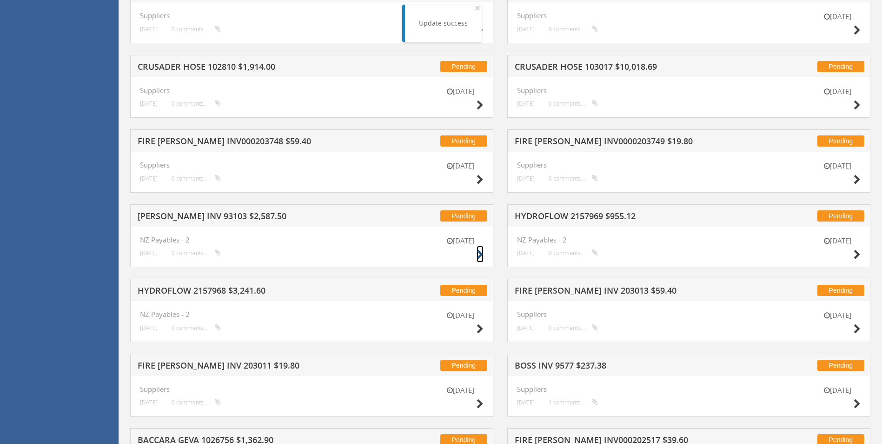
click at [478, 255] on icon at bounding box center [480, 255] width 7 height 10
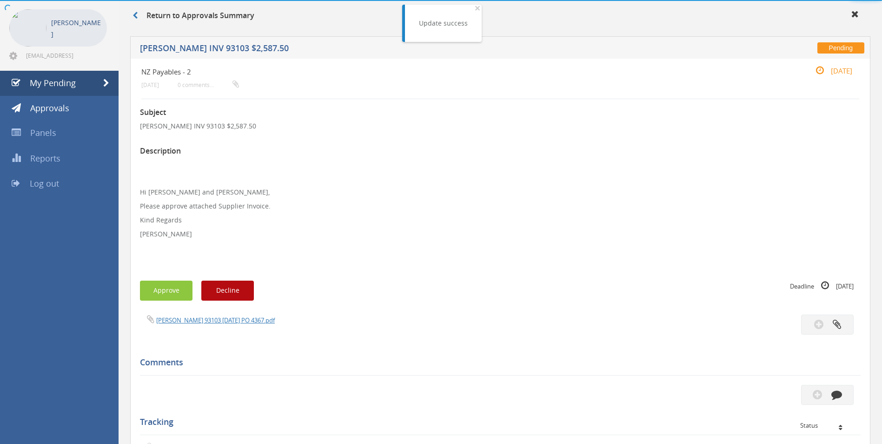
scroll to position [234, 0]
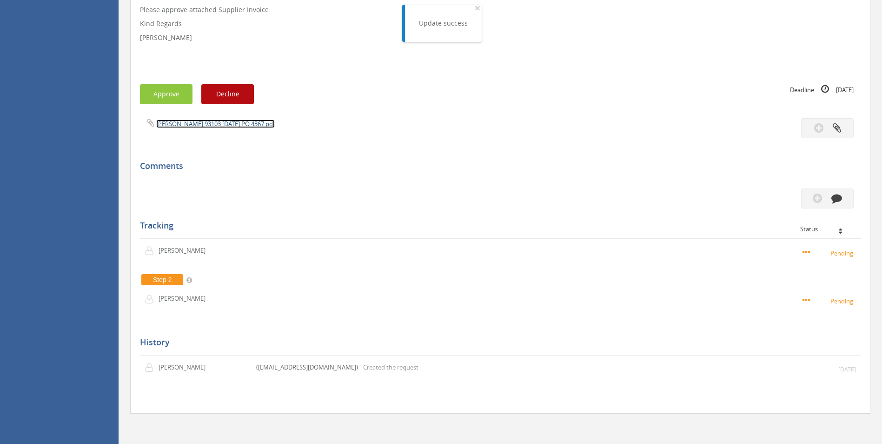
click at [206, 127] on link "[PERSON_NAME] 93103 [DATE] PO 4367.pdf" at bounding box center [215, 124] width 119 height 8
click at [595, 197] on icon "button" at bounding box center [837, 198] width 11 height 11
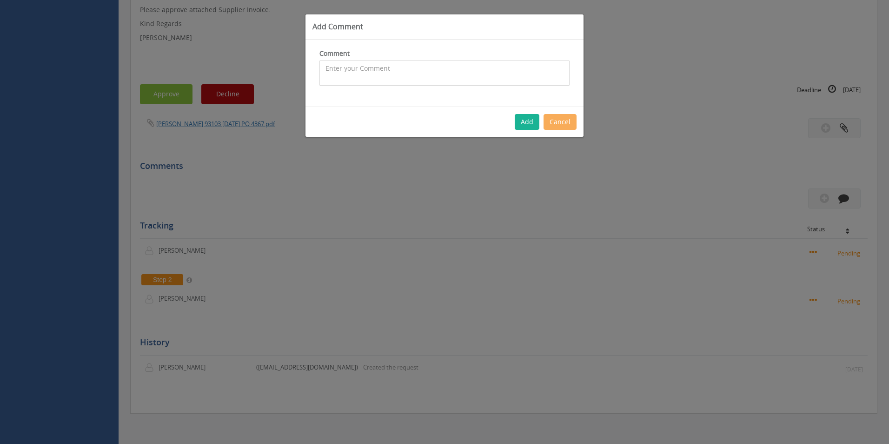
click at [363, 69] on textarea at bounding box center [445, 72] width 250 height 25
type textarea "Stock - approved"
click at [521, 119] on button "Add" at bounding box center [527, 122] width 25 height 16
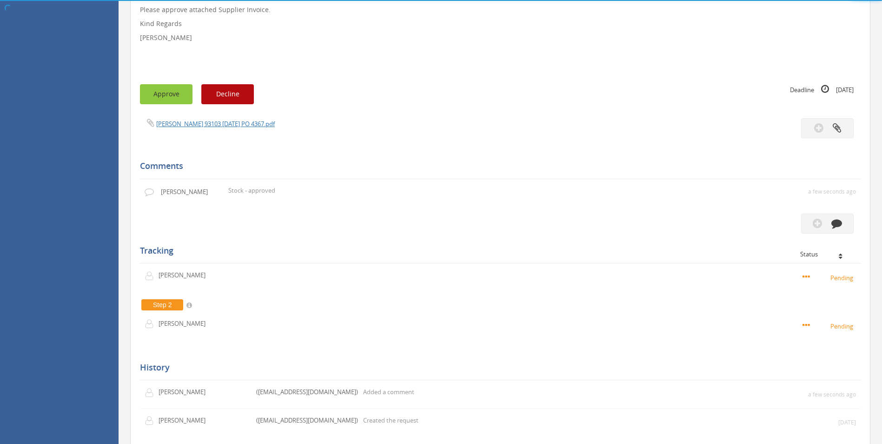
click at [171, 95] on button "Approve" at bounding box center [166, 94] width 53 height 20
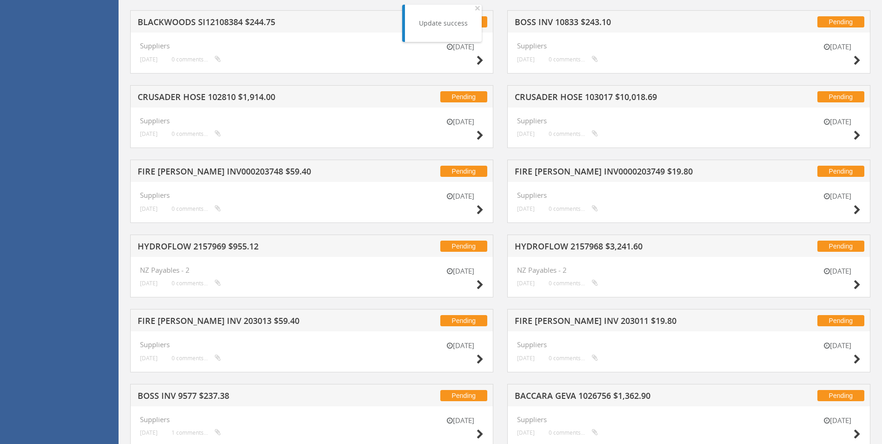
scroll to position [839, 0]
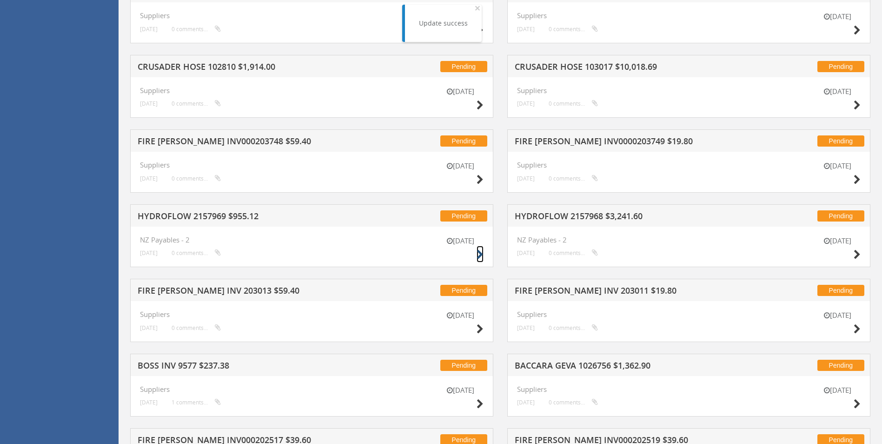
click at [477, 258] on icon at bounding box center [480, 255] width 7 height 10
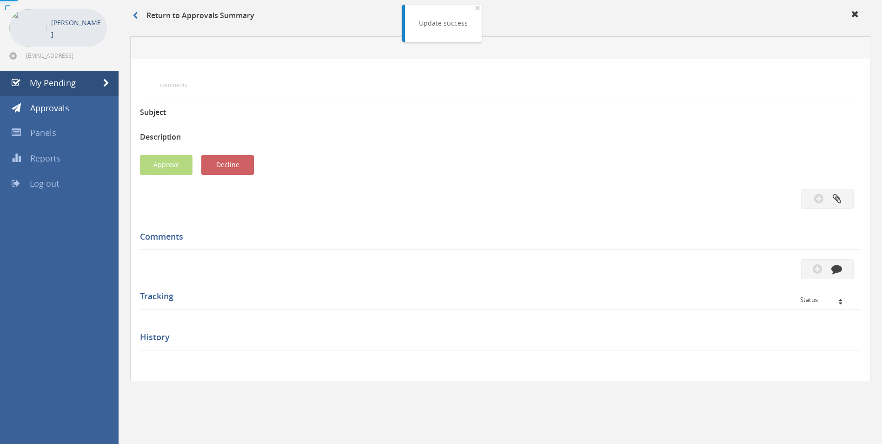
scroll to position [234, 0]
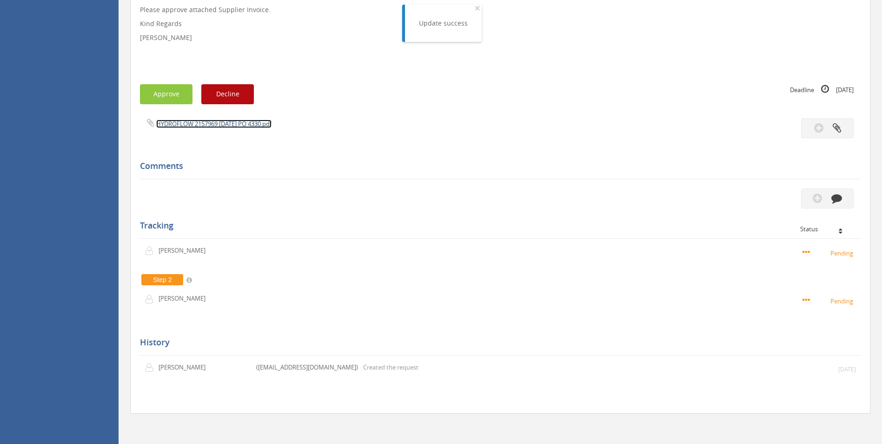
click at [261, 125] on link "HYDROFLOW 2157969 [DATE] PO 4330.pdf" at bounding box center [213, 124] width 115 height 8
click at [595, 201] on icon "button" at bounding box center [837, 198] width 11 height 11
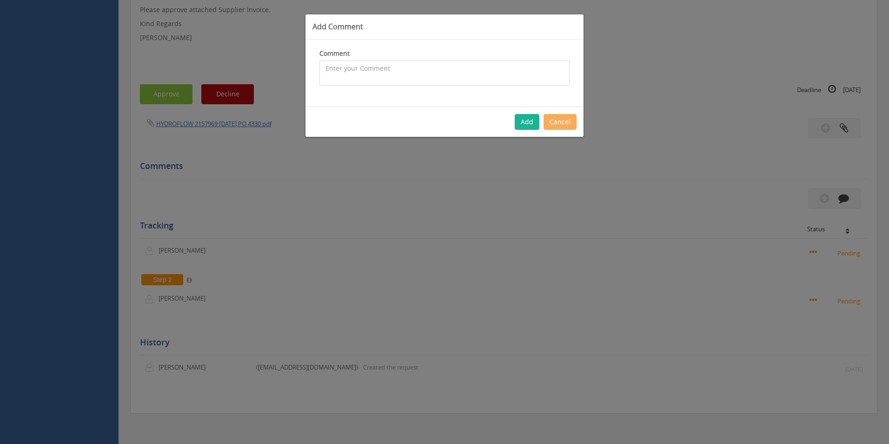
click at [401, 74] on textarea at bounding box center [445, 72] width 250 height 25
type textarea "Fab Stock - approved"
click at [530, 120] on button "Add" at bounding box center [527, 122] width 25 height 16
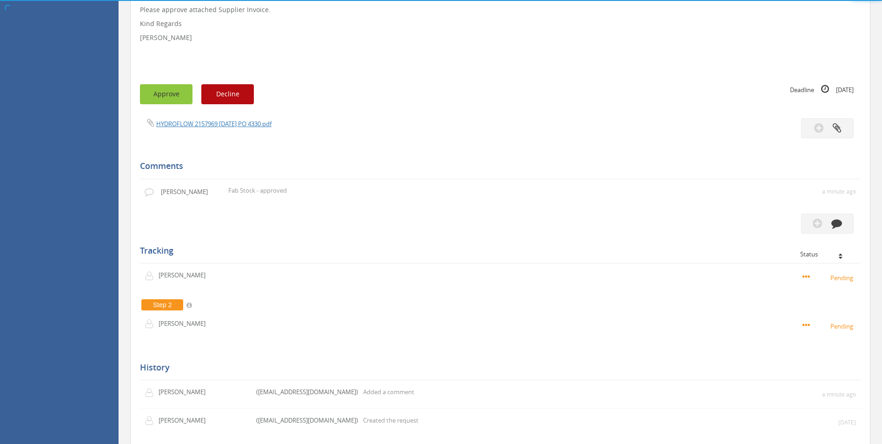
click at [180, 95] on button "Approve" at bounding box center [166, 94] width 53 height 20
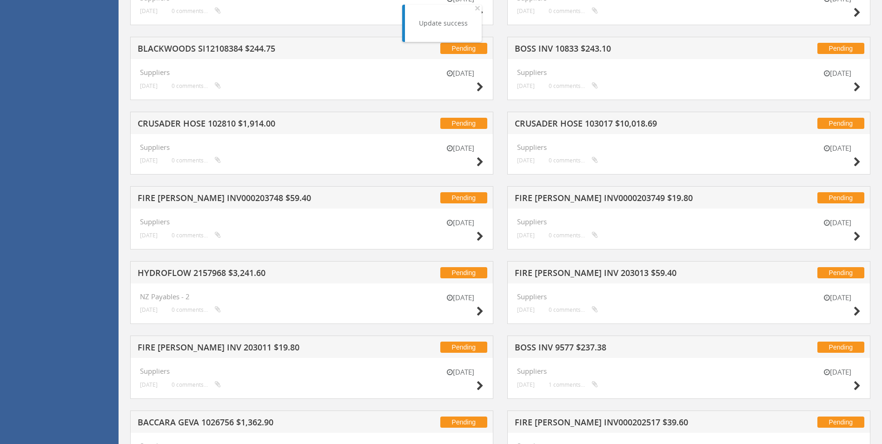
scroll to position [792, 0]
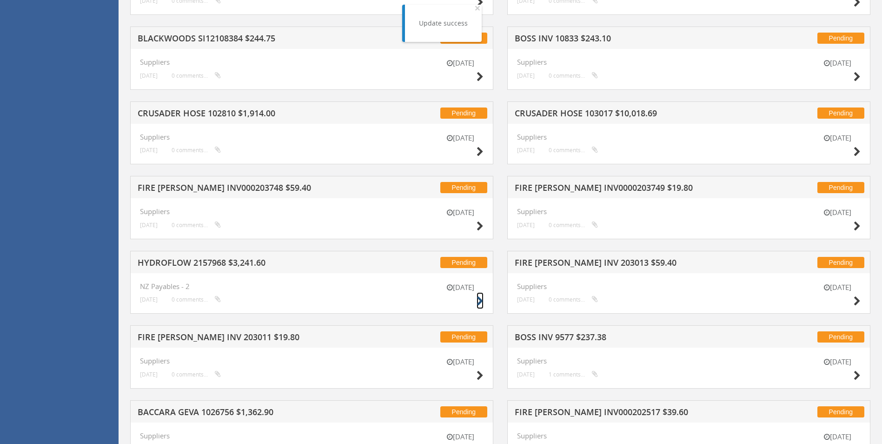
click at [481, 298] on icon at bounding box center [480, 301] width 7 height 10
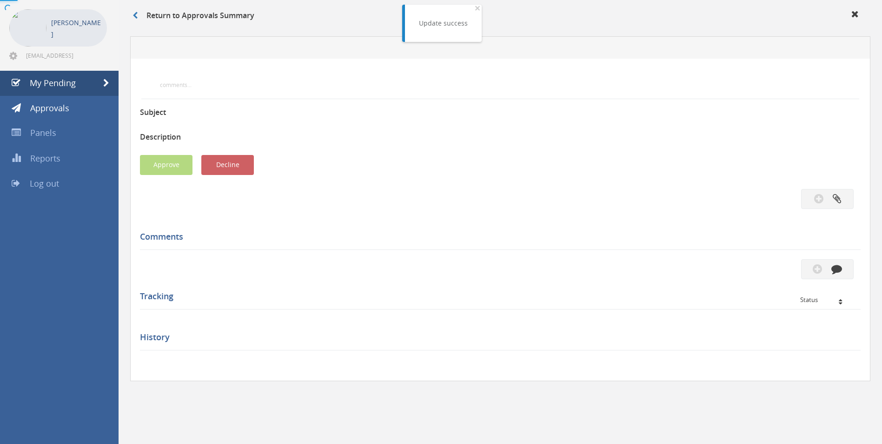
scroll to position [234, 0]
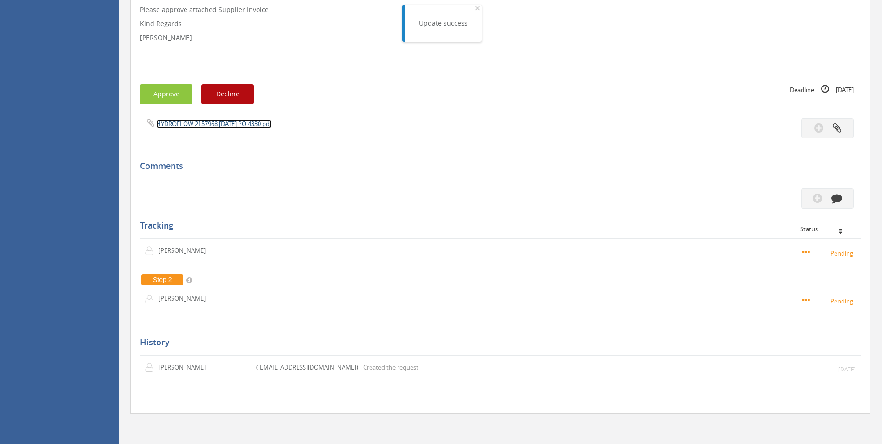
click at [240, 128] on link "HYDROFLOW 2157968 [DATE] PO 4330.pdf" at bounding box center [213, 124] width 115 height 8
click at [595, 195] on icon "button" at bounding box center [837, 198] width 11 height 11
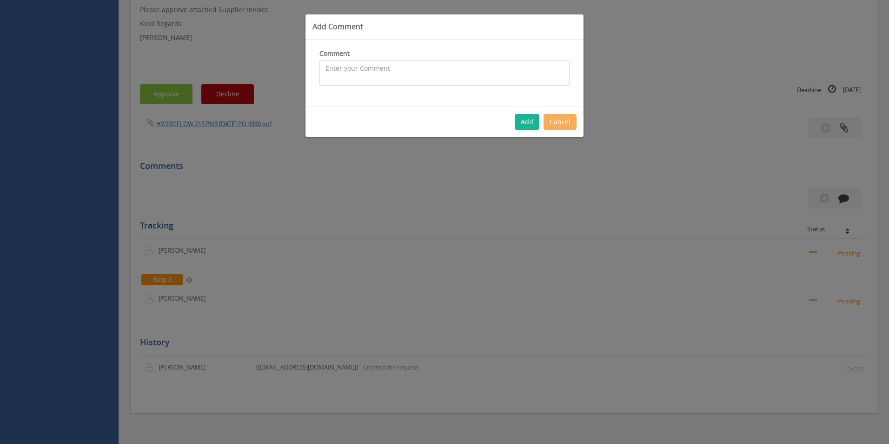
click at [401, 73] on textarea at bounding box center [445, 72] width 250 height 25
type textarea "Fab Stock - approved"
click at [535, 126] on button "Add" at bounding box center [527, 122] width 25 height 16
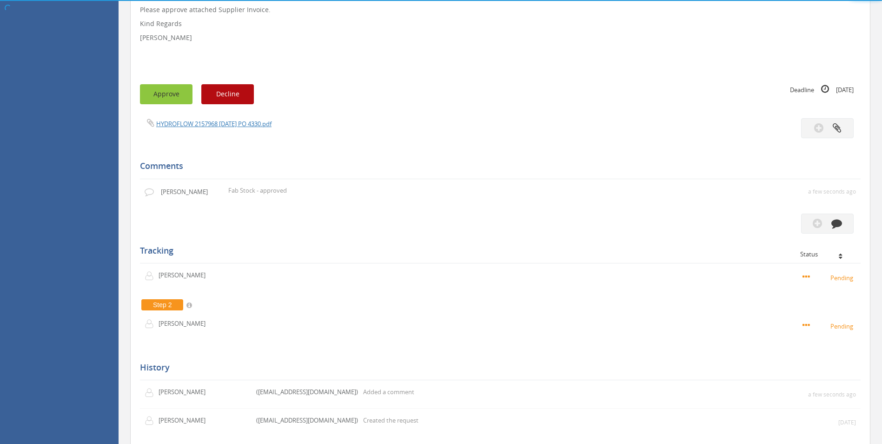
click at [153, 94] on button "Approve" at bounding box center [166, 94] width 53 height 20
